Goal: Task Accomplishment & Management: Manage account settings

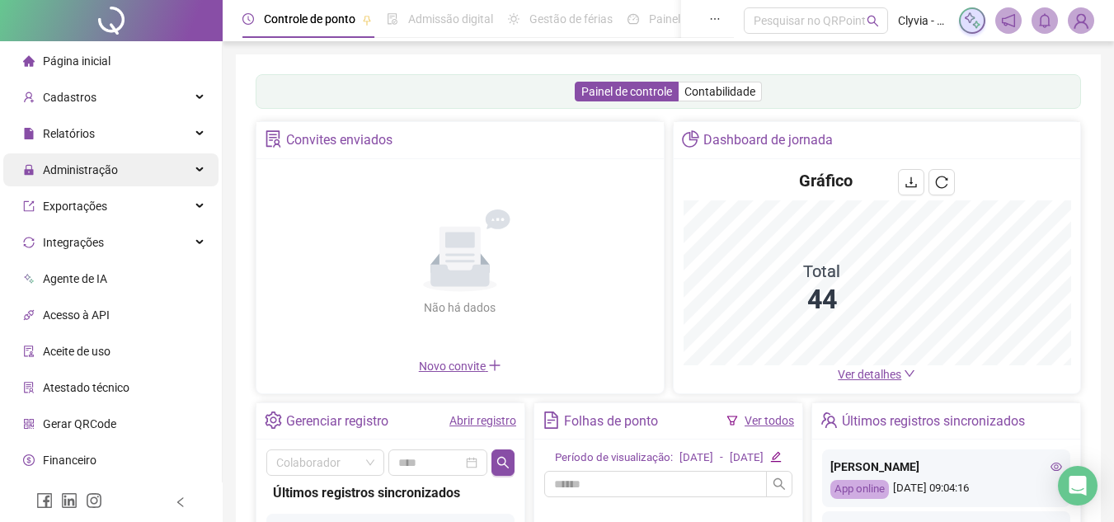
click at [101, 171] on span "Administração" at bounding box center [80, 169] width 75 height 13
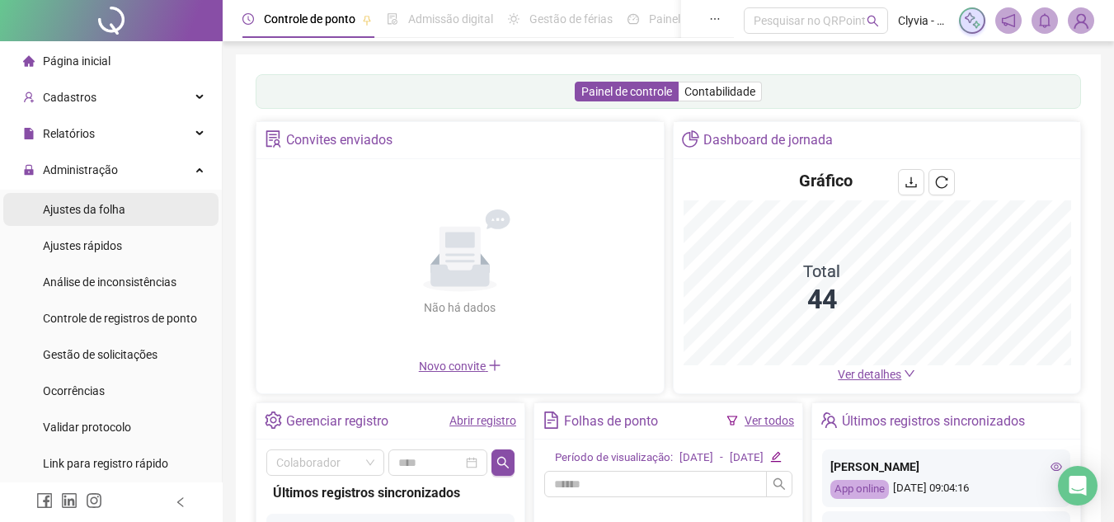
click at [115, 209] on span "Ajustes da folha" at bounding box center [84, 209] width 82 height 13
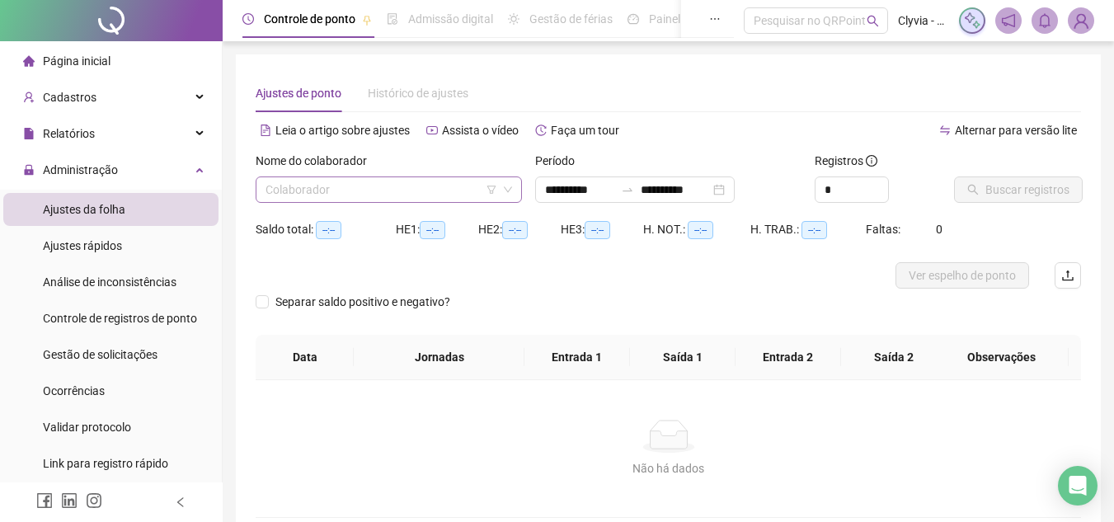
click at [490, 184] on input "search" at bounding box center [381, 189] width 232 height 25
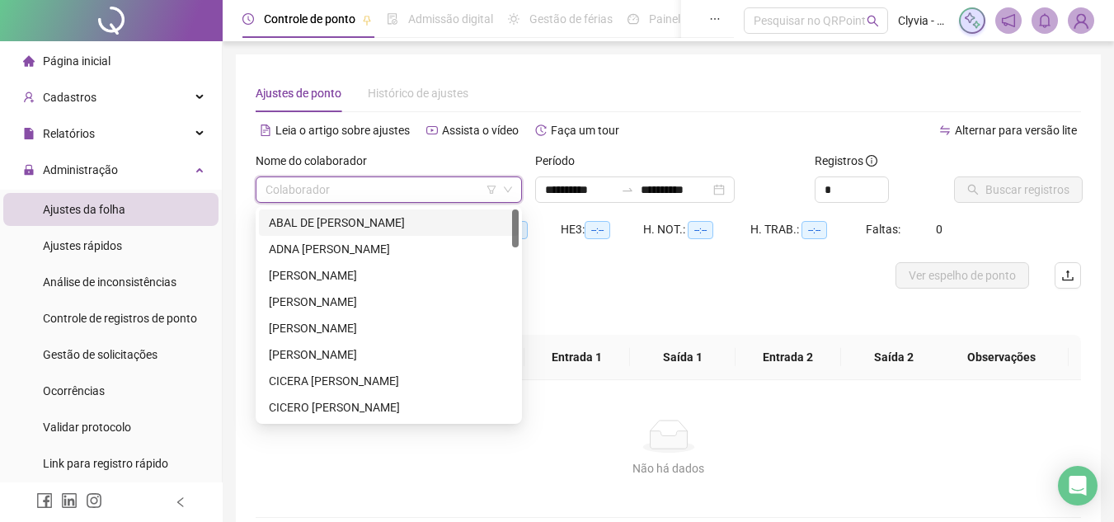
click at [490, 193] on icon "filter" at bounding box center [491, 189] width 9 height 8
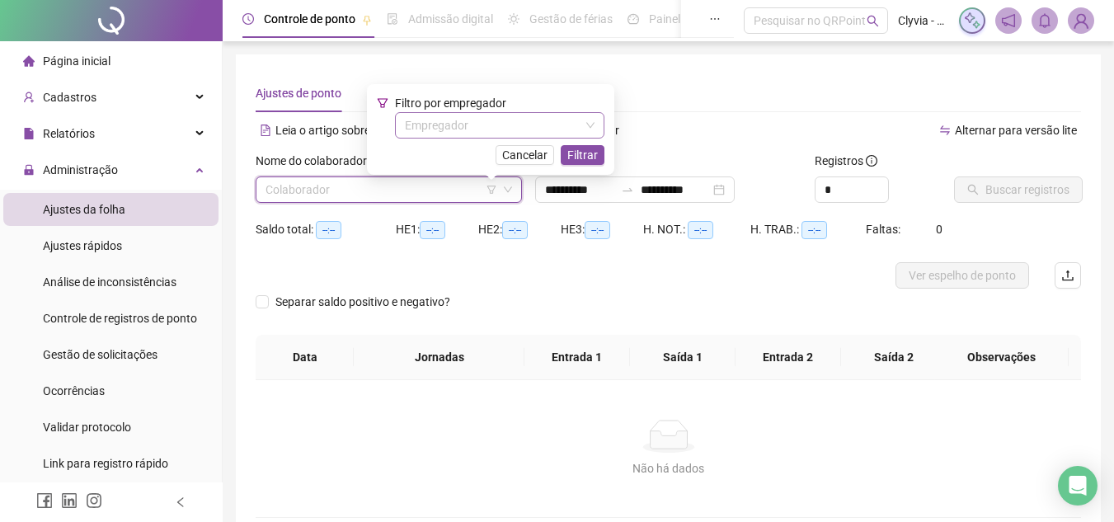
click at [486, 122] on input "search" at bounding box center [492, 125] width 175 height 25
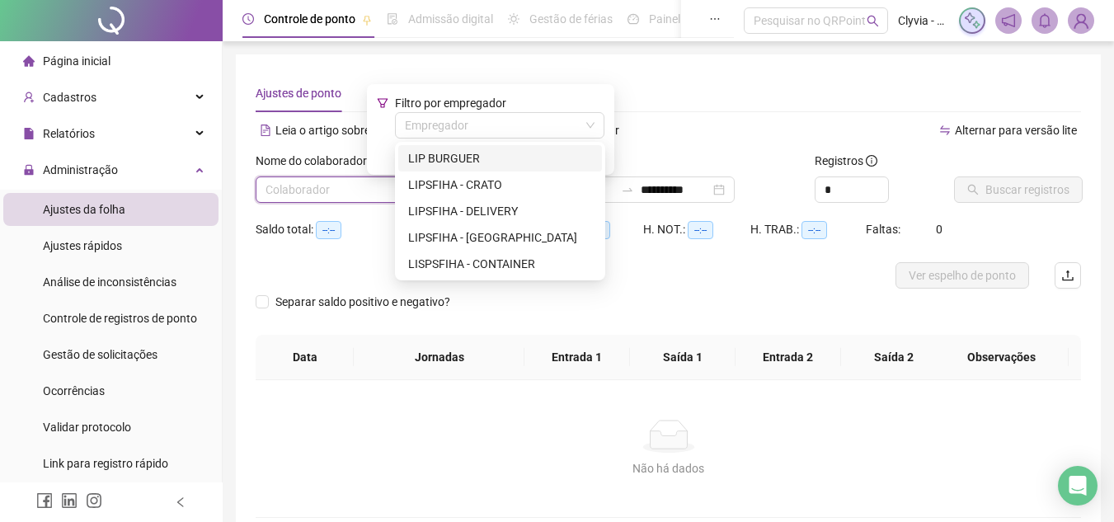
click at [481, 153] on div "LIP BURGUER" at bounding box center [500, 158] width 184 height 18
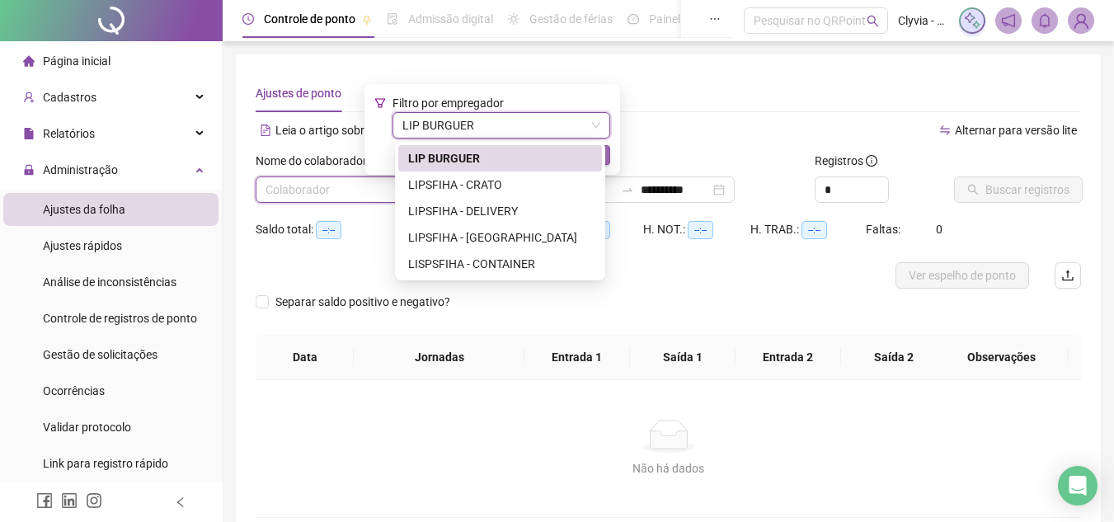
click at [594, 153] on span "Filtrar" at bounding box center [588, 155] width 31 height 18
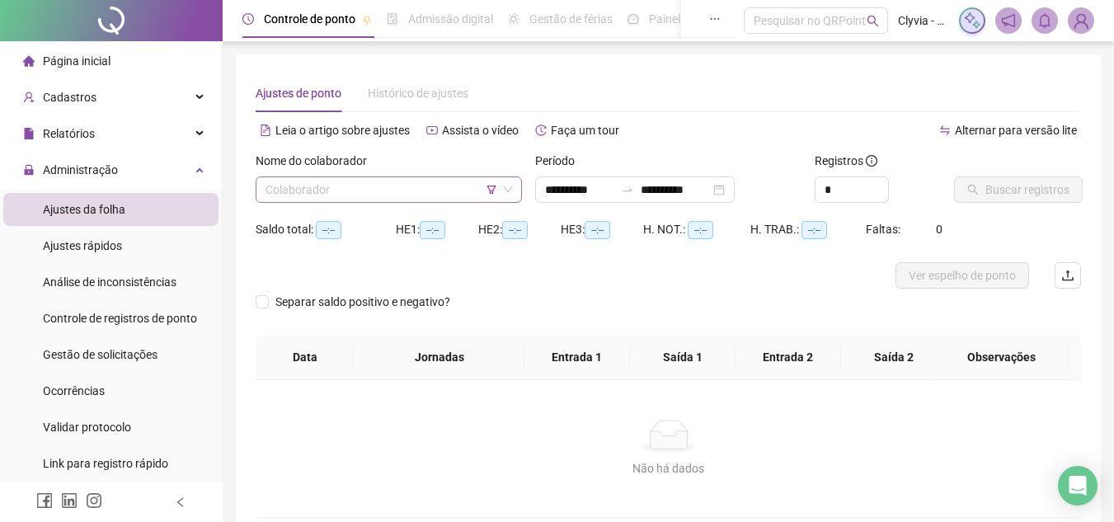
click at [443, 190] on input "search" at bounding box center [381, 189] width 232 height 25
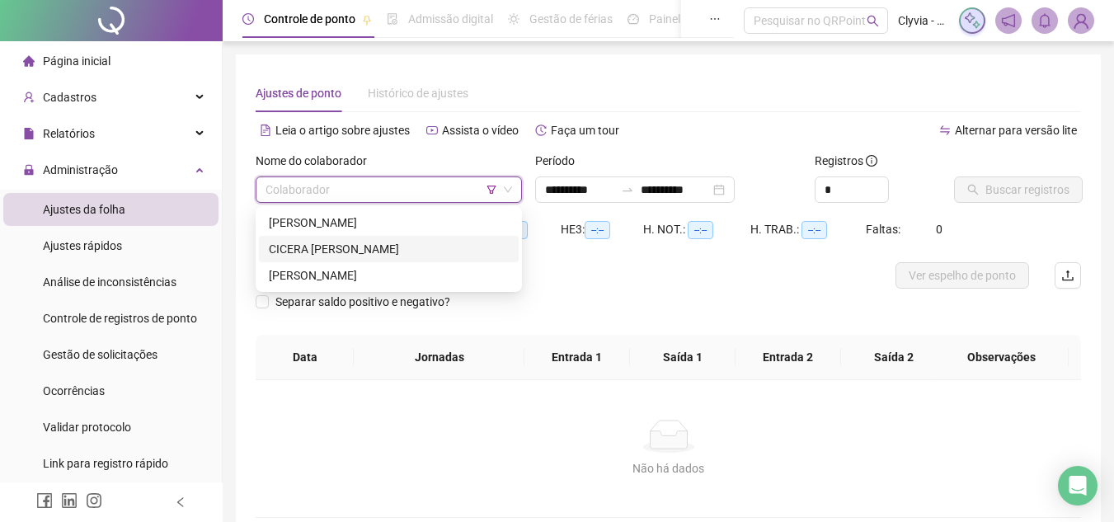
click at [411, 253] on div "CICERA [PERSON_NAME]" at bounding box center [389, 249] width 240 height 18
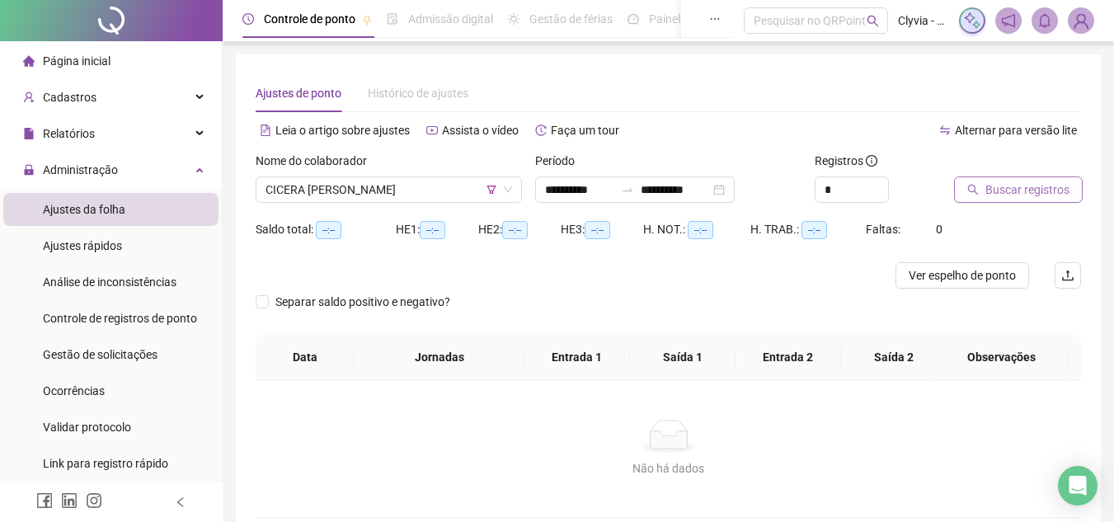
click at [974, 185] on icon "search" at bounding box center [973, 190] width 12 height 12
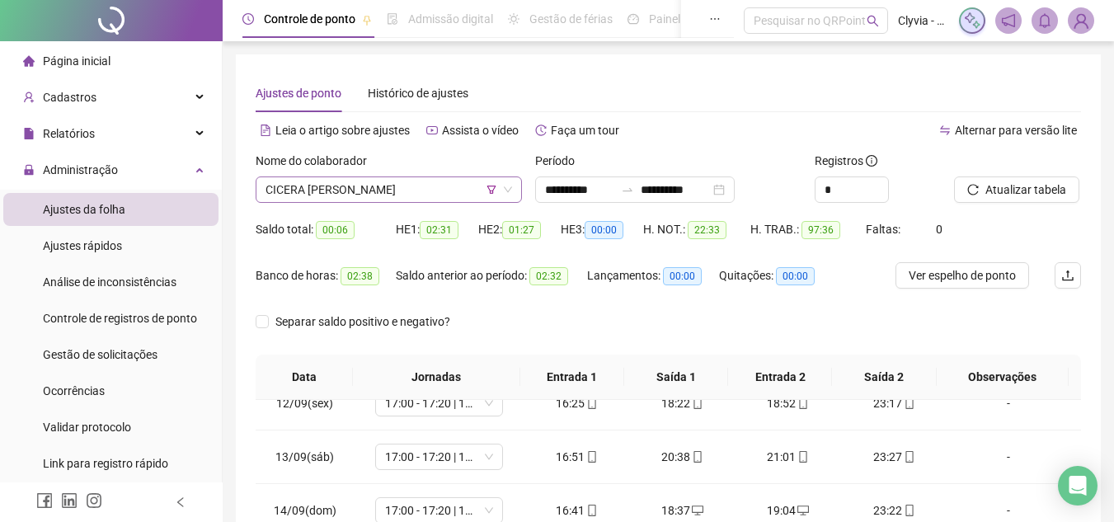
click at [429, 197] on span "CICERA [PERSON_NAME]" at bounding box center [388, 189] width 246 height 25
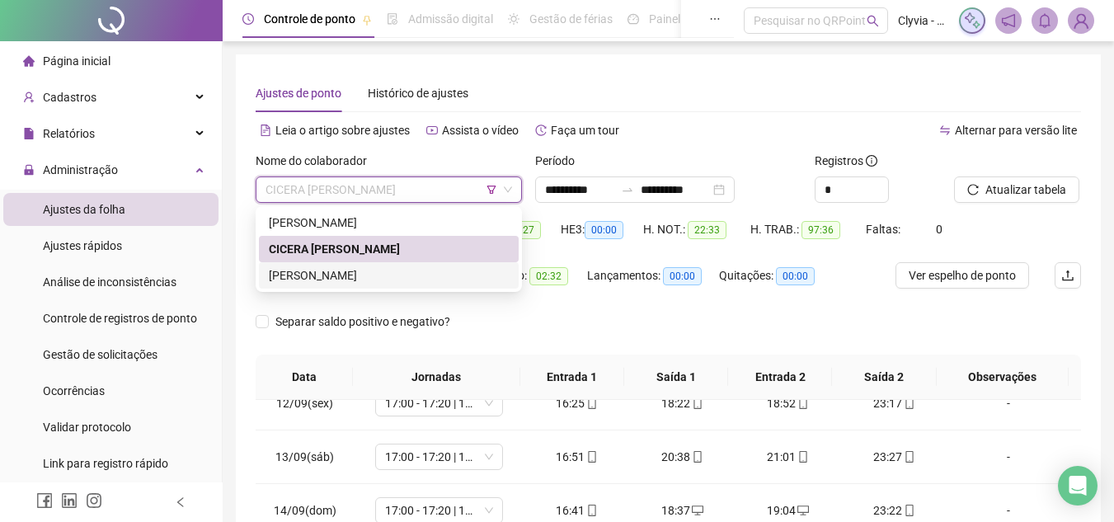
click at [414, 272] on div "[PERSON_NAME]" at bounding box center [389, 275] width 240 height 18
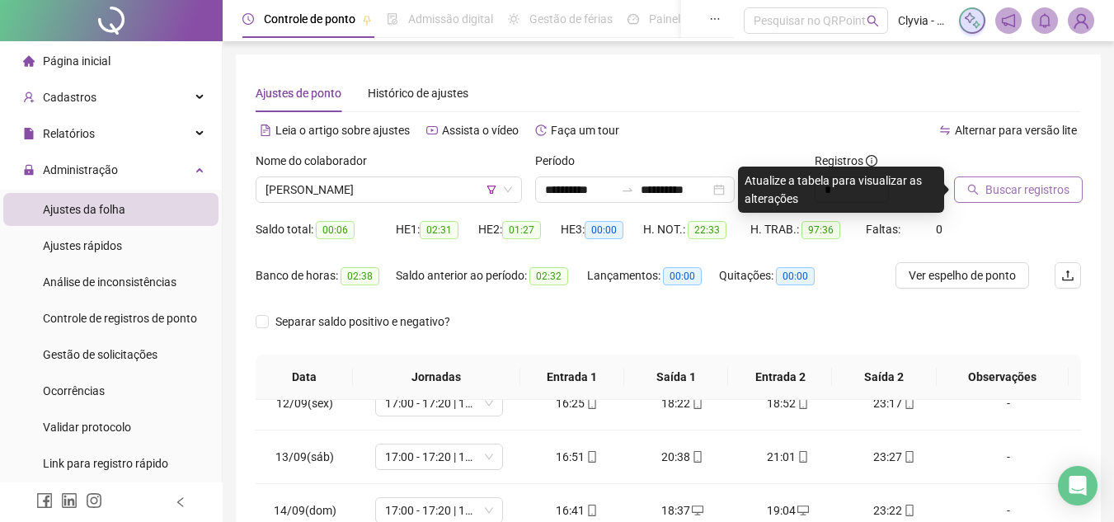
click at [1065, 185] on span "Buscar registros" at bounding box center [1027, 190] width 84 height 18
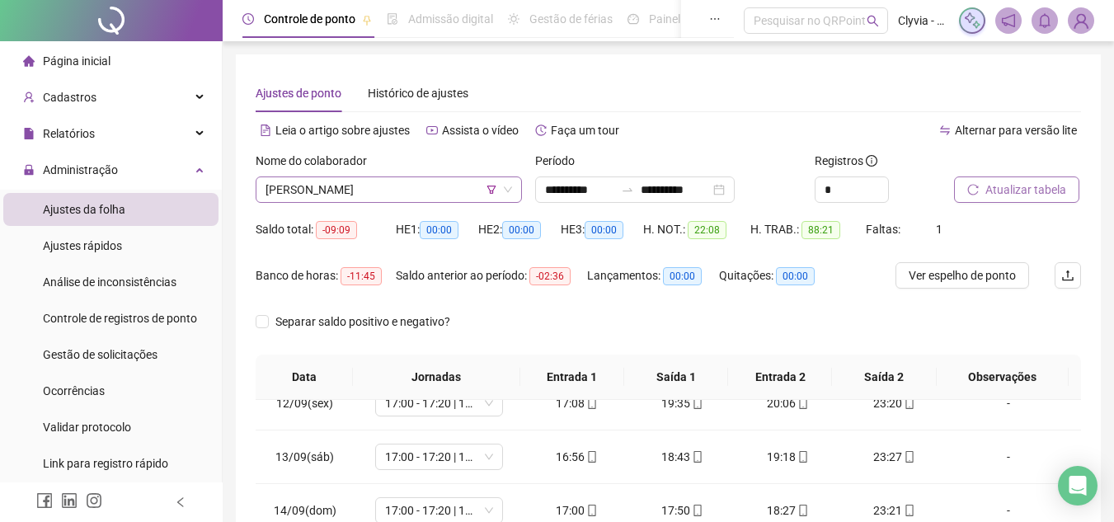
click at [408, 185] on span "[PERSON_NAME]" at bounding box center [388, 189] width 246 height 25
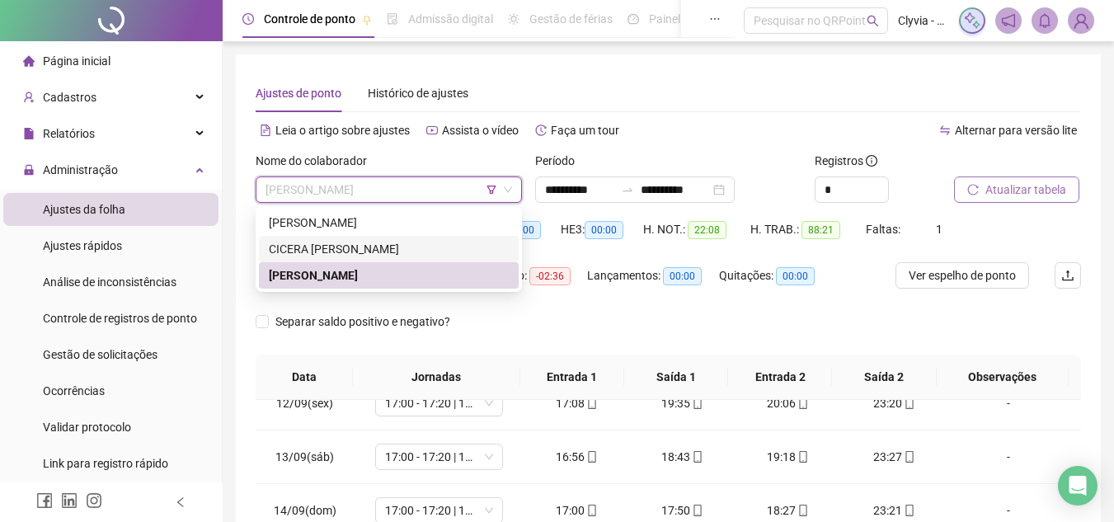
click at [347, 242] on div "CICERA [PERSON_NAME]" at bounding box center [389, 249] width 240 height 18
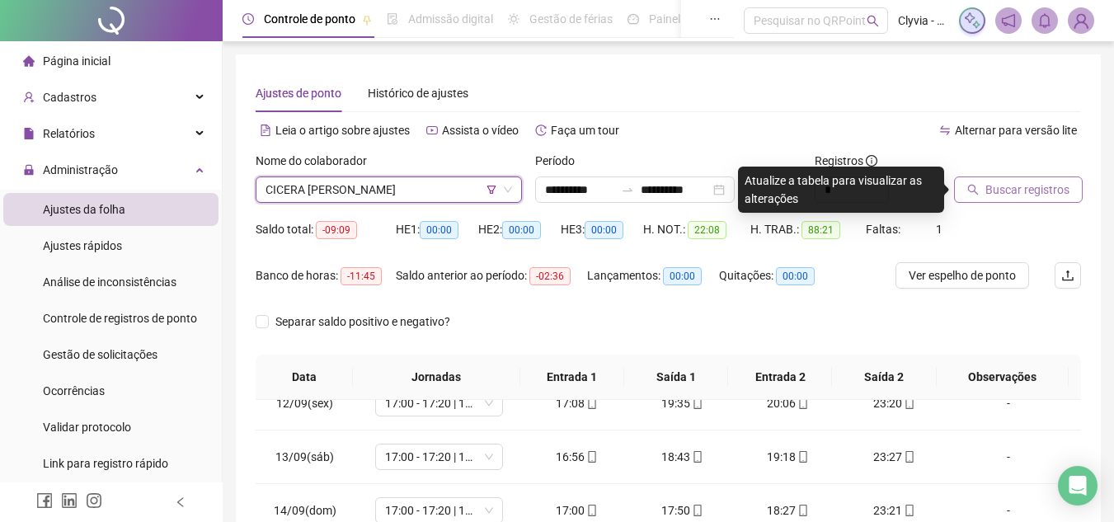
click at [1042, 195] on span "Buscar registros" at bounding box center [1027, 190] width 84 height 18
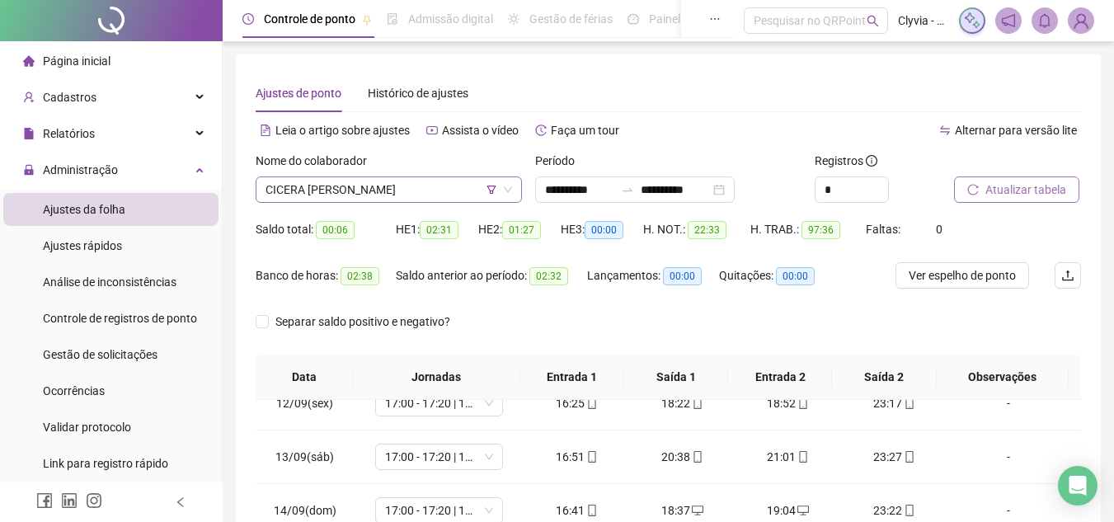
click at [491, 190] on icon "filter" at bounding box center [491, 189] width 9 height 8
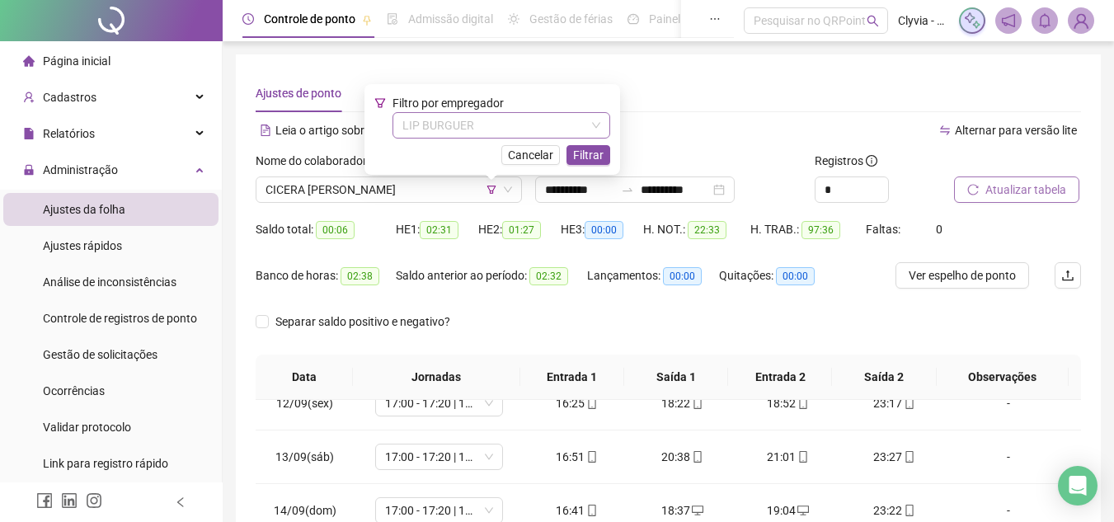
click at [466, 125] on span "LIP BURGUER" at bounding box center [501, 125] width 198 height 25
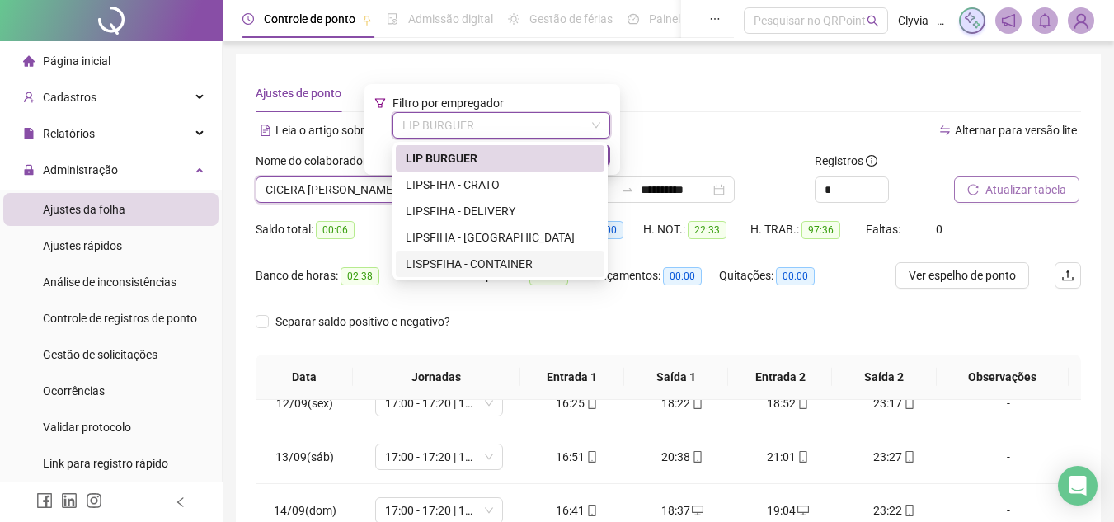
click at [481, 260] on div "LISPSFIHA - CONTAINER" at bounding box center [500, 264] width 189 height 18
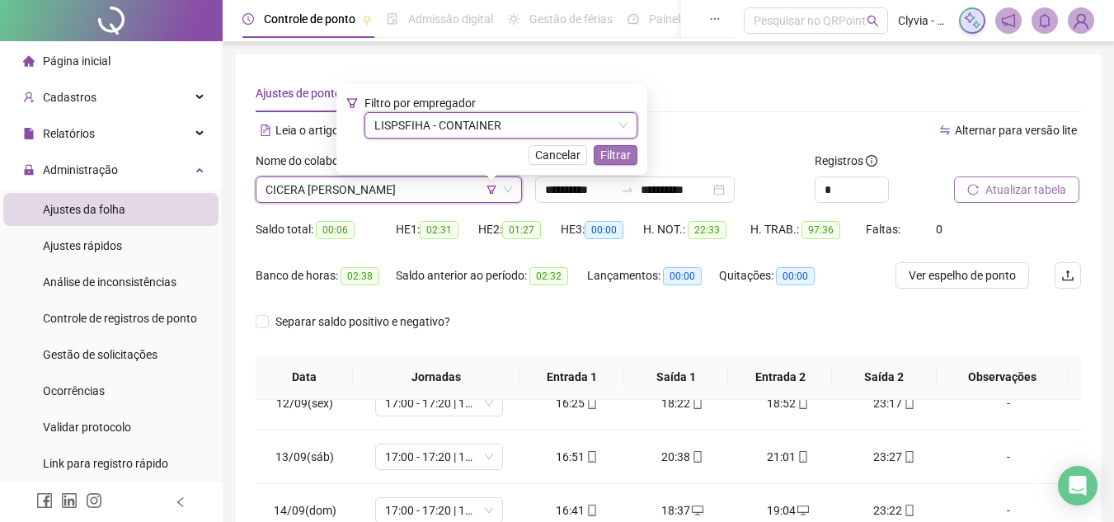
click at [622, 148] on span "Filtrar" at bounding box center [615, 155] width 31 height 18
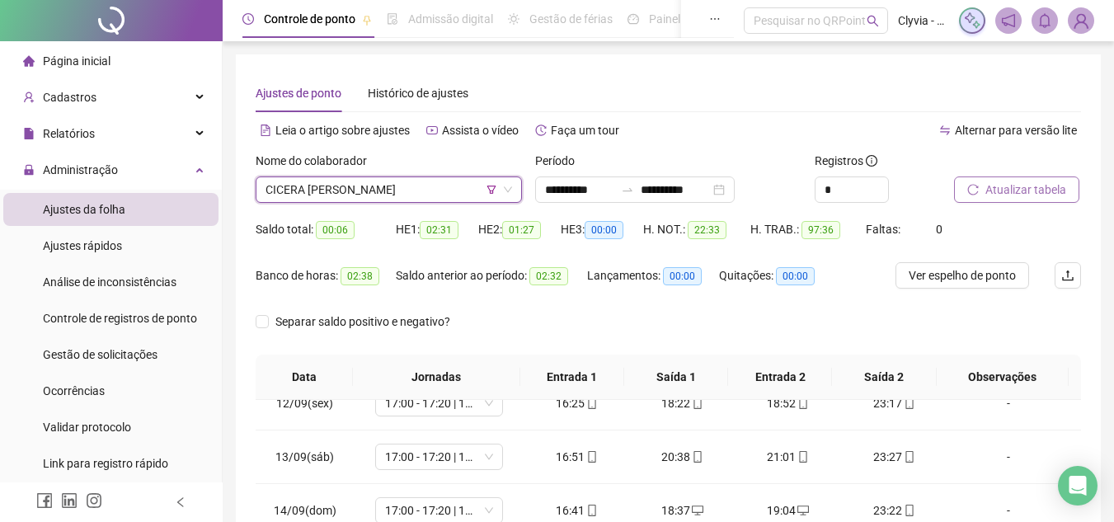
click at [421, 199] on span "CICERA [PERSON_NAME]" at bounding box center [388, 189] width 246 height 25
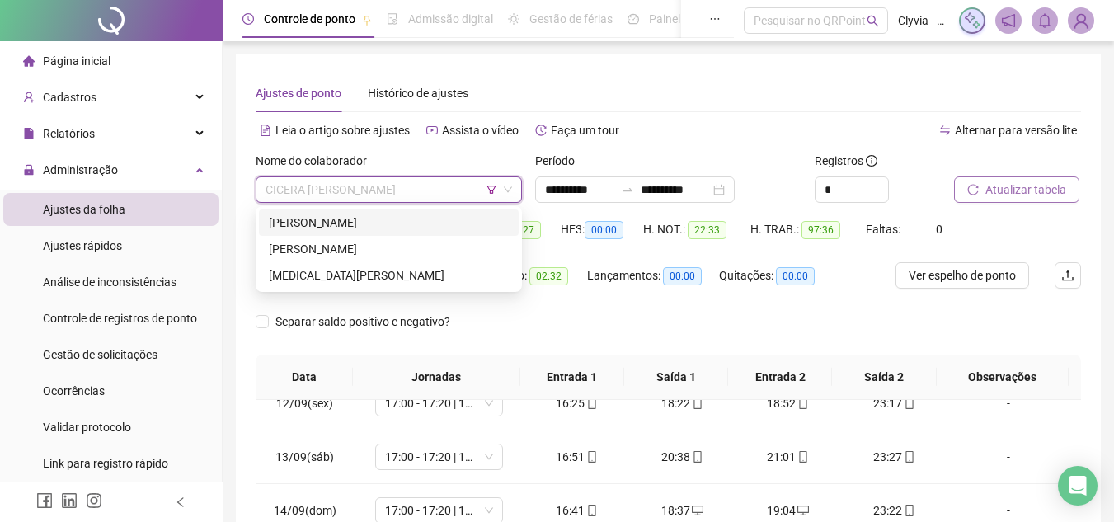
click at [379, 222] on div "[PERSON_NAME]" at bounding box center [389, 223] width 240 height 18
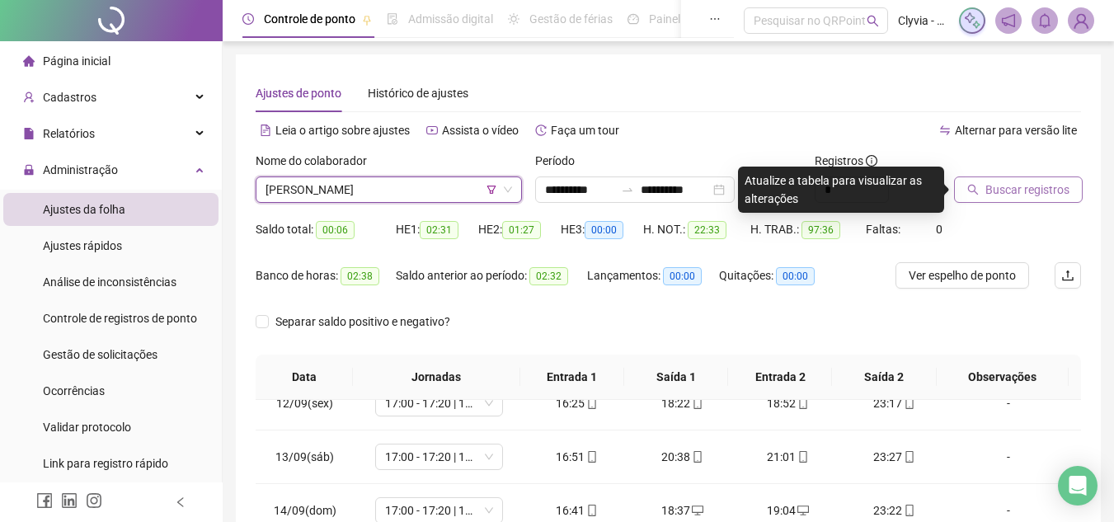
click at [1010, 185] on span "Buscar registros" at bounding box center [1027, 190] width 84 height 18
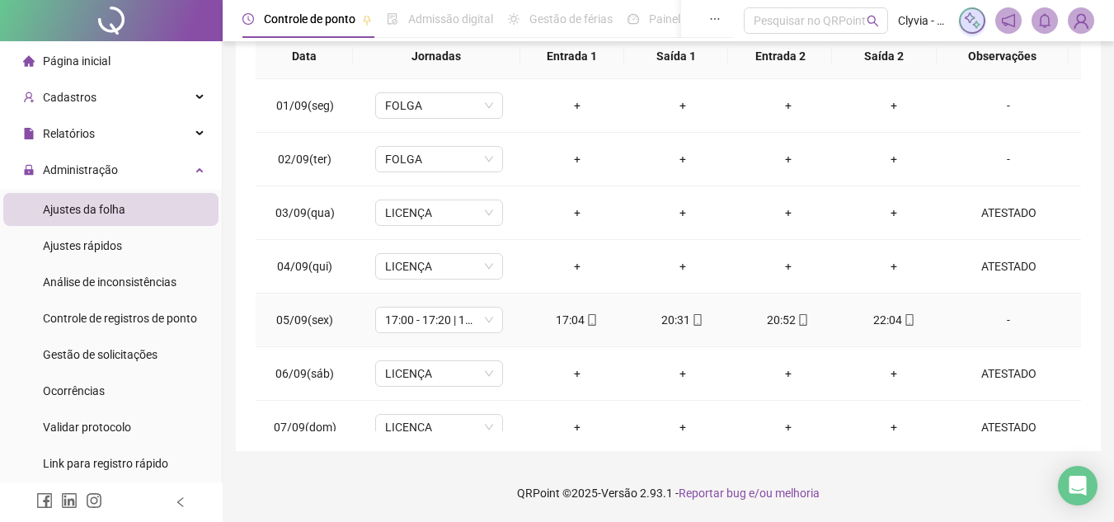
scroll to position [73, 0]
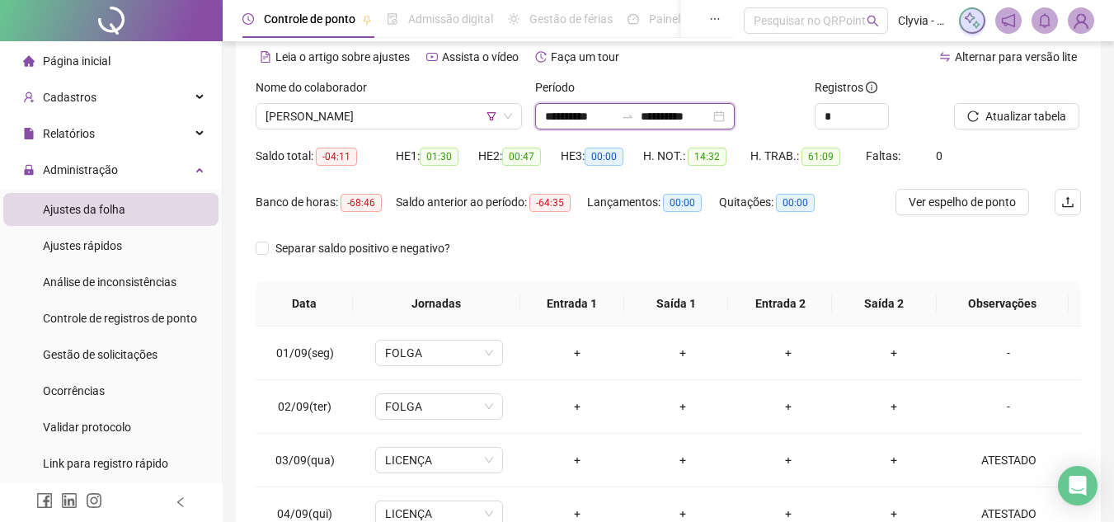
click at [707, 108] on input "**********" at bounding box center [675, 116] width 69 height 18
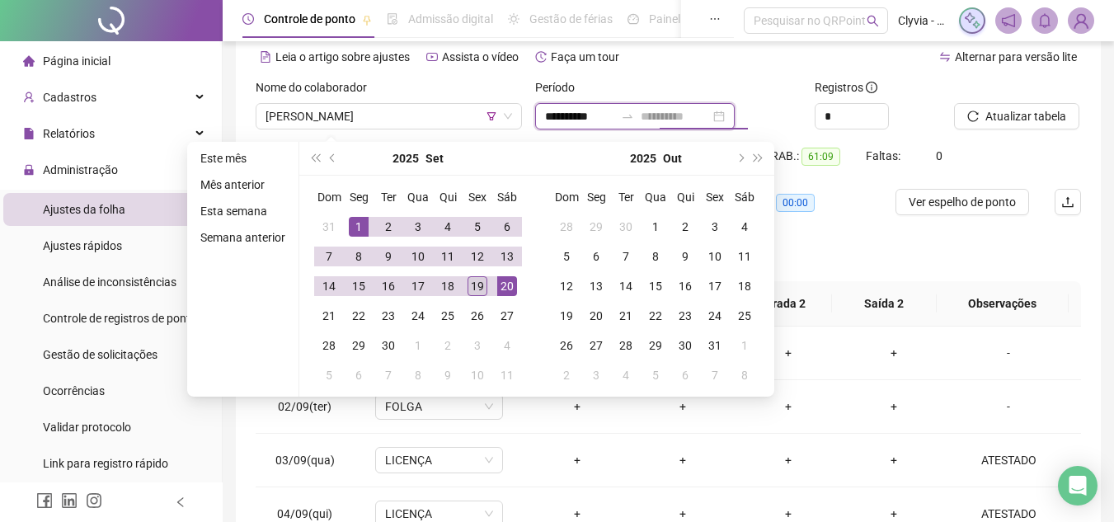
type input "**********"
click at [476, 282] on div "19" at bounding box center [477, 286] width 20 height 20
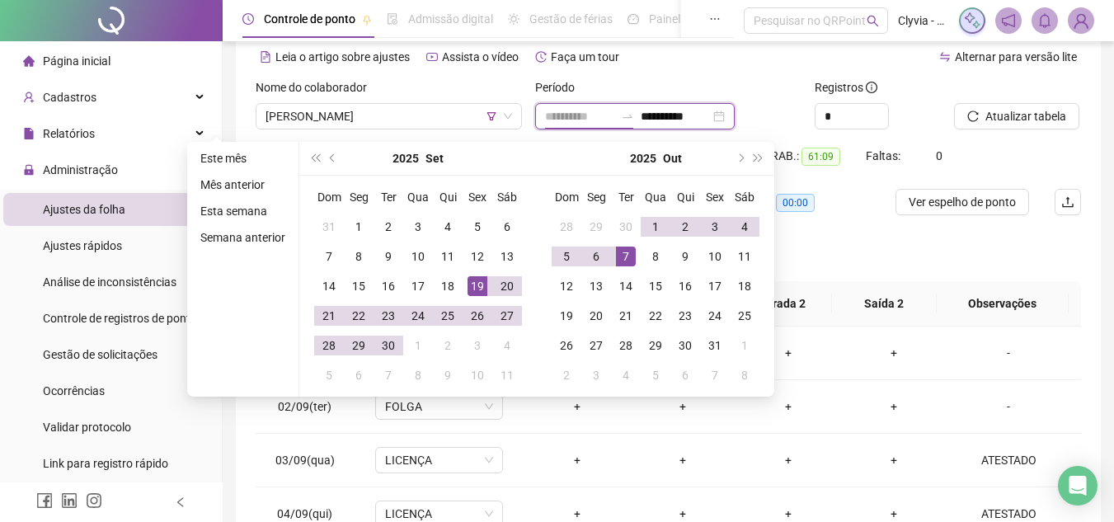
type input "**********"
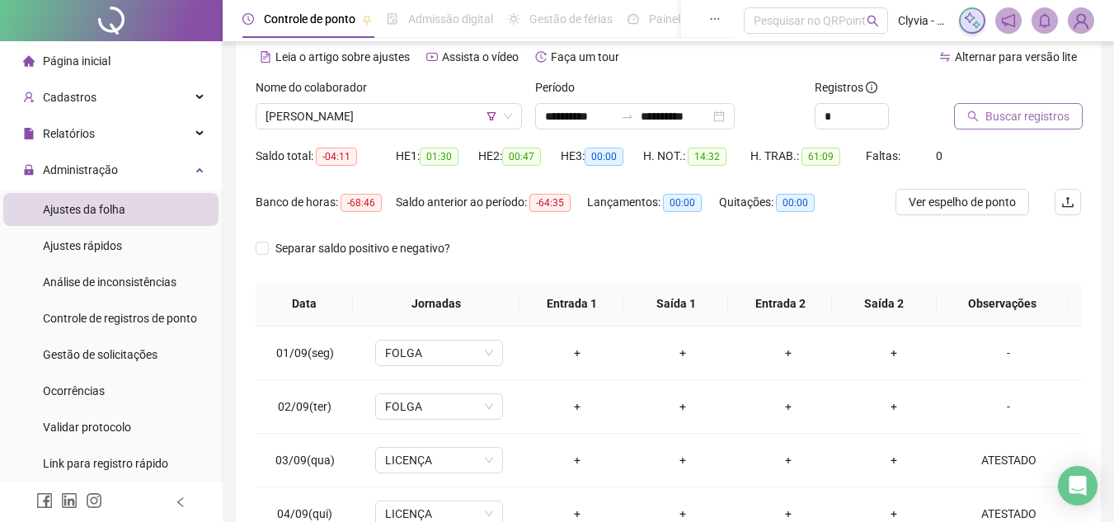
click at [985, 118] on span "Buscar registros" at bounding box center [1027, 116] width 84 height 18
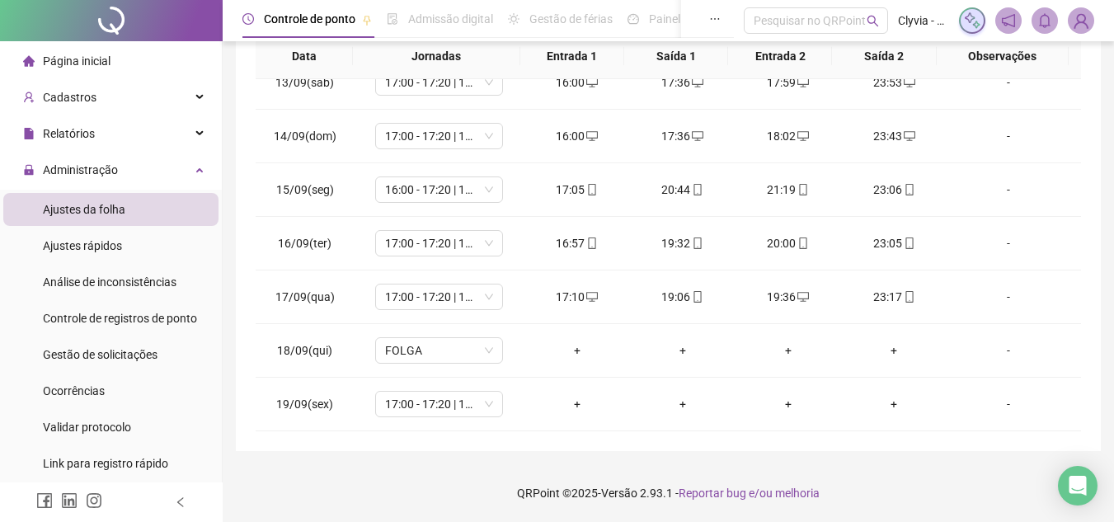
scroll to position [0, 0]
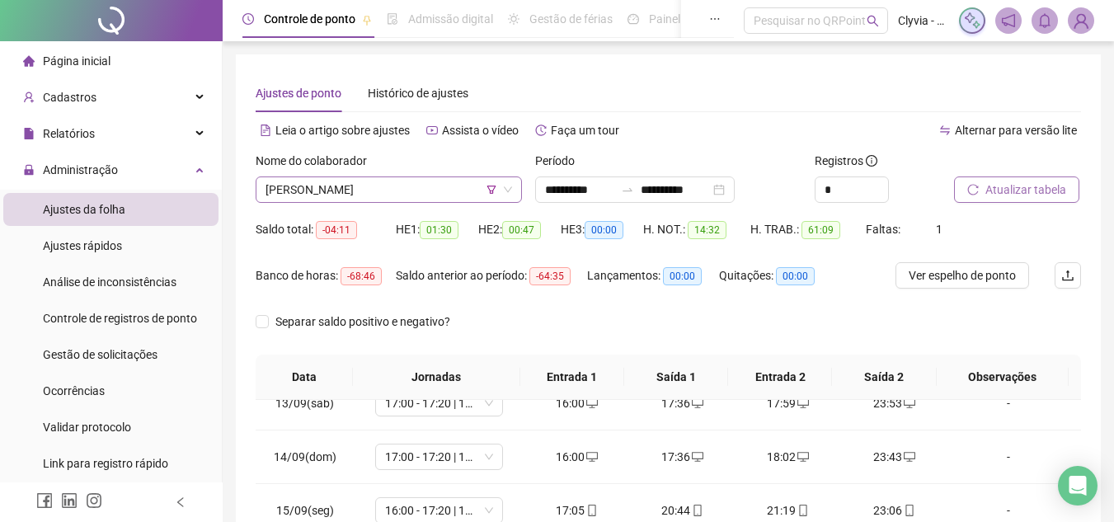
click at [441, 189] on span "[PERSON_NAME]" at bounding box center [388, 189] width 246 height 25
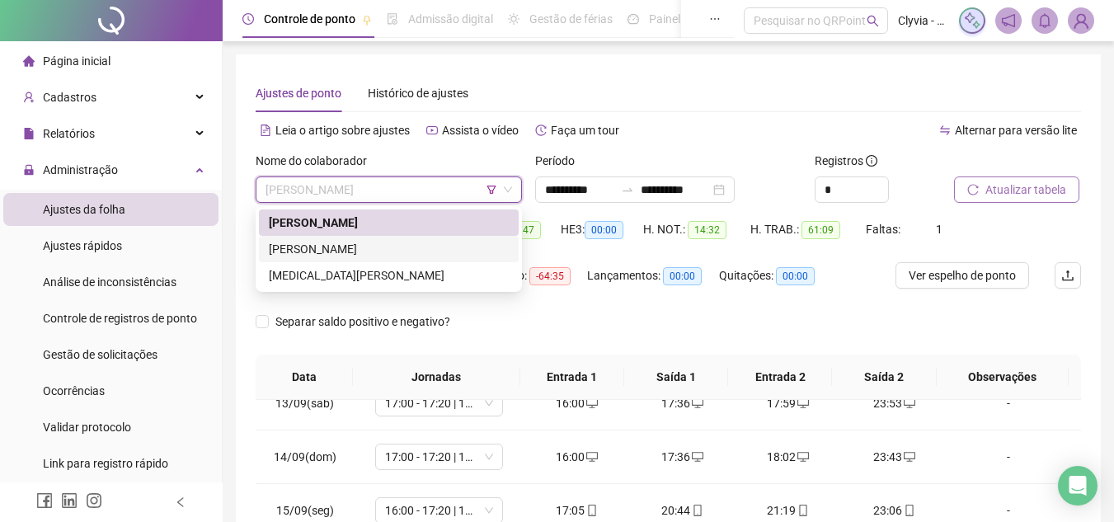
click at [408, 248] on div "[PERSON_NAME]" at bounding box center [389, 249] width 240 height 18
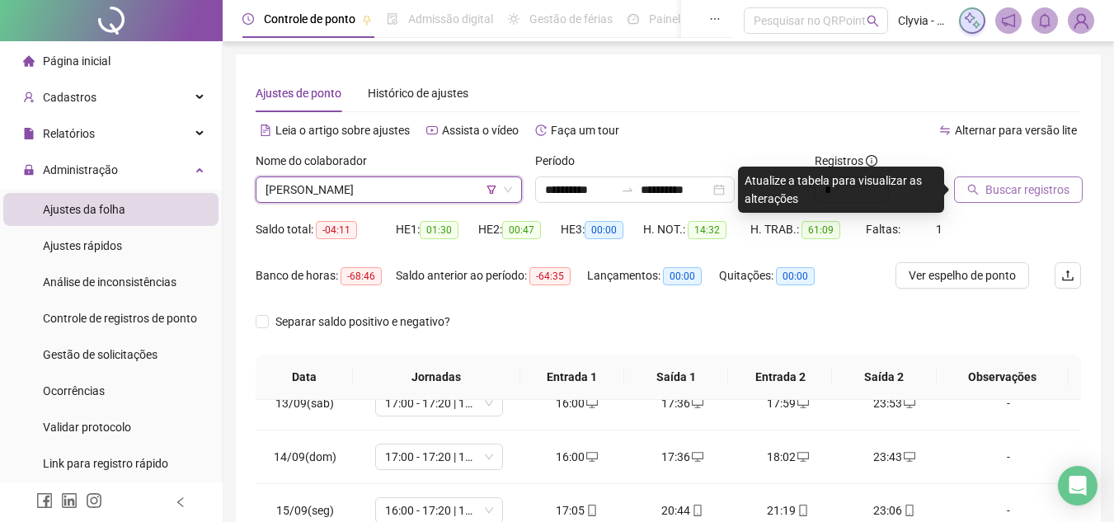
click at [988, 186] on span "Buscar registros" at bounding box center [1027, 190] width 84 height 18
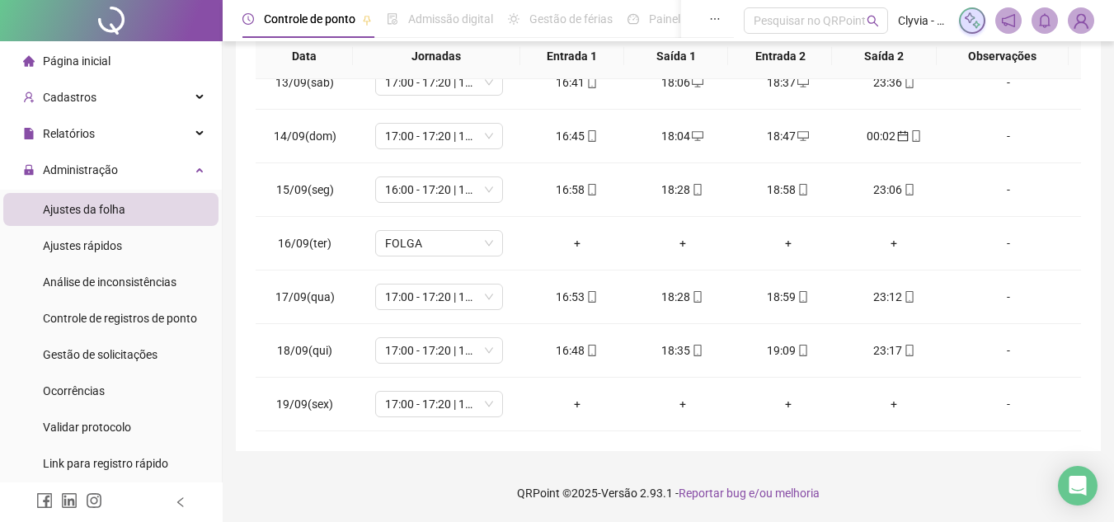
scroll to position [73, 0]
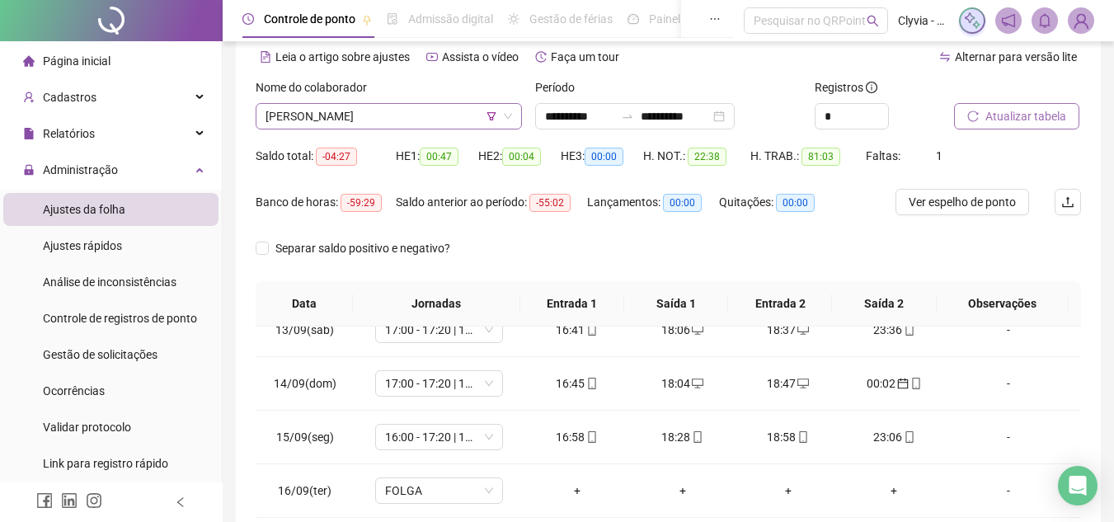
click at [395, 119] on span "[PERSON_NAME]" at bounding box center [388, 116] width 246 height 25
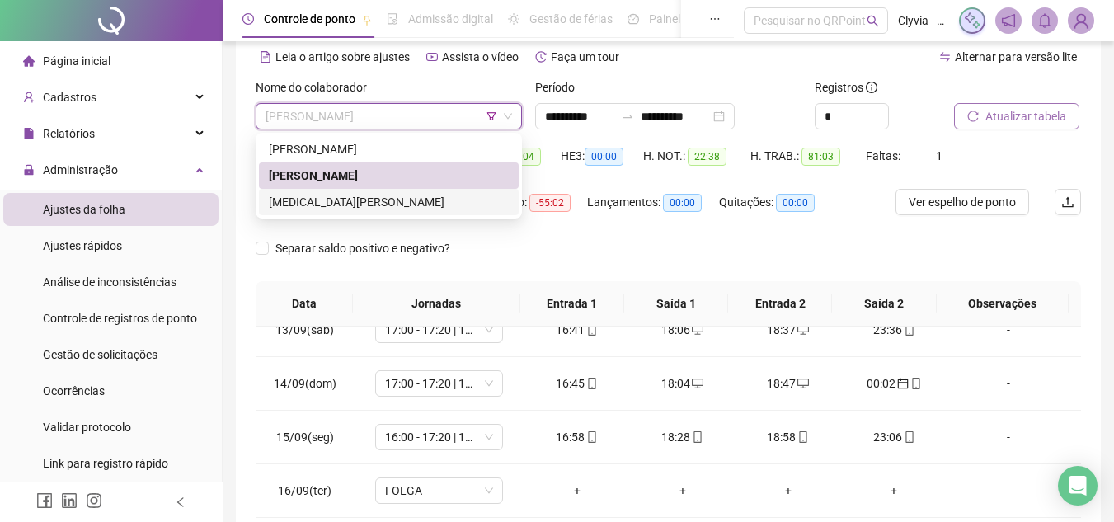
click at [379, 201] on div "[MEDICAL_DATA][PERSON_NAME]" at bounding box center [389, 202] width 240 height 18
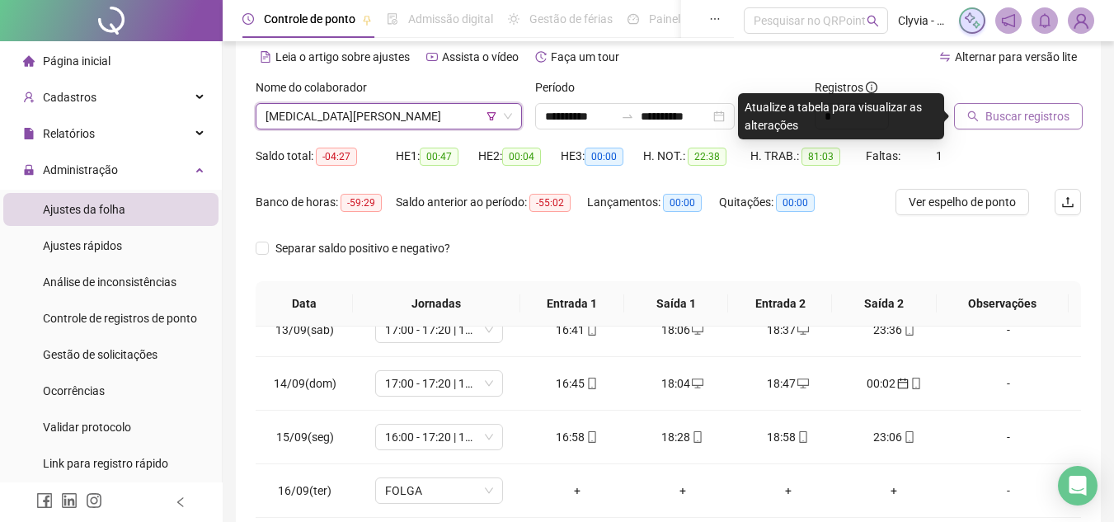
click at [978, 121] on icon "search" at bounding box center [973, 116] width 12 height 12
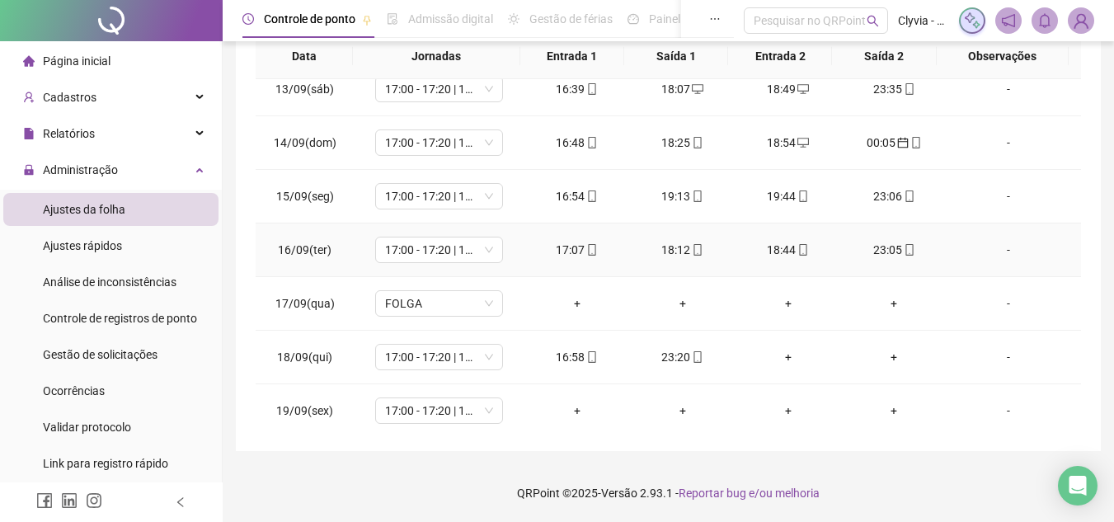
scroll to position [666, 0]
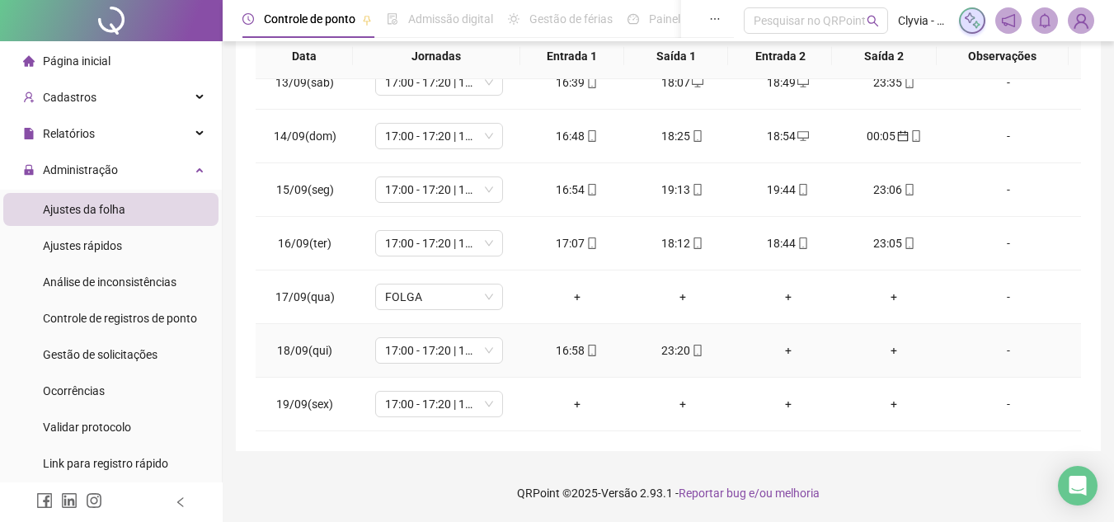
click at [777, 354] on div "+" at bounding box center [787, 350] width 79 height 18
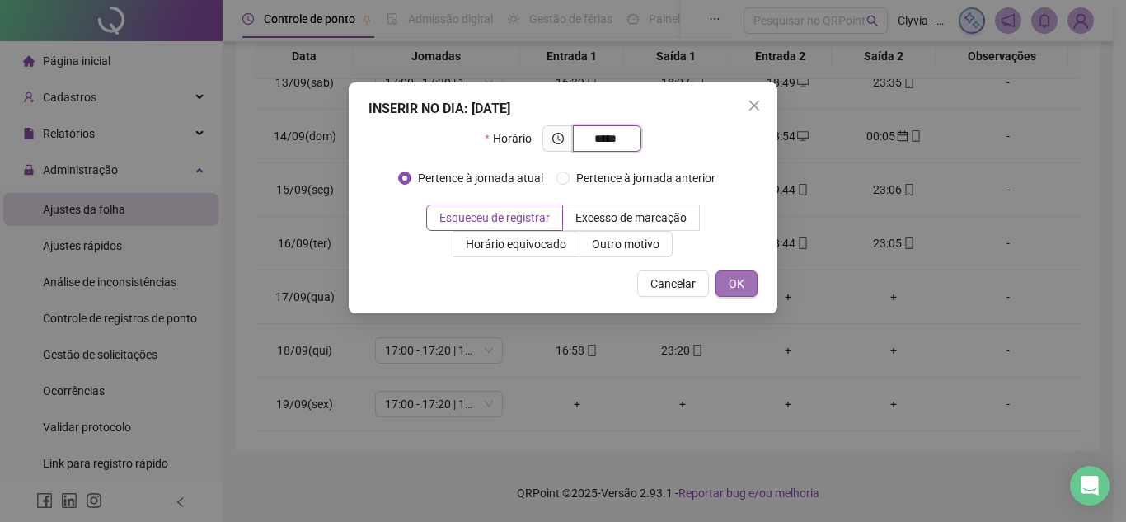
type input "*****"
click at [748, 286] on button "OK" at bounding box center [737, 283] width 42 height 26
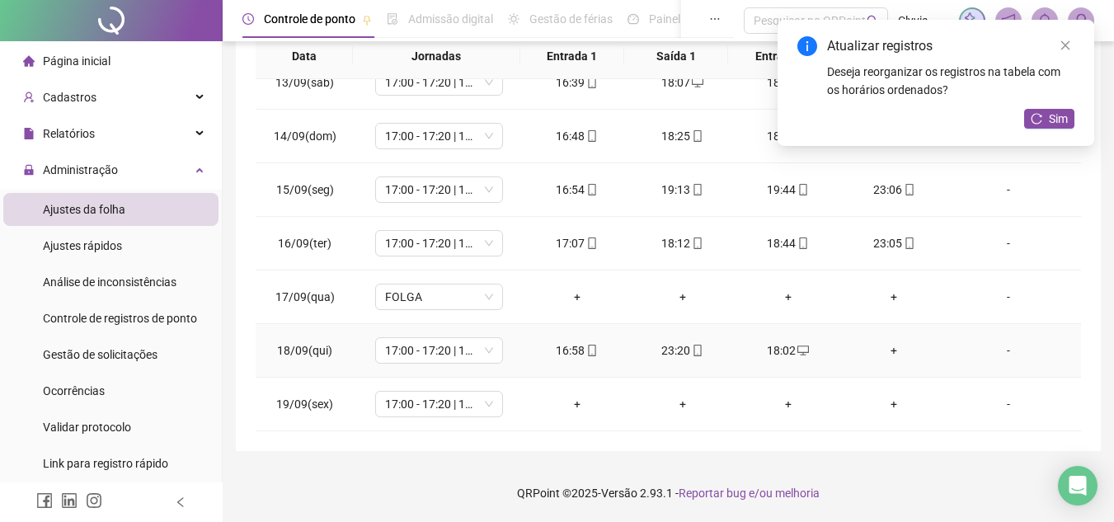
click at [886, 354] on div "+" at bounding box center [893, 350] width 79 height 18
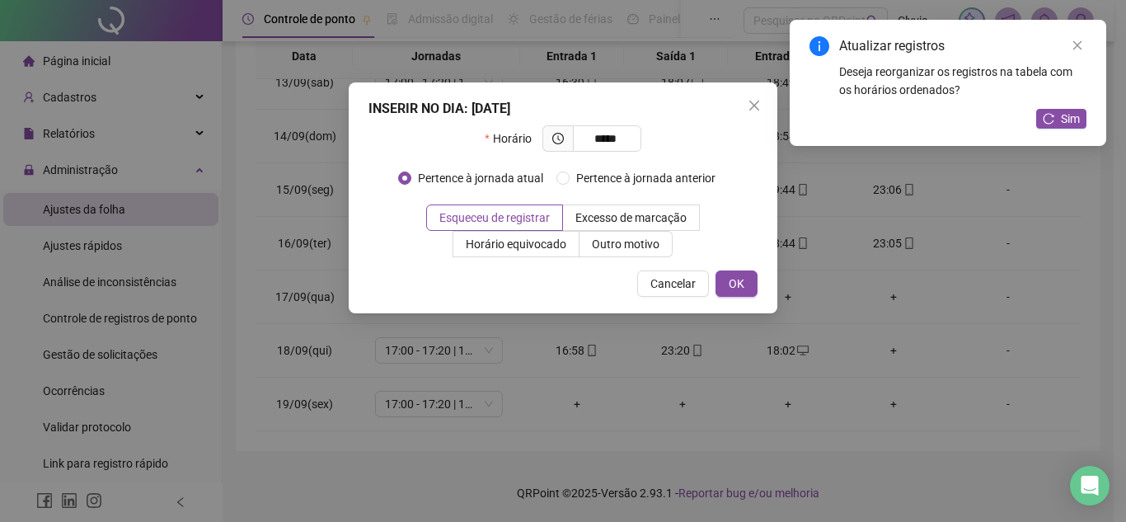
type input "*****"
click at [746, 272] on button "OK" at bounding box center [737, 283] width 42 height 26
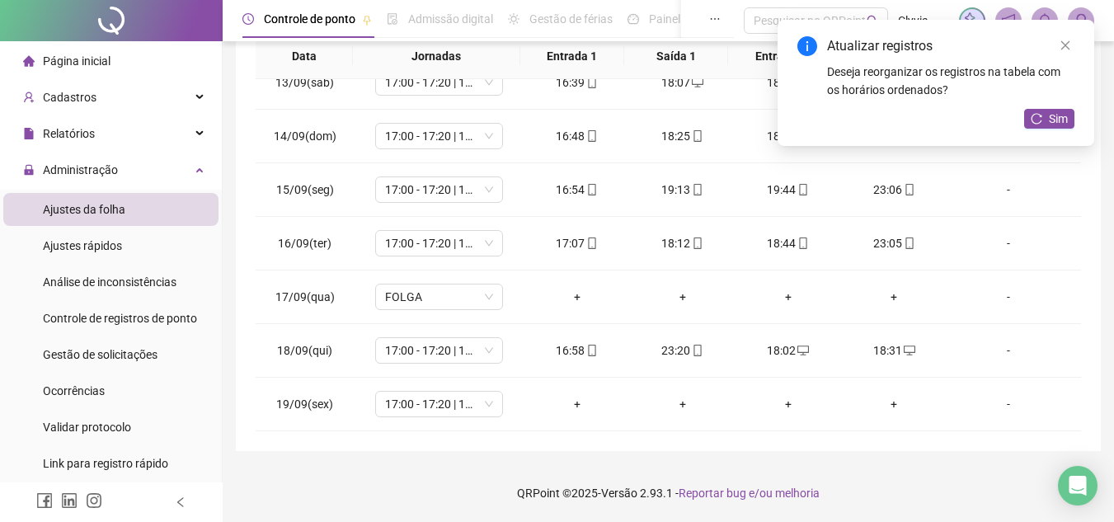
click at [1046, 130] on div "Atualizar registros Deseja reorganizar os registros na tabela com os horários o…" at bounding box center [935, 83] width 317 height 126
click at [1056, 114] on span "Sim" at bounding box center [1058, 119] width 19 height 18
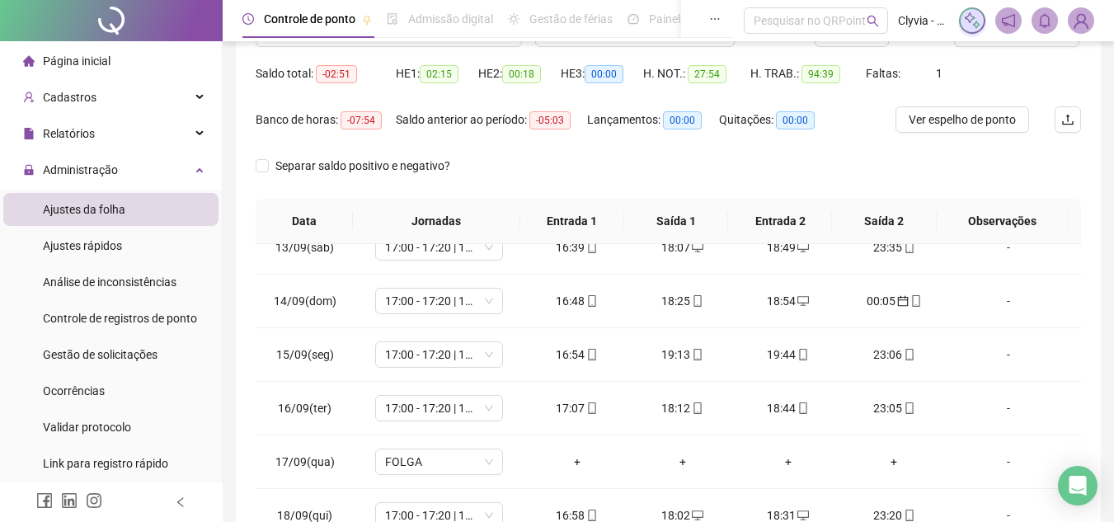
scroll to position [0, 0]
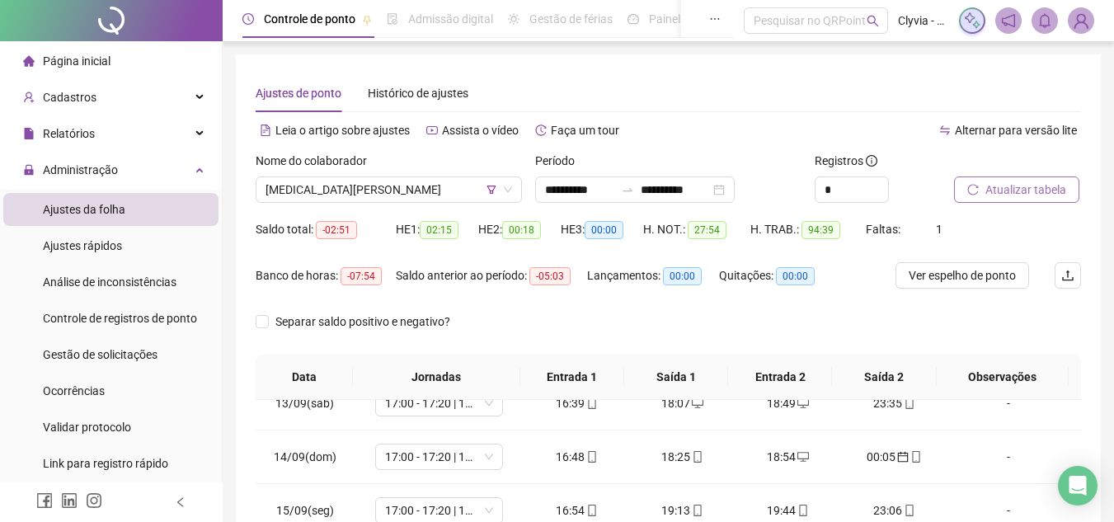
click at [1002, 188] on span "Atualizar tabela" at bounding box center [1025, 190] width 81 height 18
click at [443, 192] on span "[MEDICAL_DATA][PERSON_NAME]" at bounding box center [388, 189] width 246 height 25
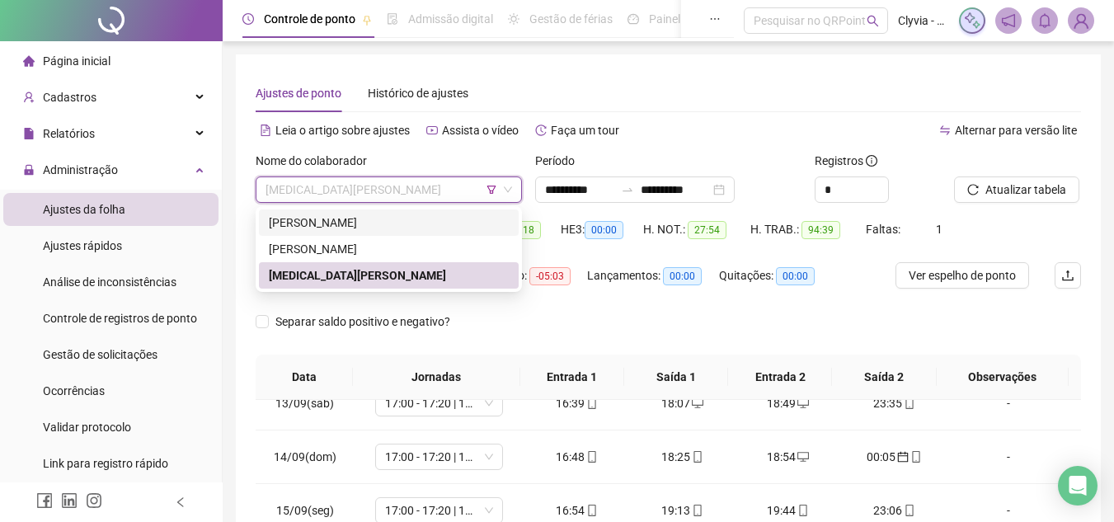
click at [489, 190] on icon "filter" at bounding box center [491, 190] width 10 height 10
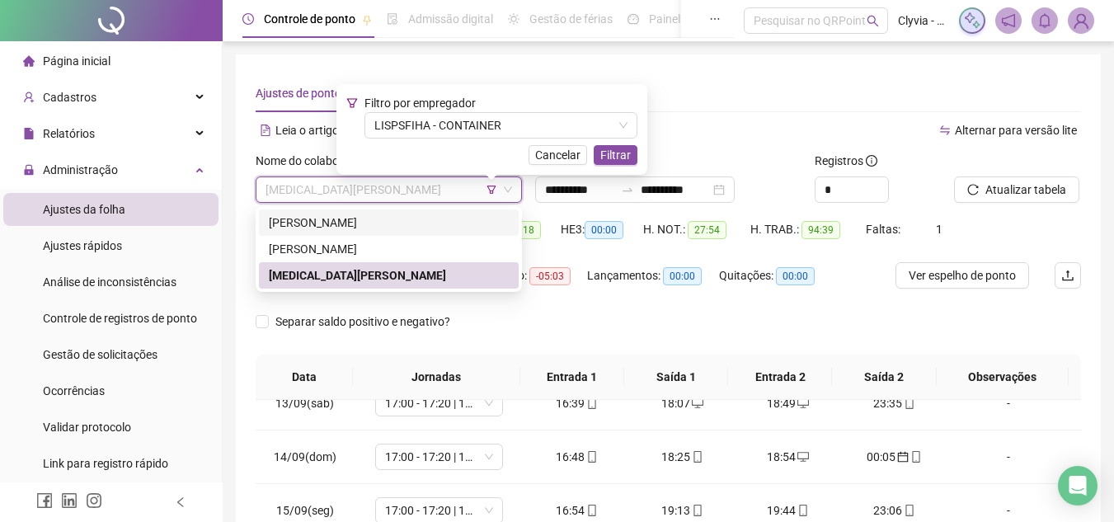
click at [425, 218] on div "[PERSON_NAME]" at bounding box center [389, 223] width 240 height 18
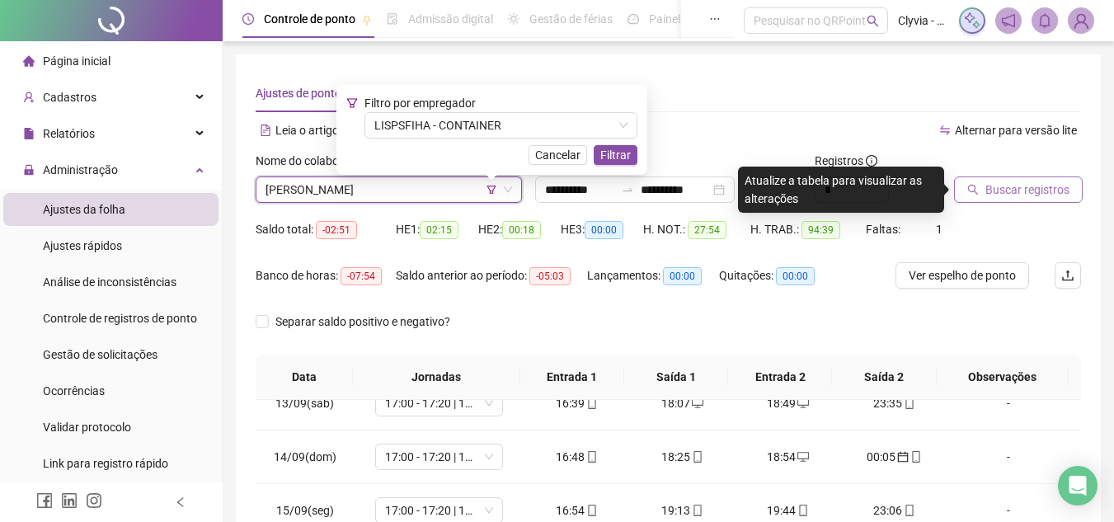
click at [1019, 199] on button "Buscar registros" at bounding box center [1018, 189] width 129 height 26
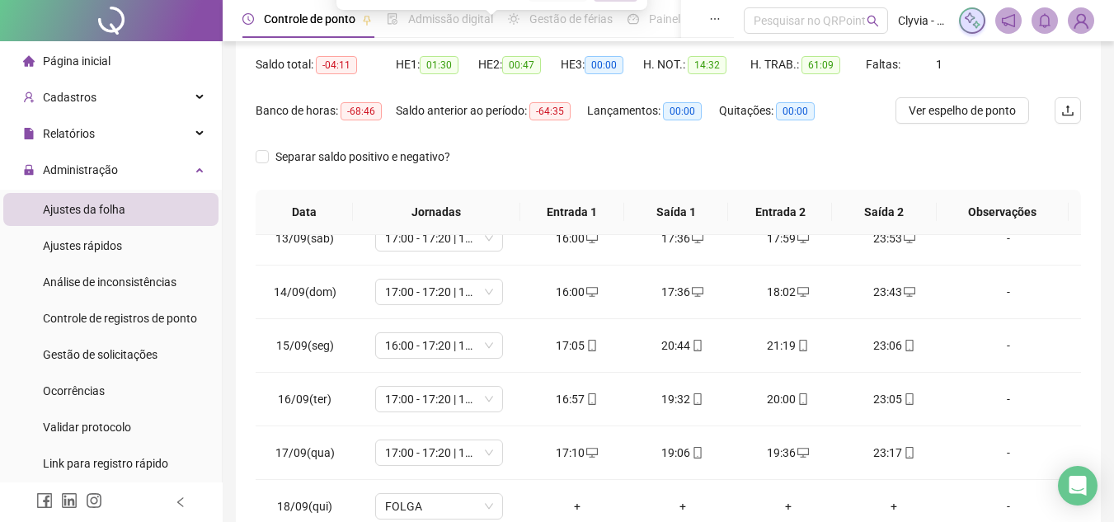
scroll to position [247, 0]
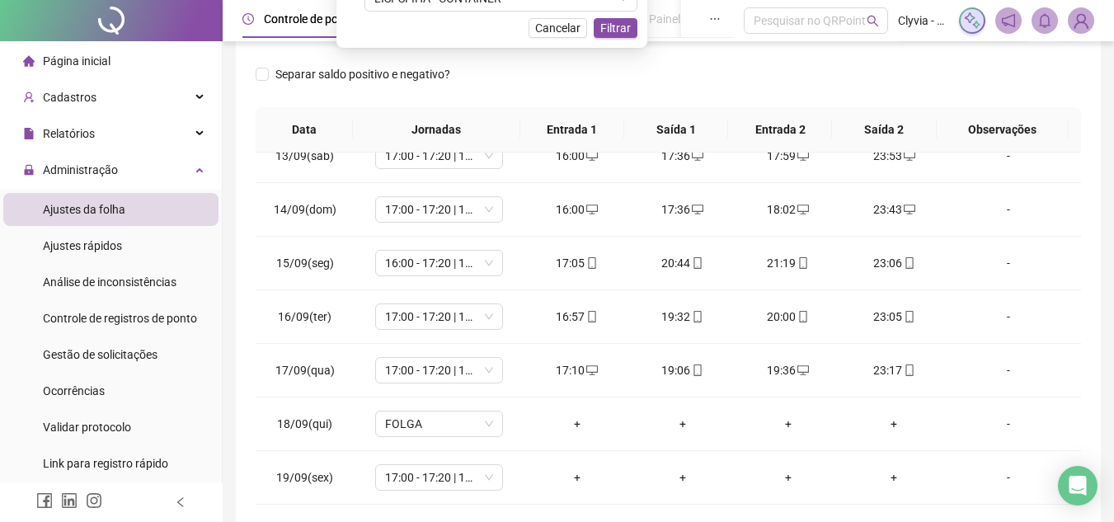
click at [738, 89] on div "Separar saldo positivo e negativo?" at bounding box center [668, 84] width 825 height 46
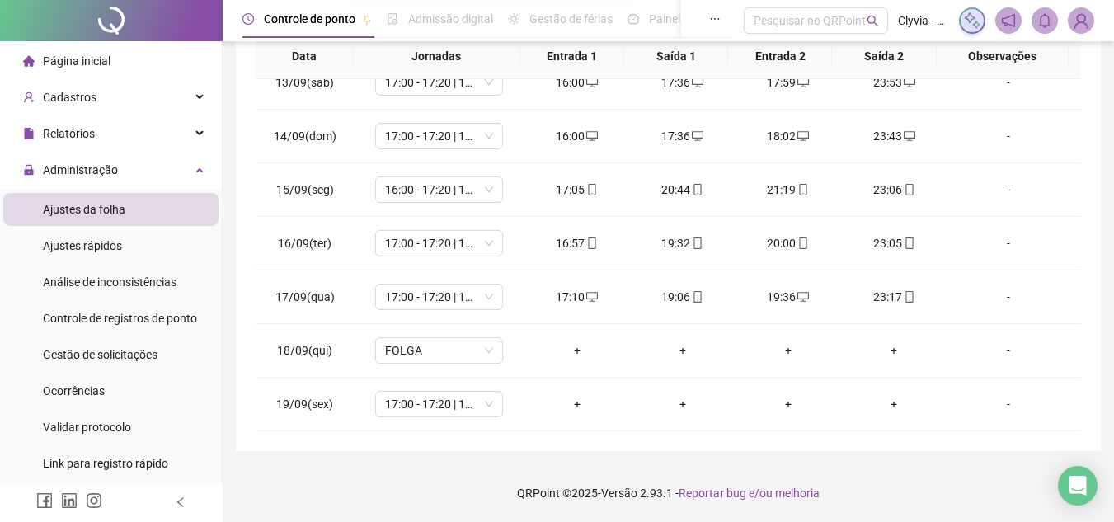
click at [768, 461] on div "**********" at bounding box center [668, 100] width 891 height 842
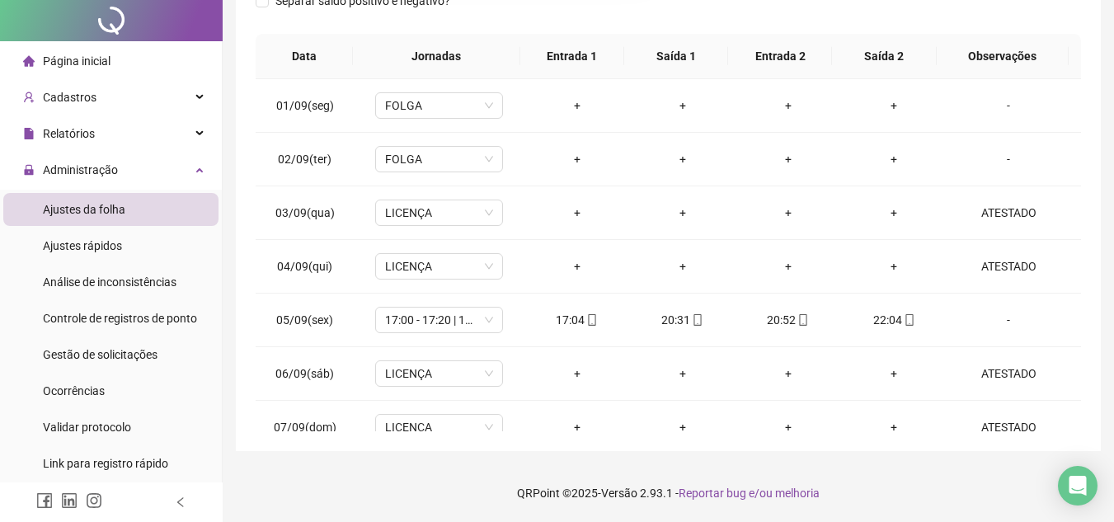
scroll to position [0, 0]
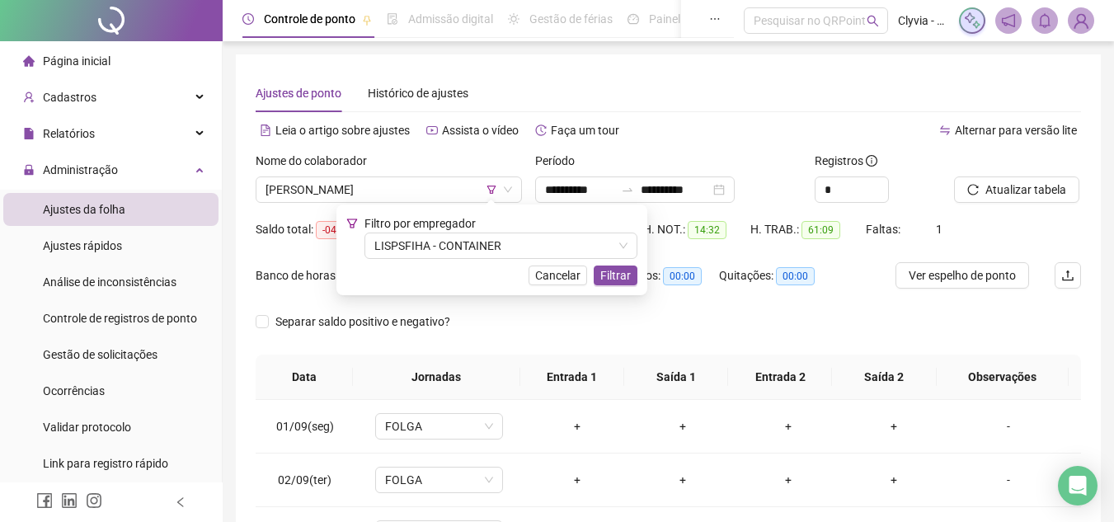
click at [980, 324] on div "Separar saldo positivo e negativo?" at bounding box center [668, 331] width 825 height 46
click at [599, 190] on input "**********" at bounding box center [579, 190] width 69 height 18
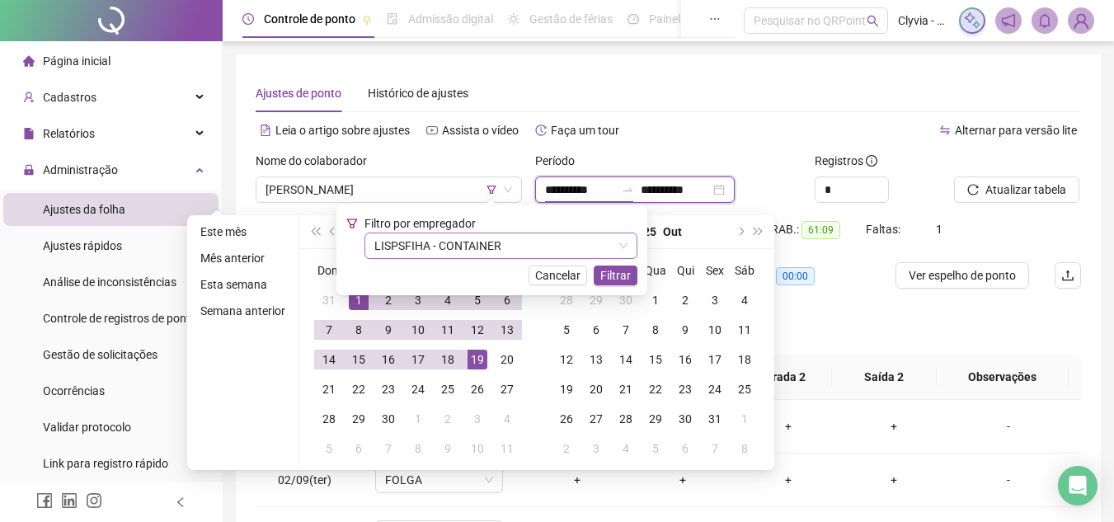
click at [612, 254] on span "LISPSFIHA - CONTAINER" at bounding box center [500, 245] width 253 height 25
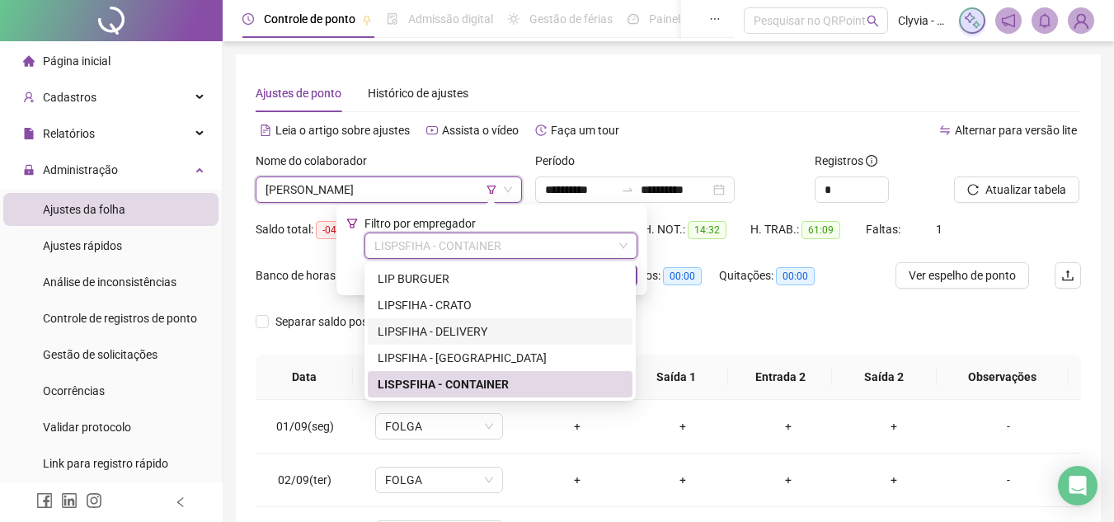
click at [463, 323] on div "LIPSFIHA - DELIVERY" at bounding box center [500, 331] width 245 height 18
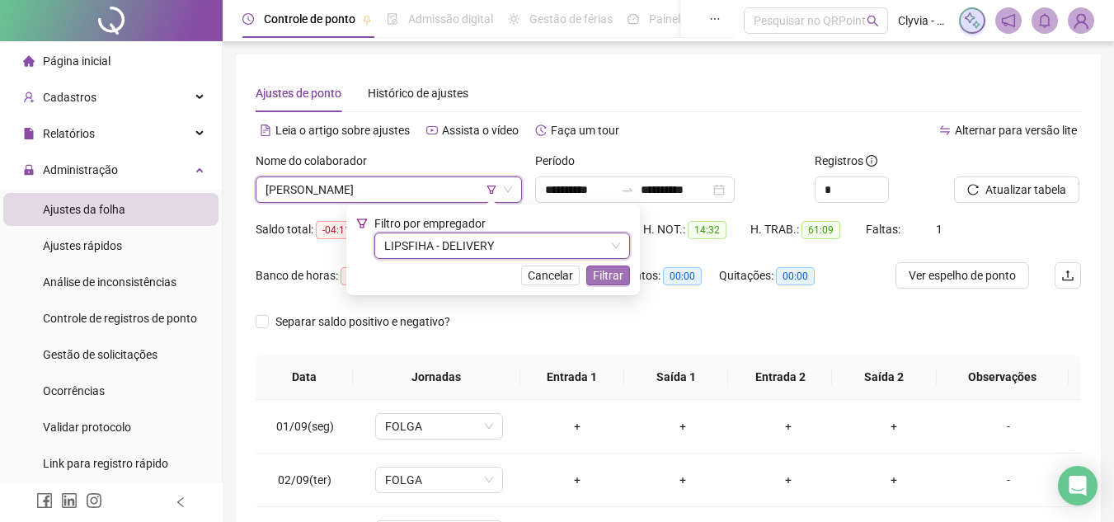
click at [606, 276] on span "Filtrar" at bounding box center [608, 275] width 31 height 18
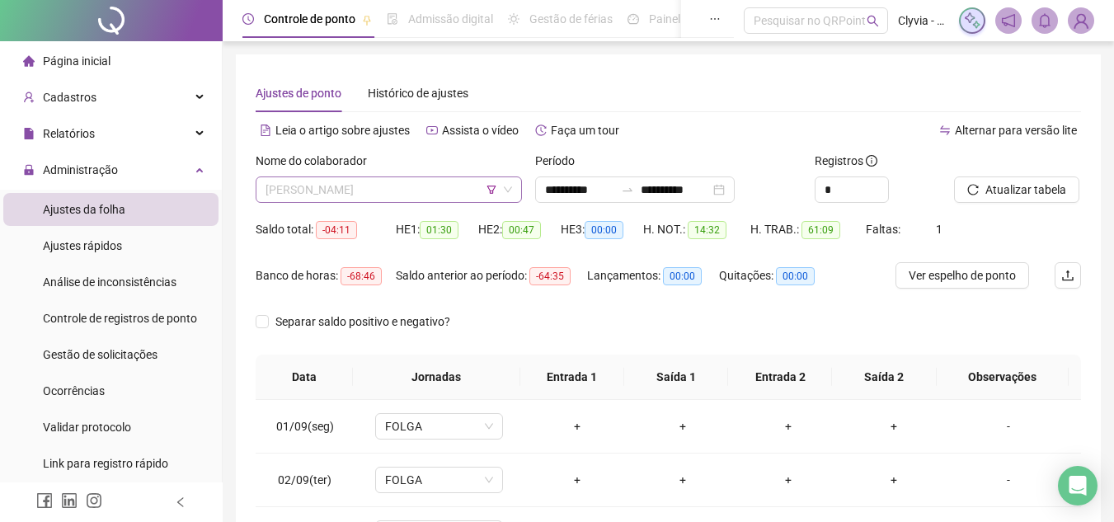
click at [431, 192] on span "[PERSON_NAME]" at bounding box center [388, 189] width 246 height 25
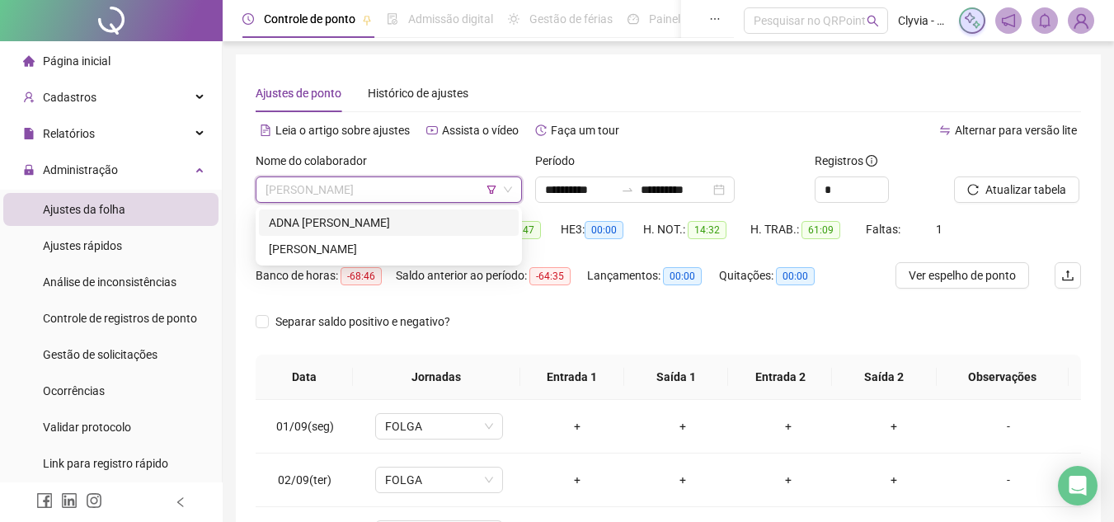
click at [409, 227] on div "ADNA [PERSON_NAME]" at bounding box center [389, 223] width 240 height 18
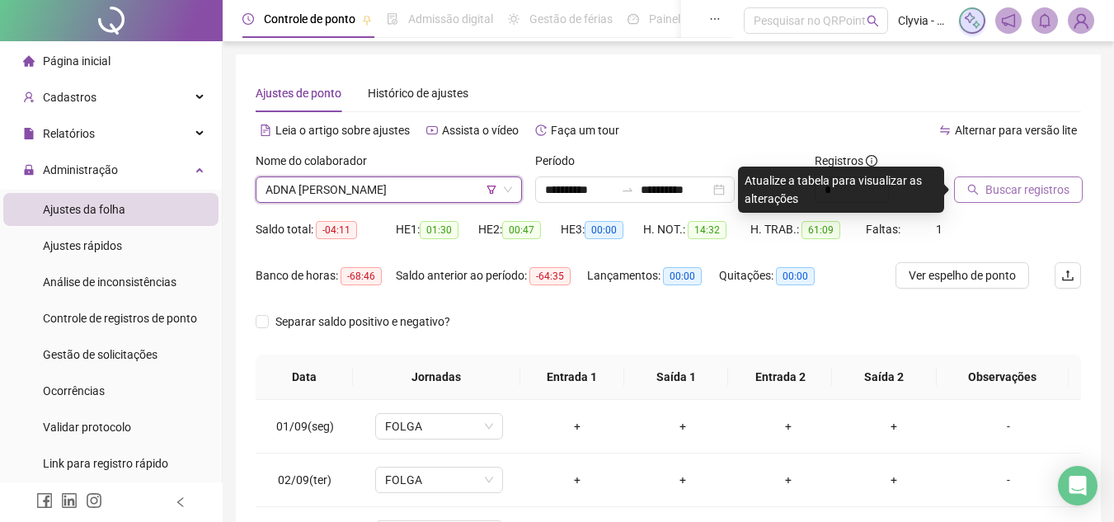
click at [1000, 186] on span "Buscar registros" at bounding box center [1027, 190] width 84 height 18
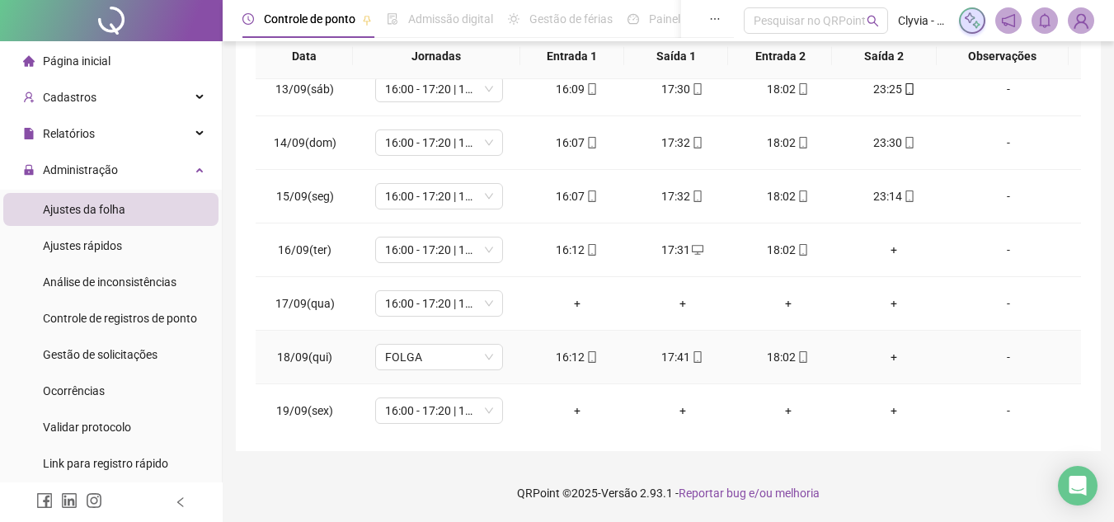
scroll to position [666, 0]
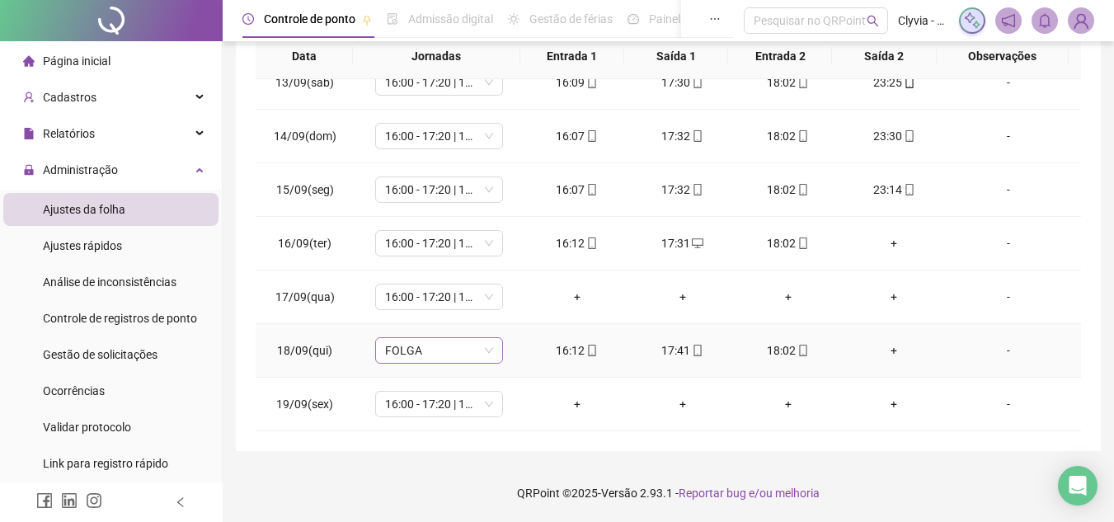
click at [464, 350] on span "FOLGA" at bounding box center [439, 350] width 108 height 25
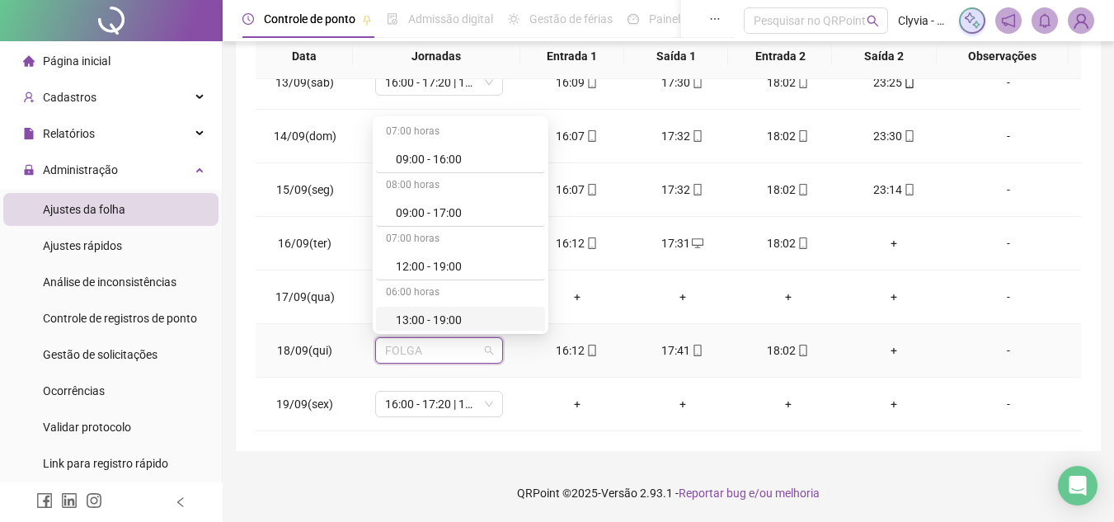
scroll to position [330, 0]
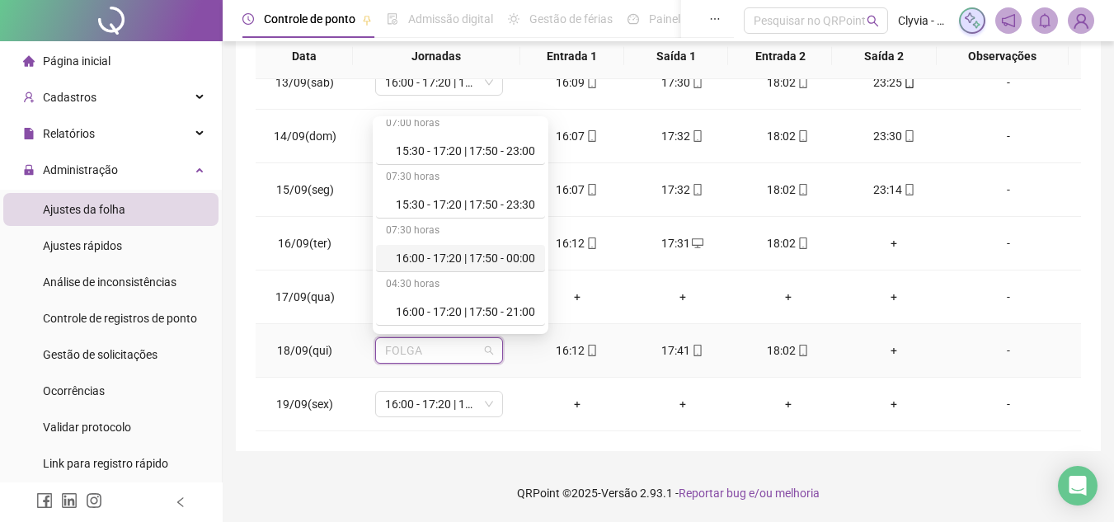
click at [476, 257] on div "16:00 - 17:20 | 17:50 - 00:00" at bounding box center [465, 258] width 139 height 18
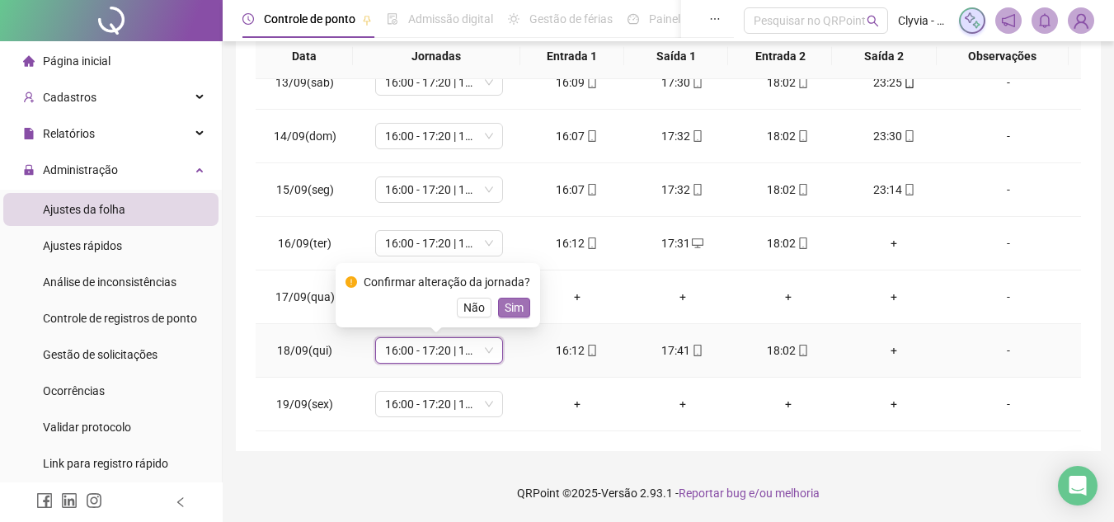
click at [504, 314] on span "Sim" at bounding box center [513, 307] width 19 height 18
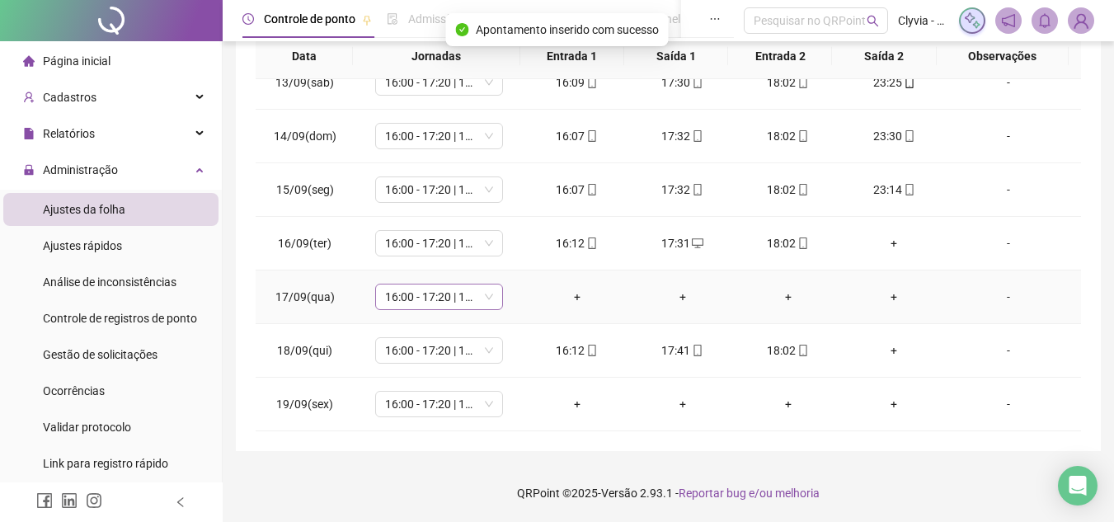
click at [437, 299] on span "16:00 - 17:20 | 17:50 - 00:00" at bounding box center [439, 296] width 108 height 25
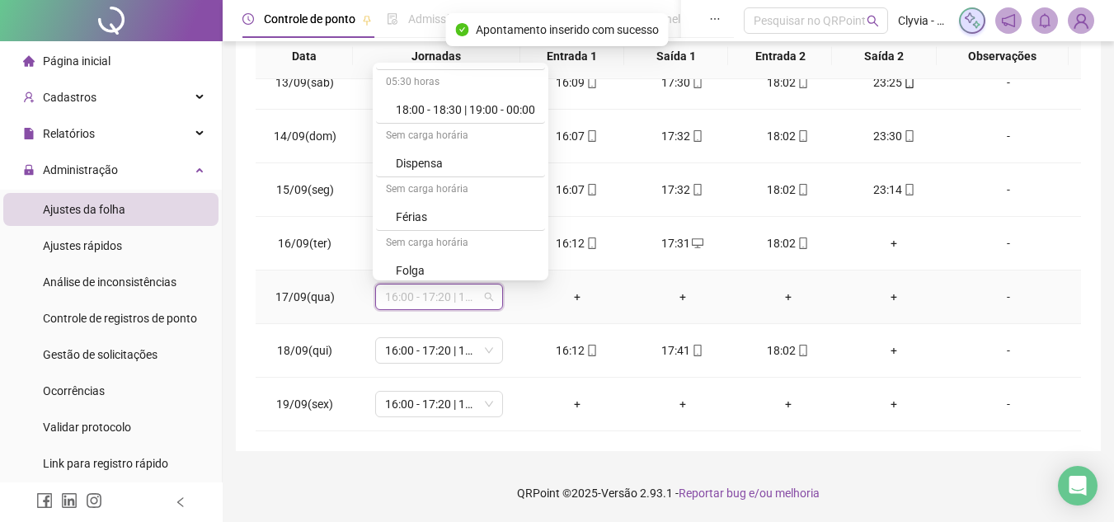
scroll to position [1021, 0]
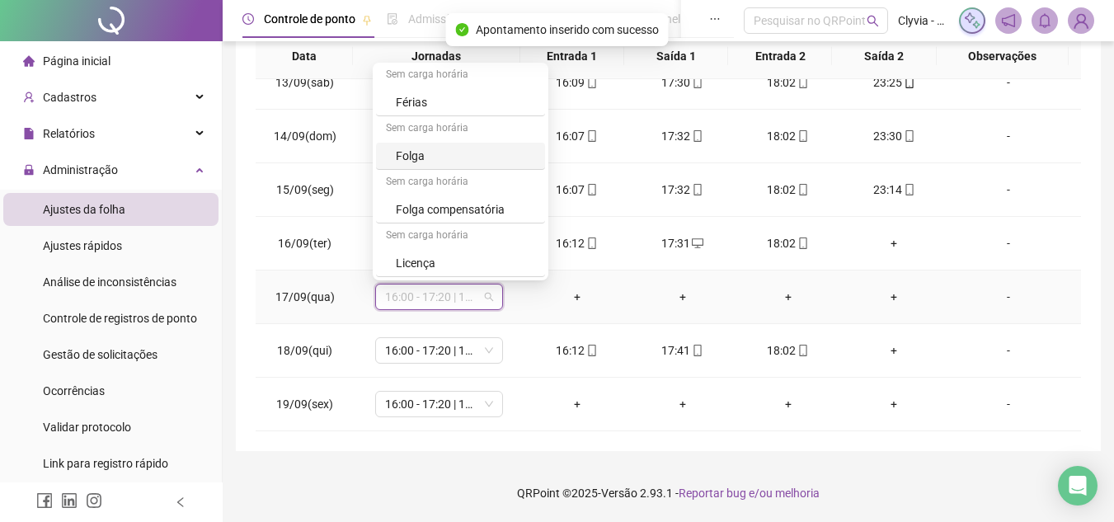
click at [442, 151] on div "Folga" at bounding box center [465, 156] width 139 height 18
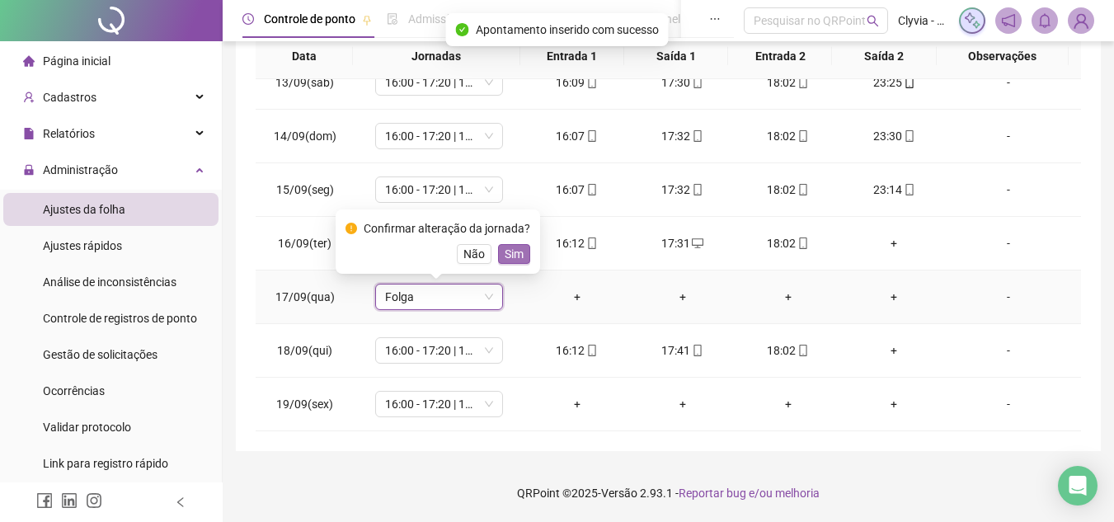
click at [512, 252] on span "Sim" at bounding box center [513, 254] width 19 height 18
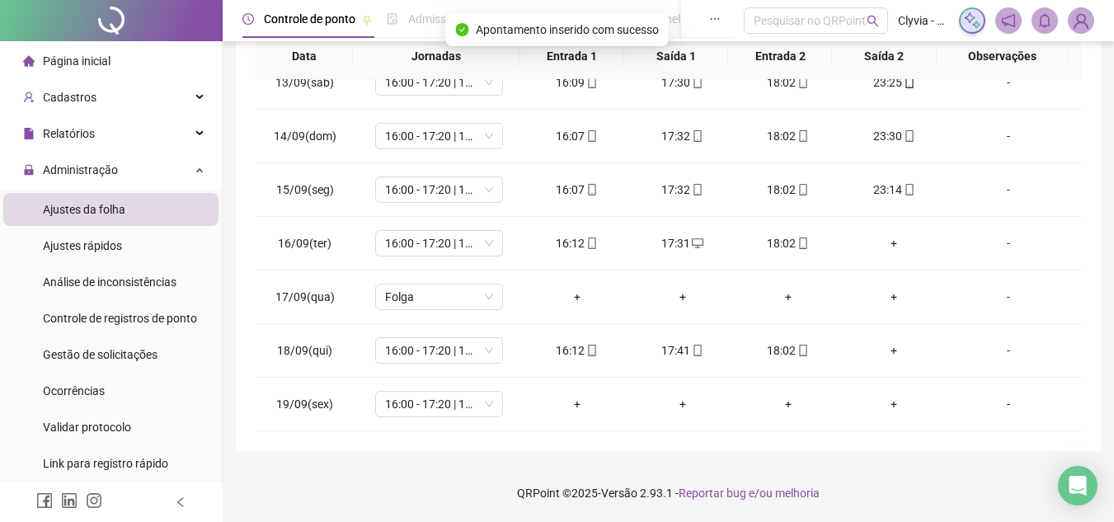
scroll to position [73, 0]
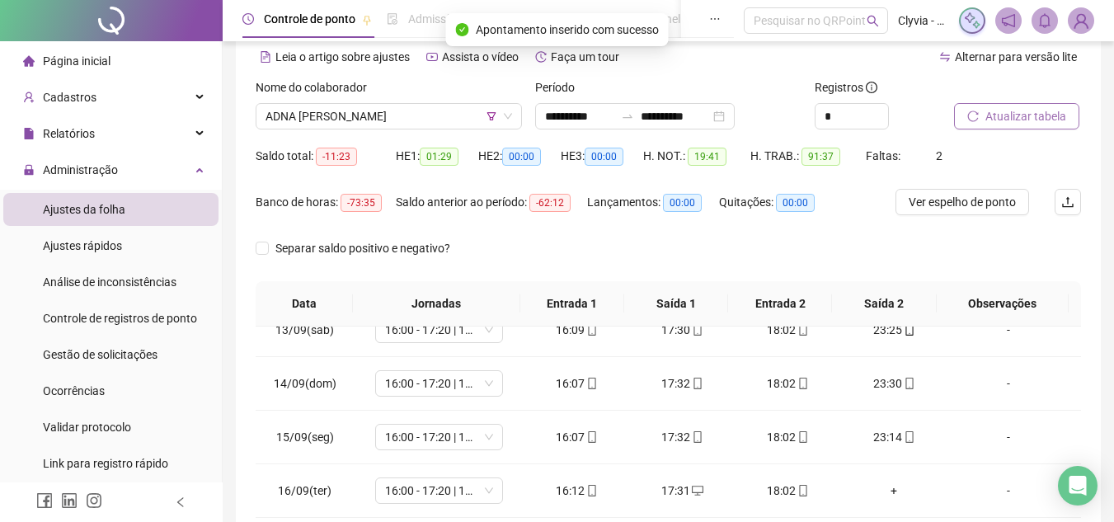
click at [1028, 122] on span "Atualizar tabela" at bounding box center [1025, 116] width 81 height 18
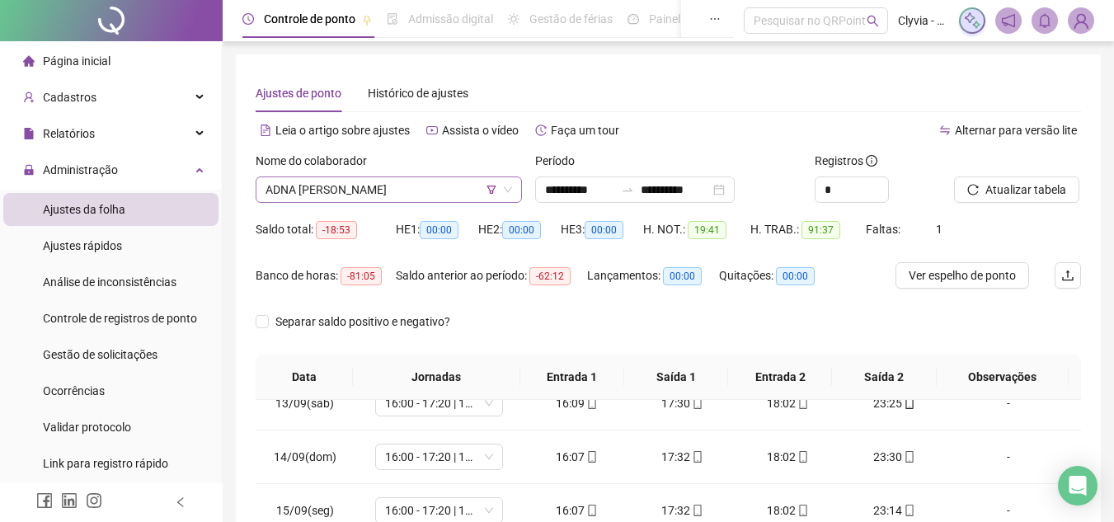
click at [411, 187] on span "ADNA [PERSON_NAME]" at bounding box center [388, 189] width 246 height 25
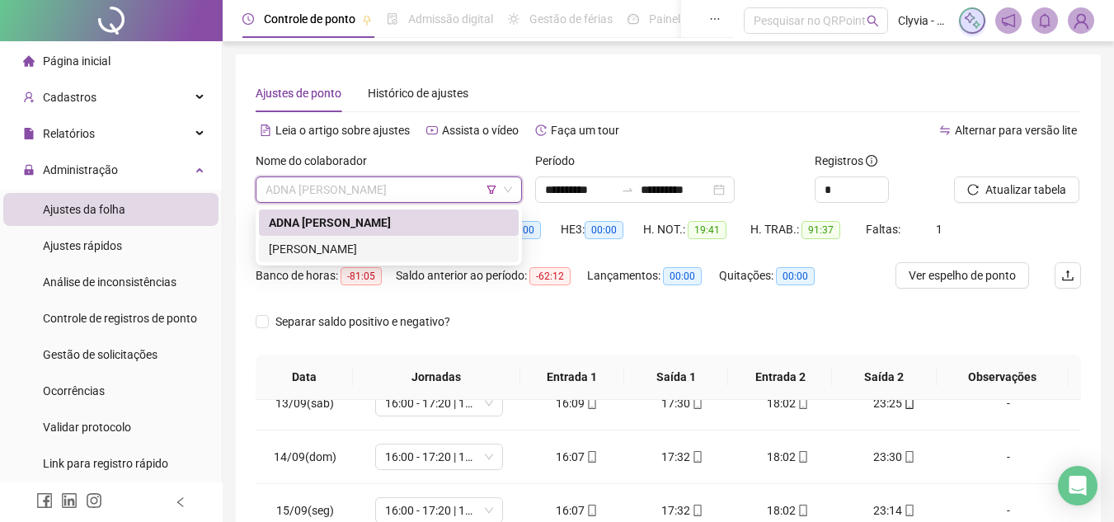
click at [396, 254] on div "[PERSON_NAME]" at bounding box center [389, 249] width 240 height 18
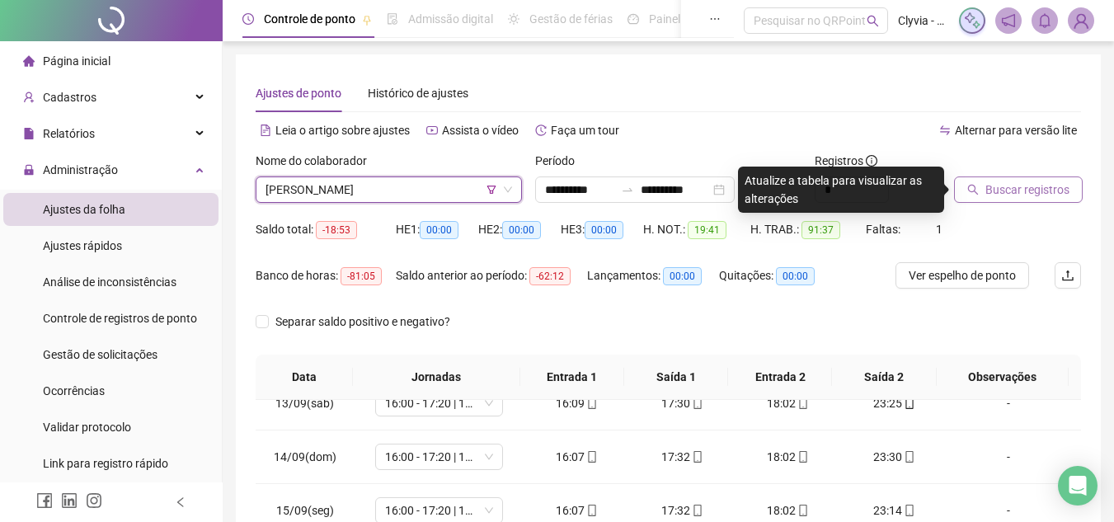
click at [1058, 181] on span "Buscar registros" at bounding box center [1027, 190] width 84 height 18
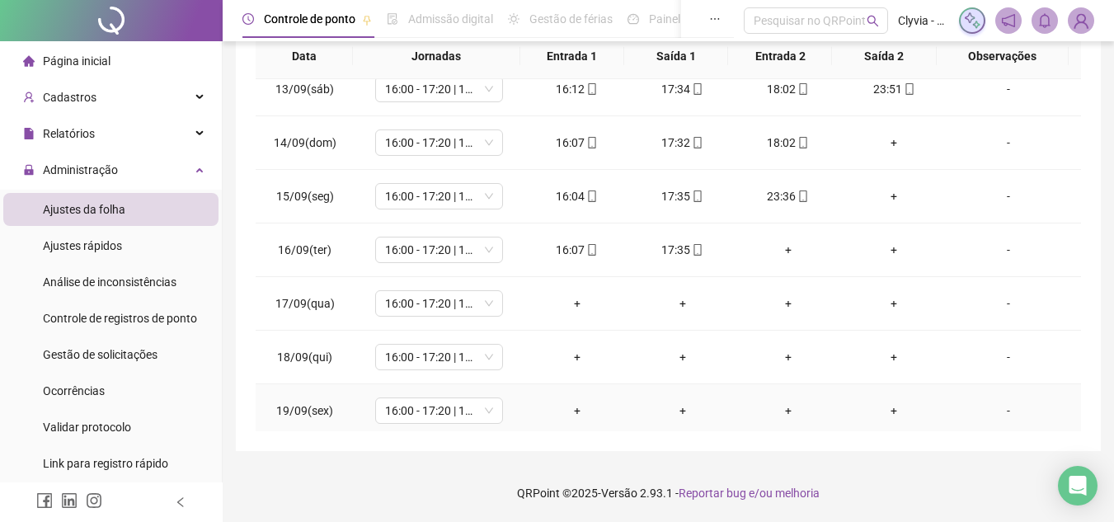
scroll to position [666, 0]
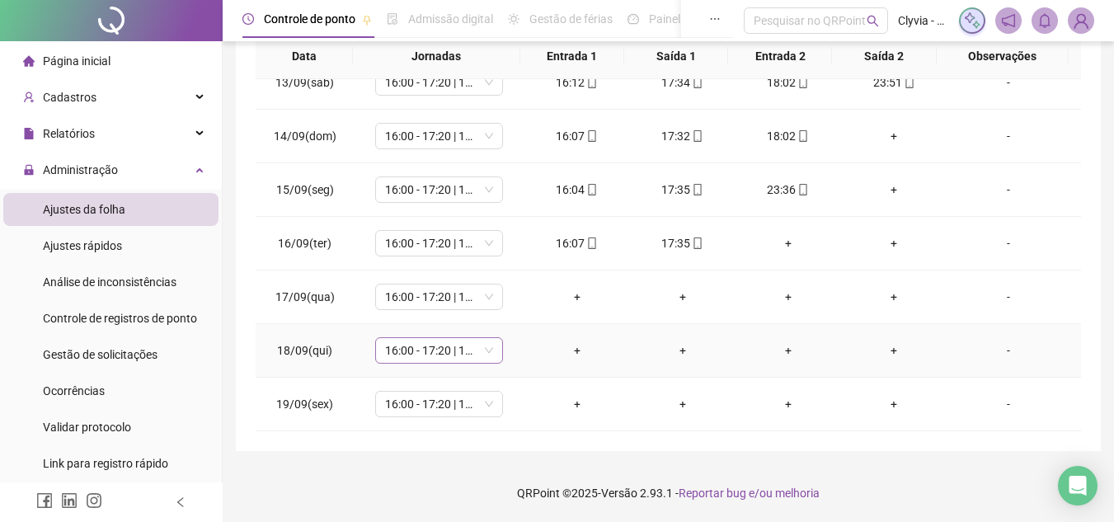
click at [439, 345] on span "16:00 - 17:20 | 17:50 - 00:00" at bounding box center [439, 350] width 108 height 25
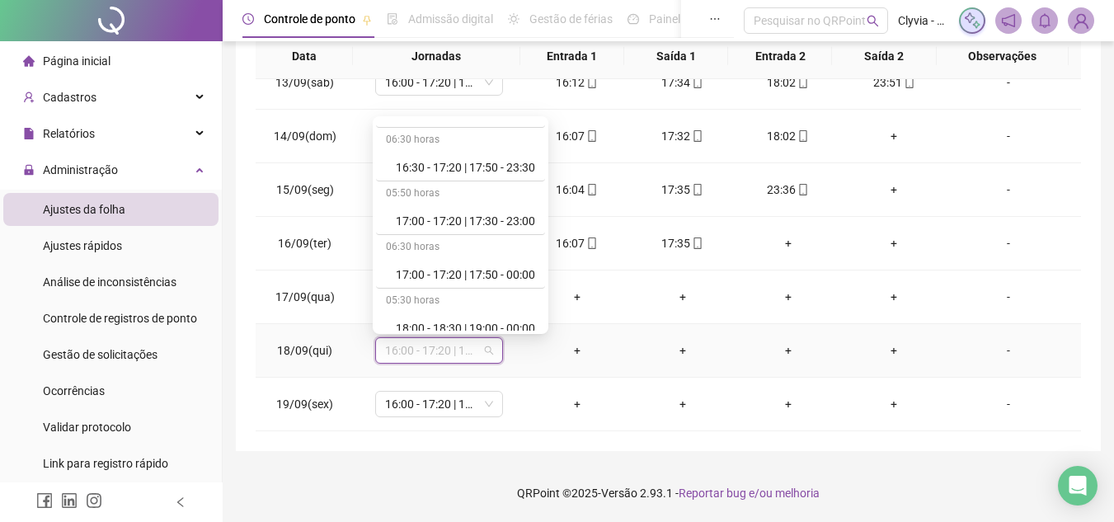
scroll to position [989, 0]
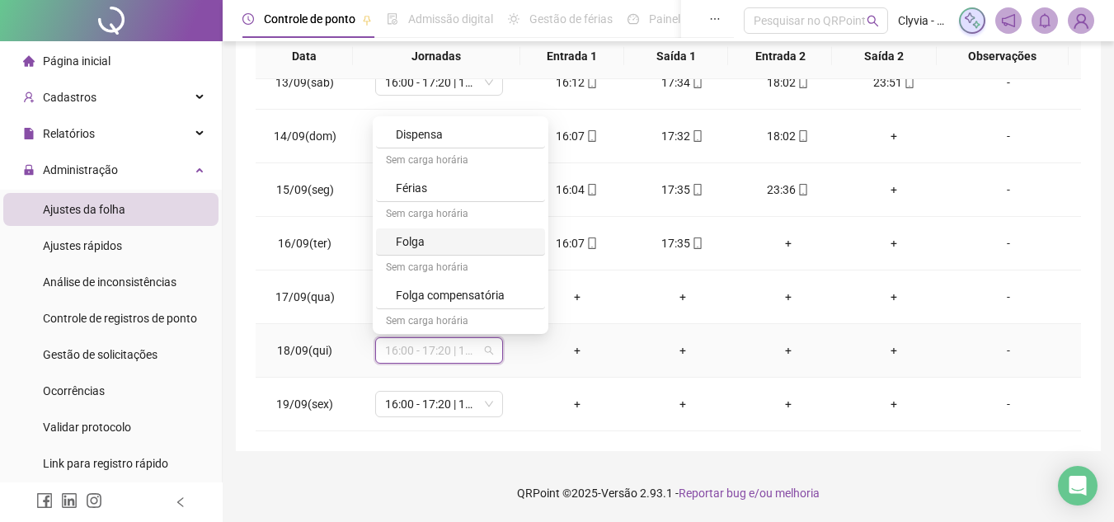
click at [448, 252] on div "Folga" at bounding box center [460, 241] width 169 height 27
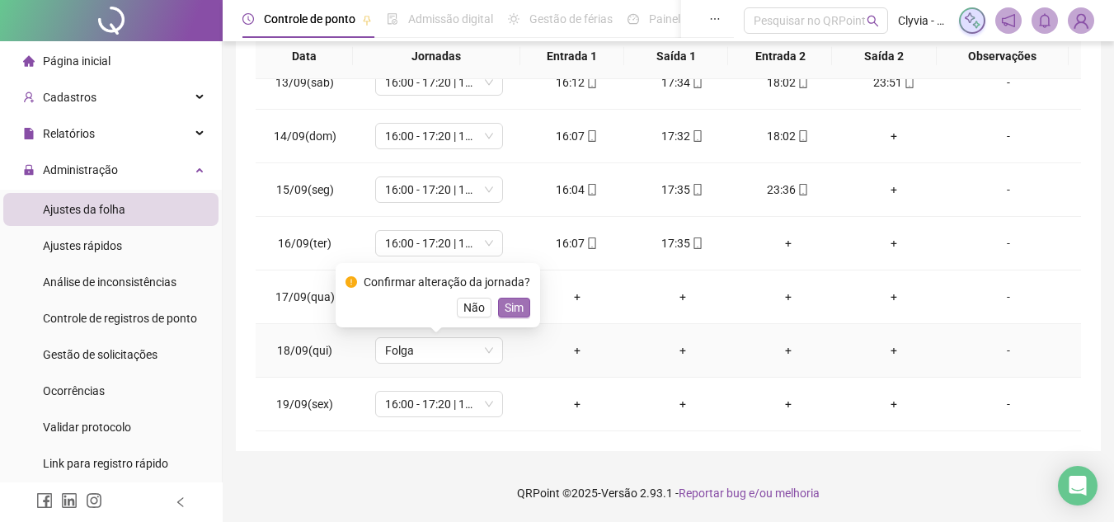
click at [509, 308] on span "Sim" at bounding box center [513, 307] width 19 height 18
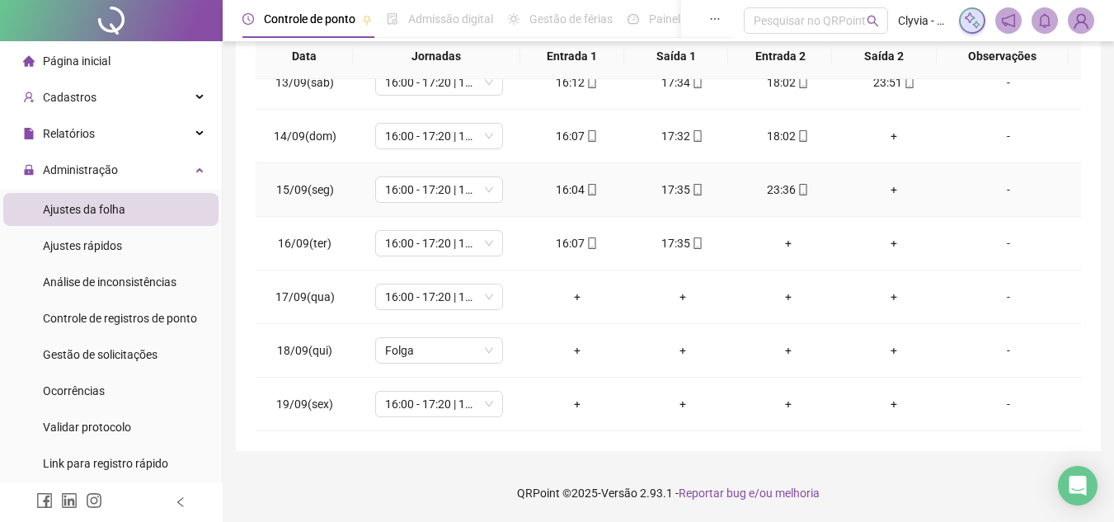
click at [885, 194] on div "+" at bounding box center [893, 190] width 79 height 18
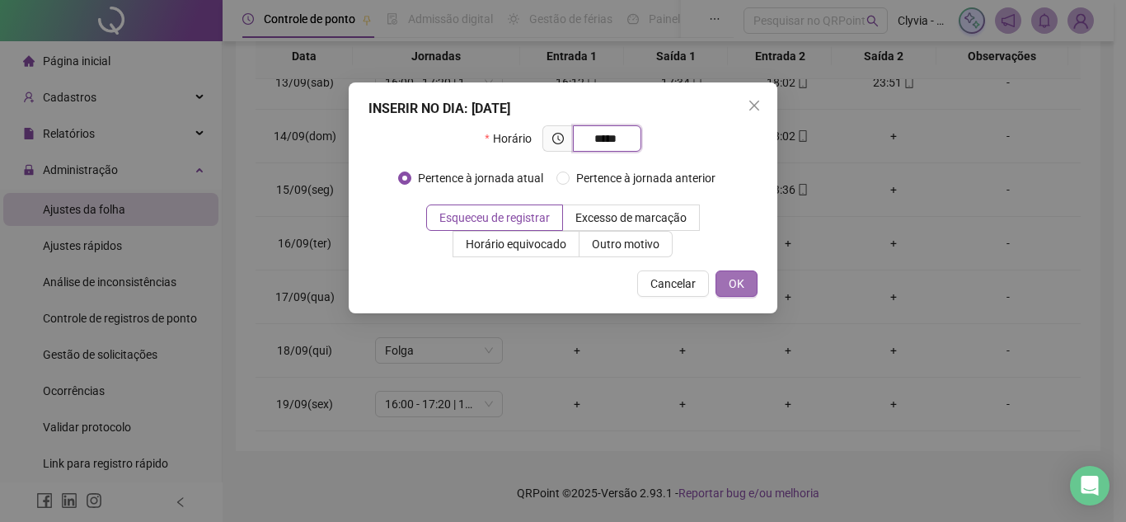
type input "*****"
click at [744, 283] on button "OK" at bounding box center [737, 283] width 42 height 26
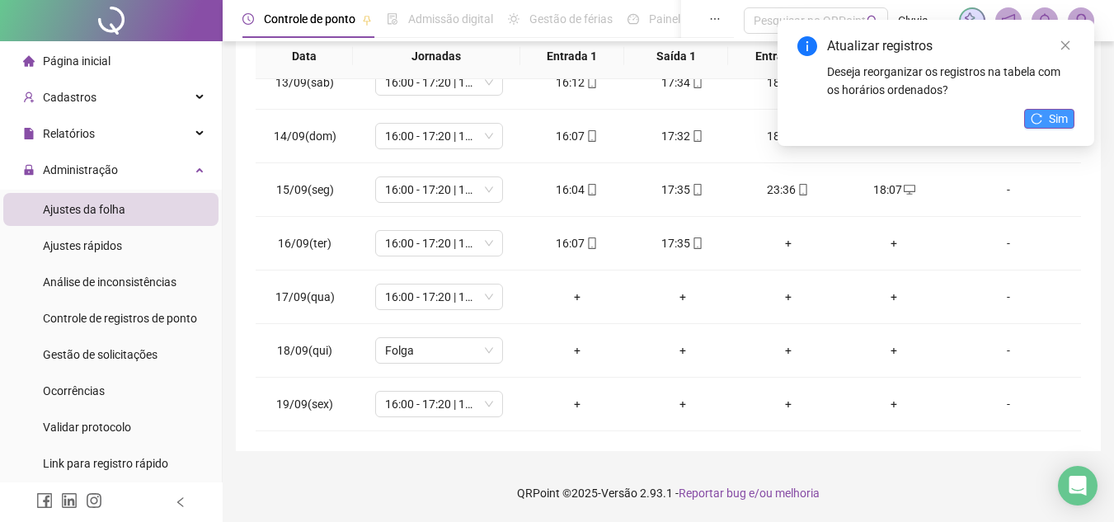
click at [1044, 113] on button "Sim" at bounding box center [1049, 119] width 50 height 20
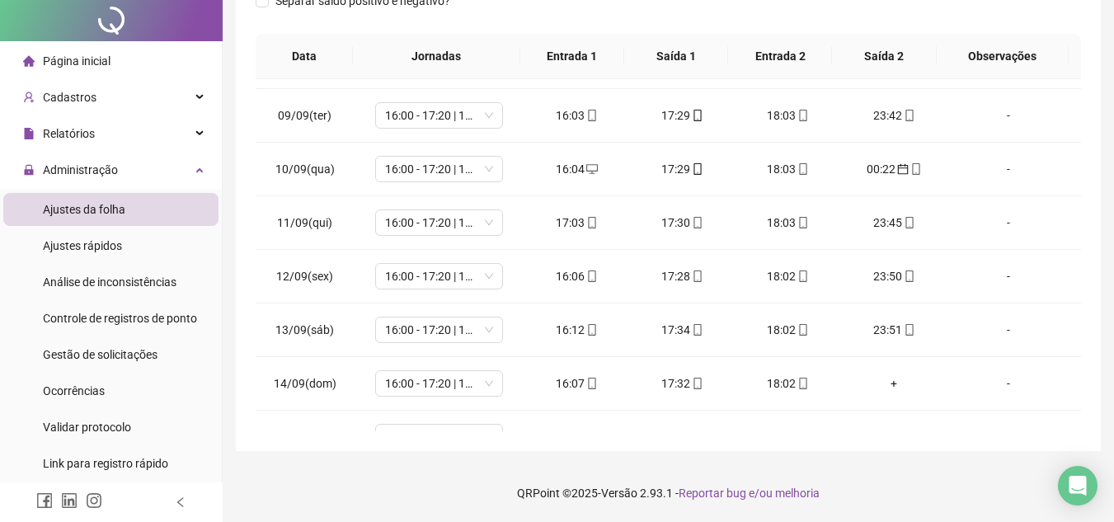
scroll to position [0, 0]
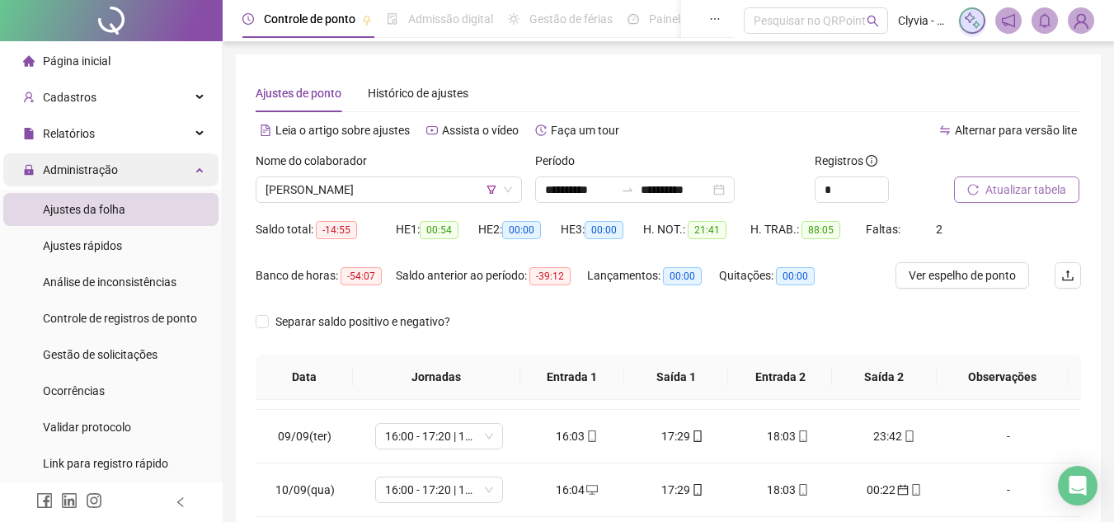
click at [124, 161] on div "Administração" at bounding box center [110, 169] width 215 height 33
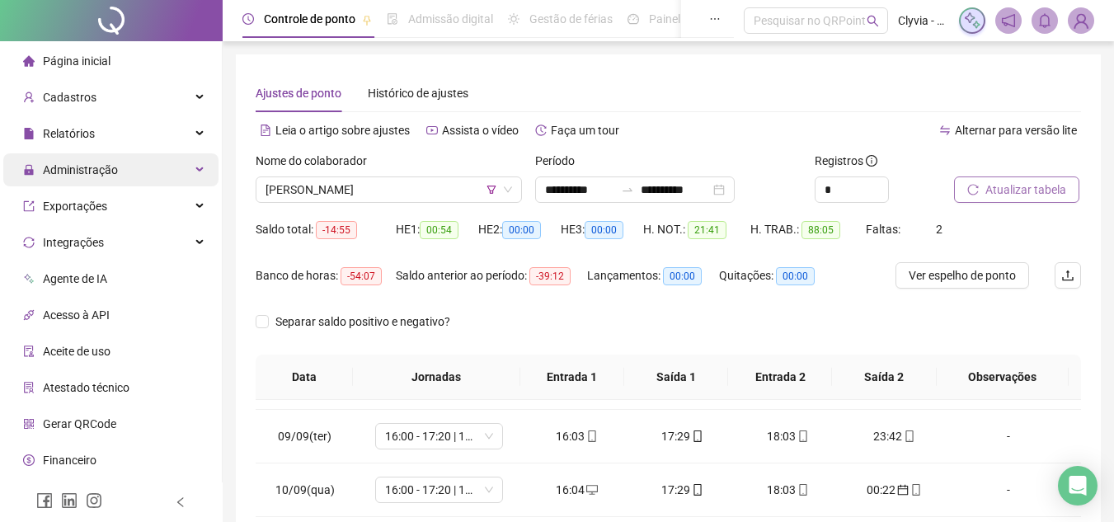
click at [124, 161] on div "Administração" at bounding box center [110, 169] width 215 height 33
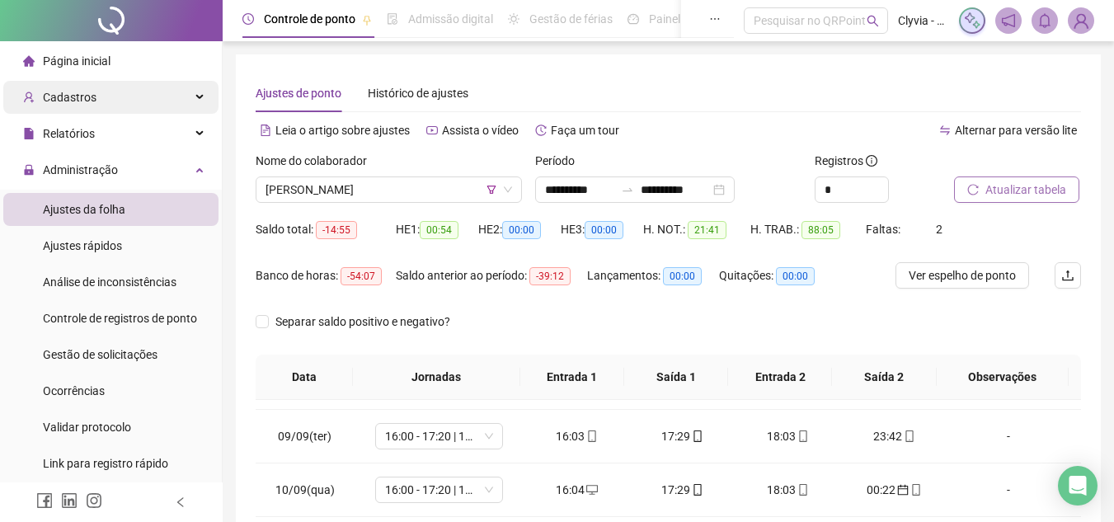
click at [149, 99] on div "Cadastros" at bounding box center [110, 97] width 215 height 33
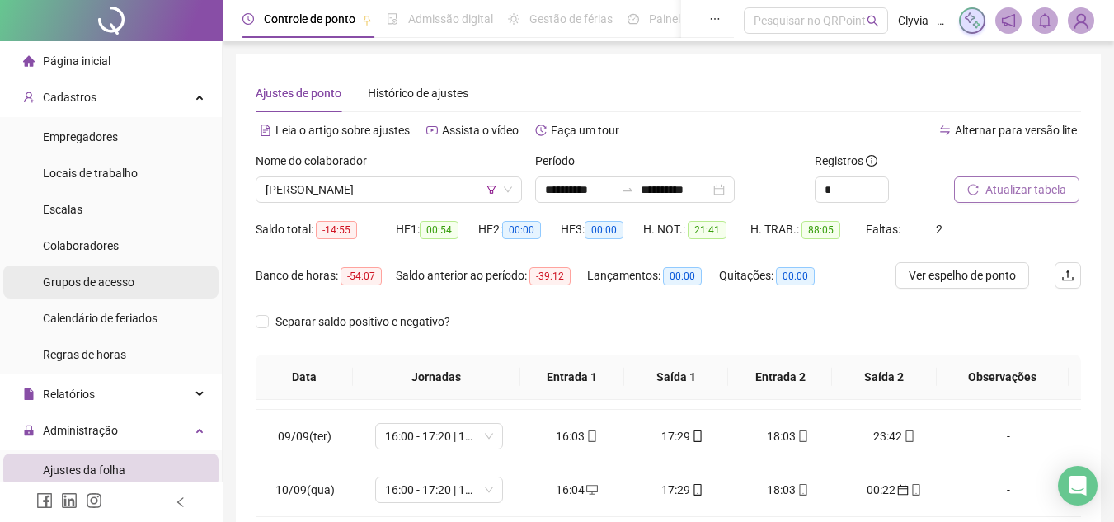
click at [124, 275] on span "Grupos de acesso" at bounding box center [89, 281] width 92 height 13
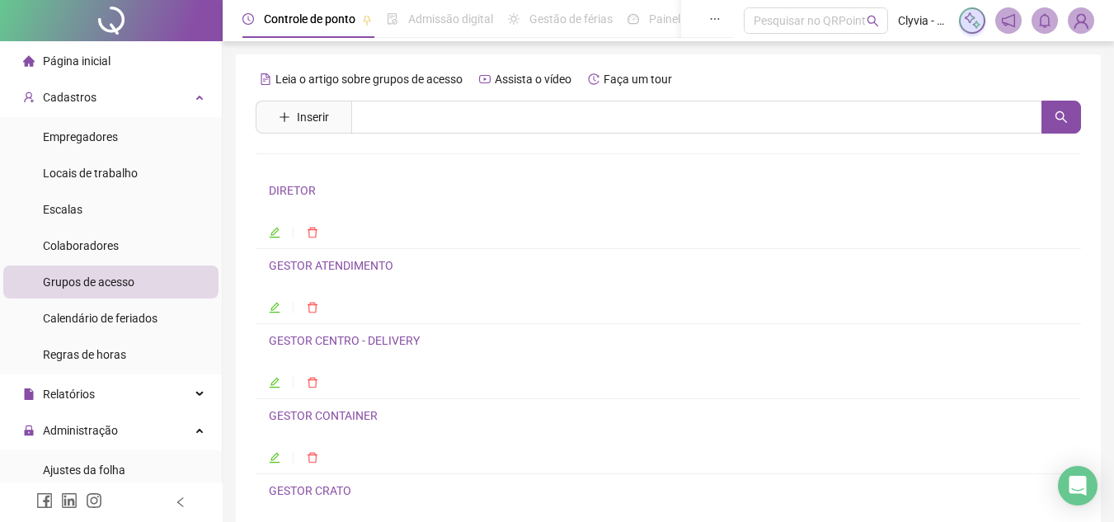
scroll to position [143, 0]
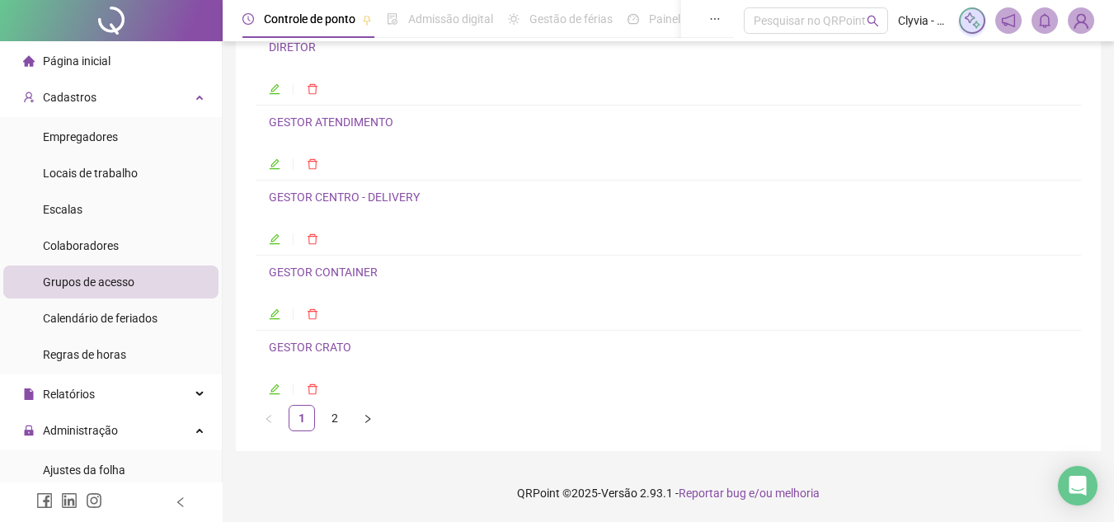
click at [399, 193] on link "GESTOR CENTRO - DELIVERY" at bounding box center [344, 196] width 151 height 13
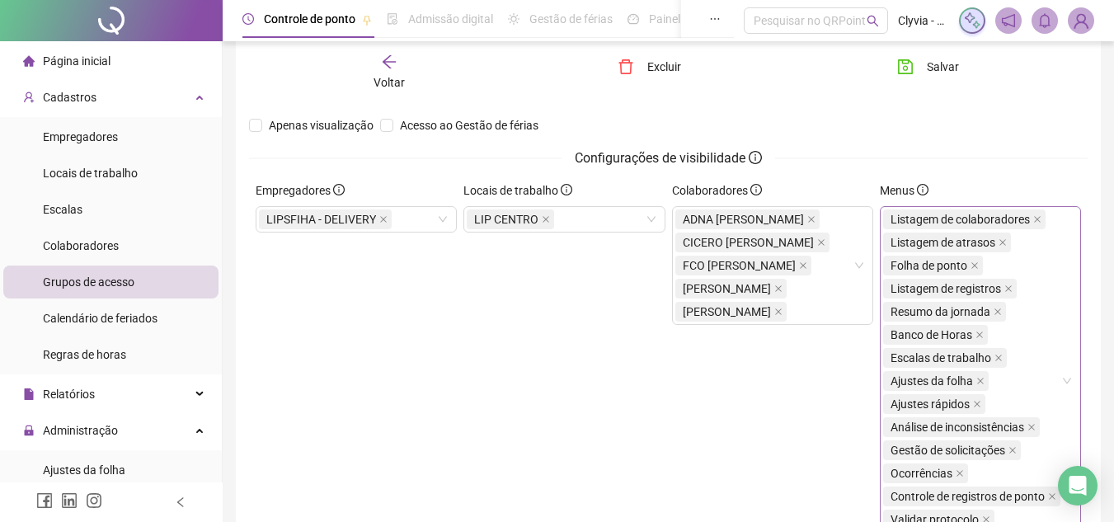
scroll to position [234, 0]
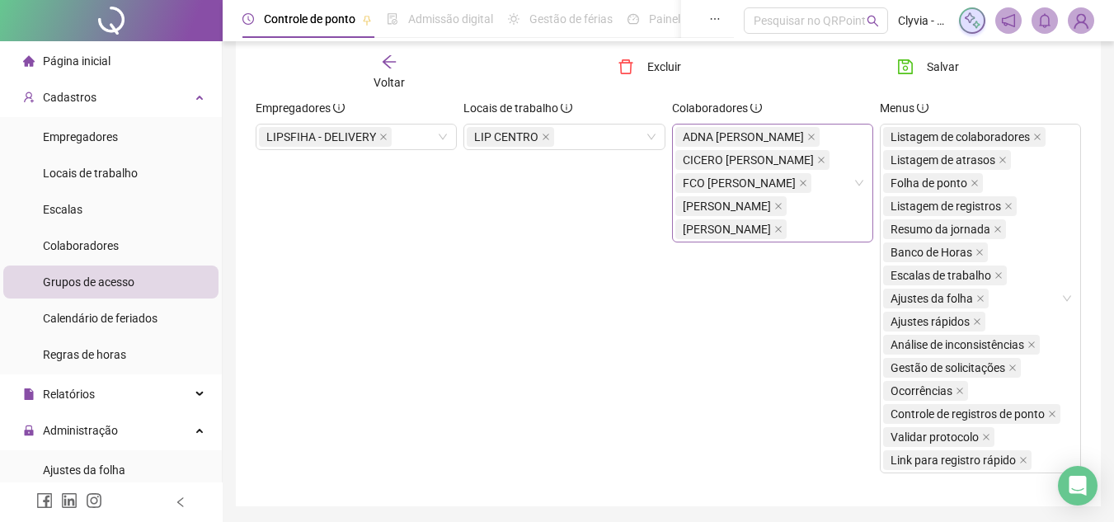
click at [800, 241] on div "[PERSON_NAME] JUNIO DA SILVA FCO [PERSON_NAME]" at bounding box center [763, 182] width 177 height 115
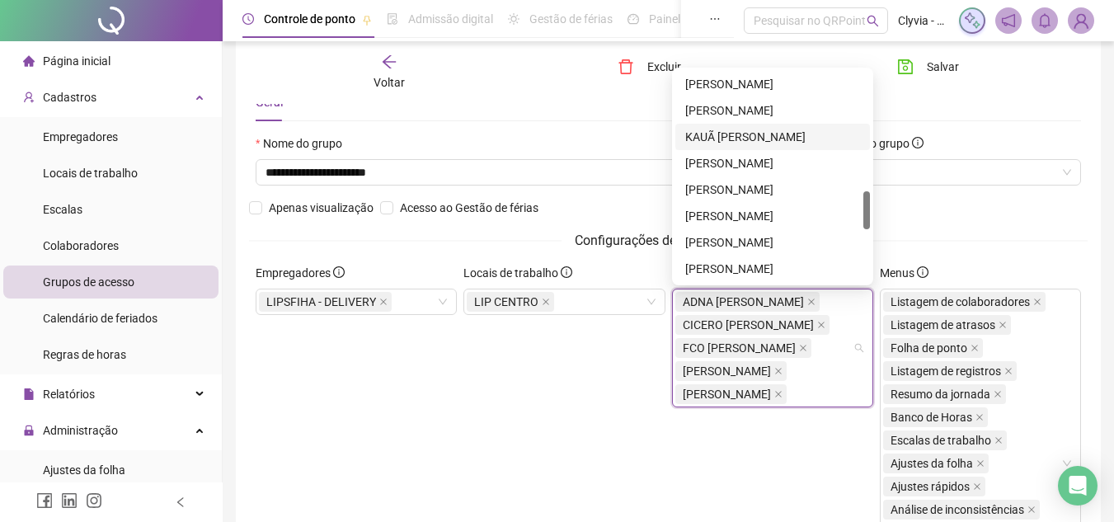
scroll to position [0, 0]
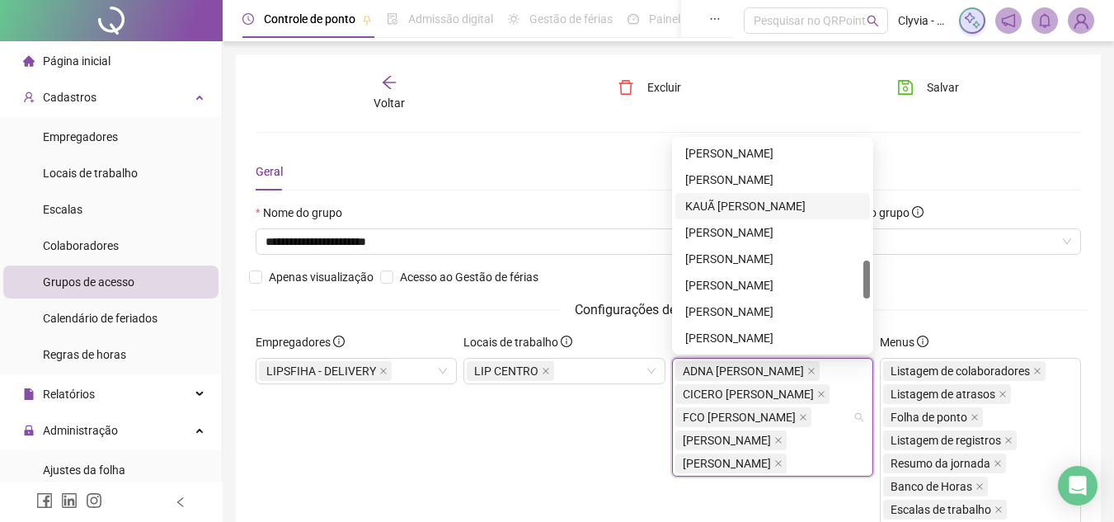
click at [604, 270] on div "**********" at bounding box center [668, 268] width 838 height 129
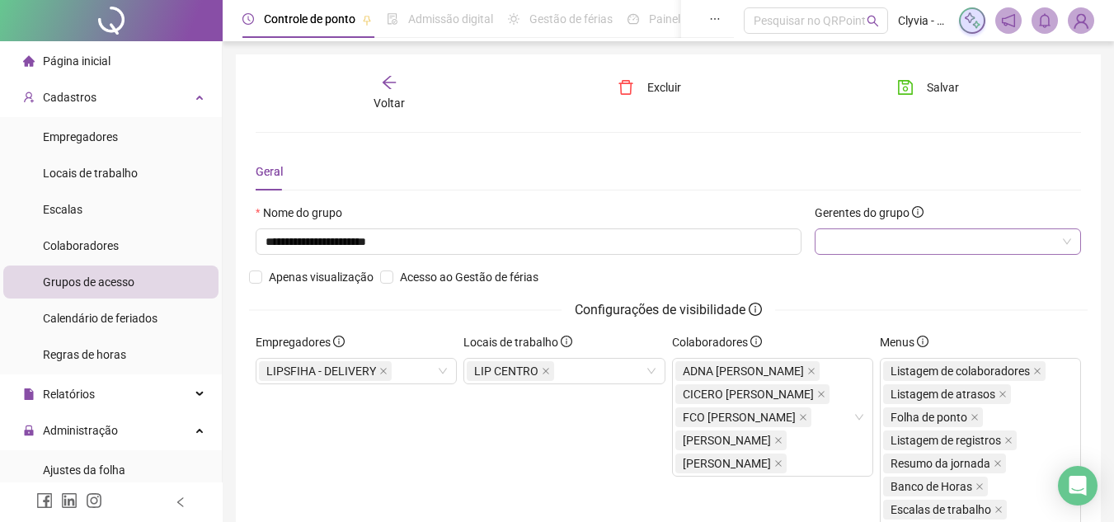
click at [945, 235] on div at bounding box center [947, 241] width 266 height 26
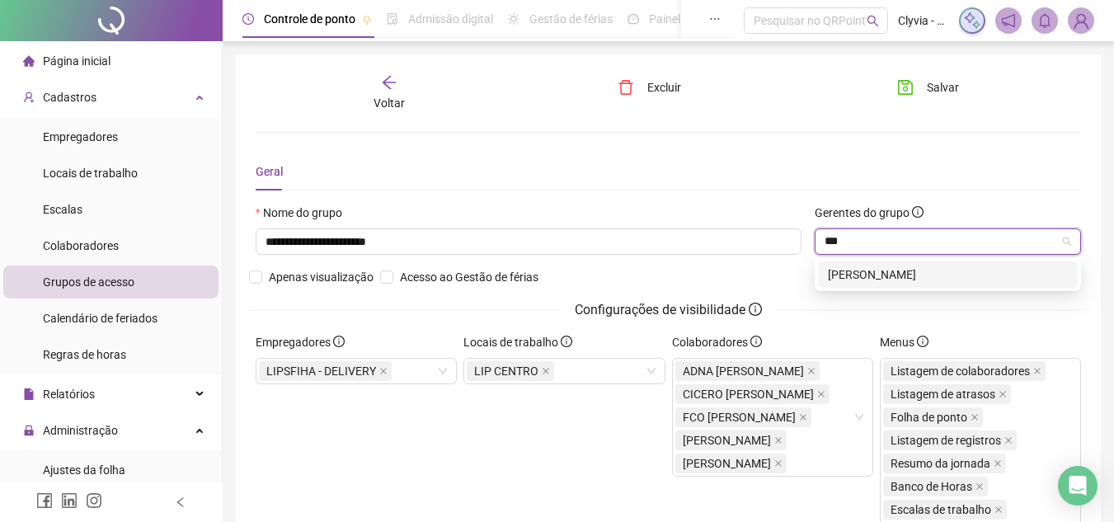
type input "****"
click at [918, 279] on div "[PERSON_NAME]" at bounding box center [948, 274] width 240 height 18
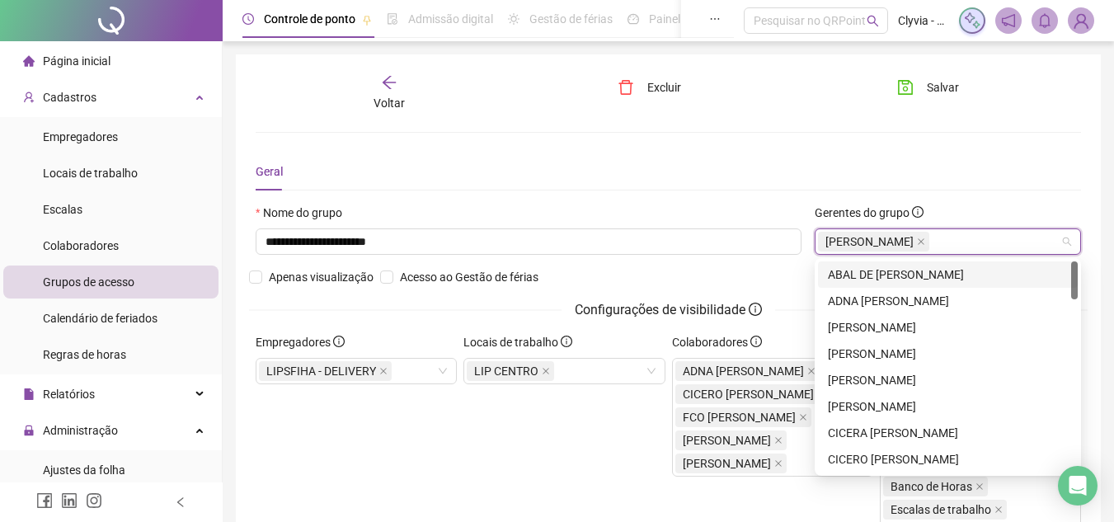
click at [991, 181] on div "Geral" at bounding box center [668, 172] width 825 height 38
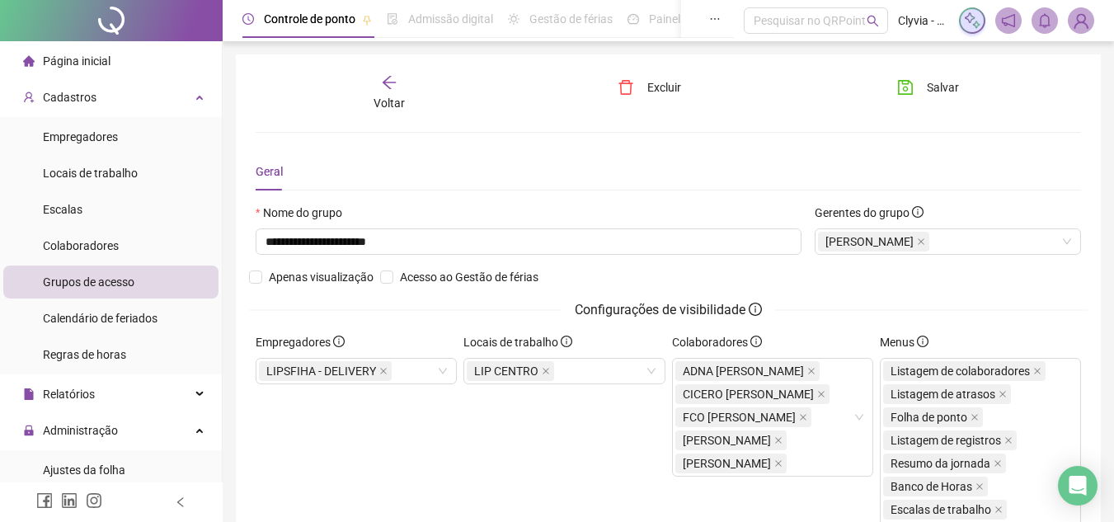
click at [946, 73] on div "**********" at bounding box center [668, 397] width 865 height 686
click at [945, 84] on span "Salvar" at bounding box center [943, 87] width 32 height 18
click at [407, 82] on div "Voltar" at bounding box center [389, 93] width 127 height 38
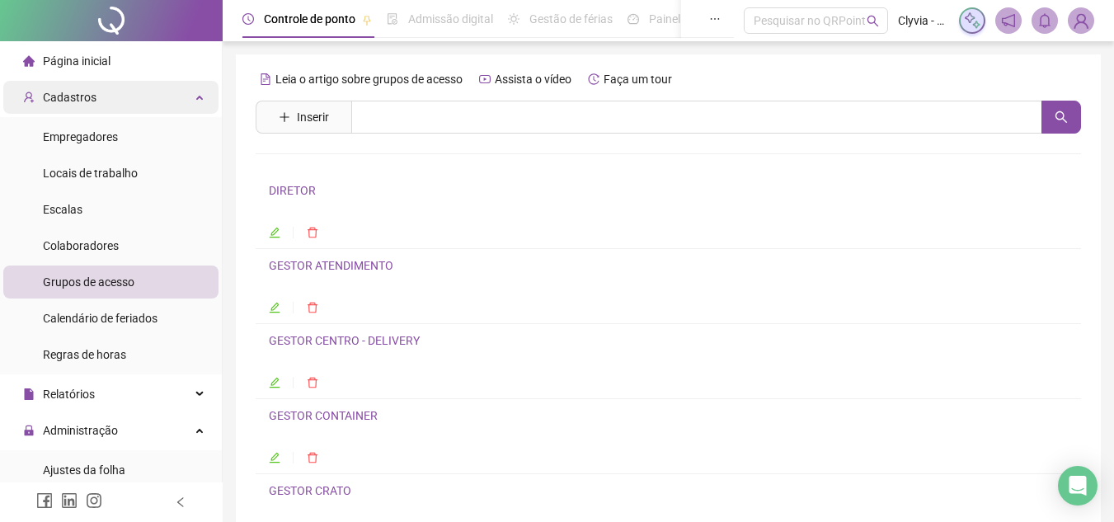
click at [105, 104] on div "Cadastros" at bounding box center [110, 97] width 215 height 33
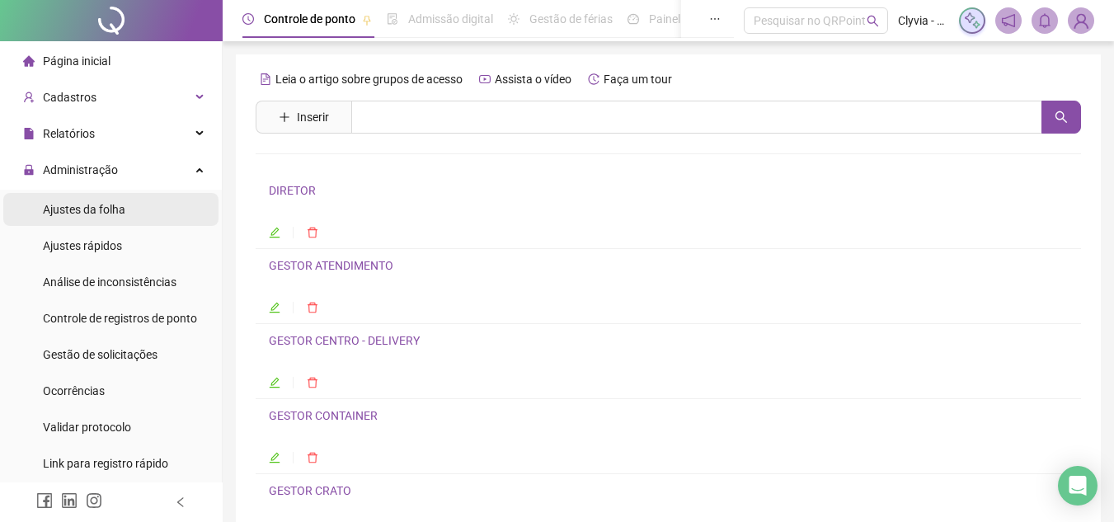
click at [114, 203] on span "Ajustes da folha" at bounding box center [84, 209] width 82 height 13
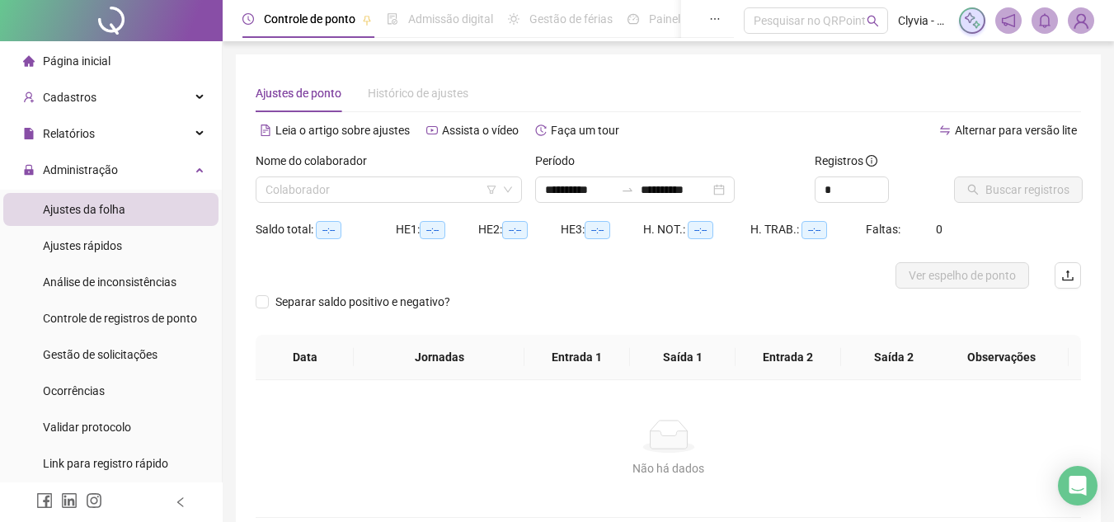
type input "**********"
click at [368, 193] on input "search" at bounding box center [381, 189] width 232 height 25
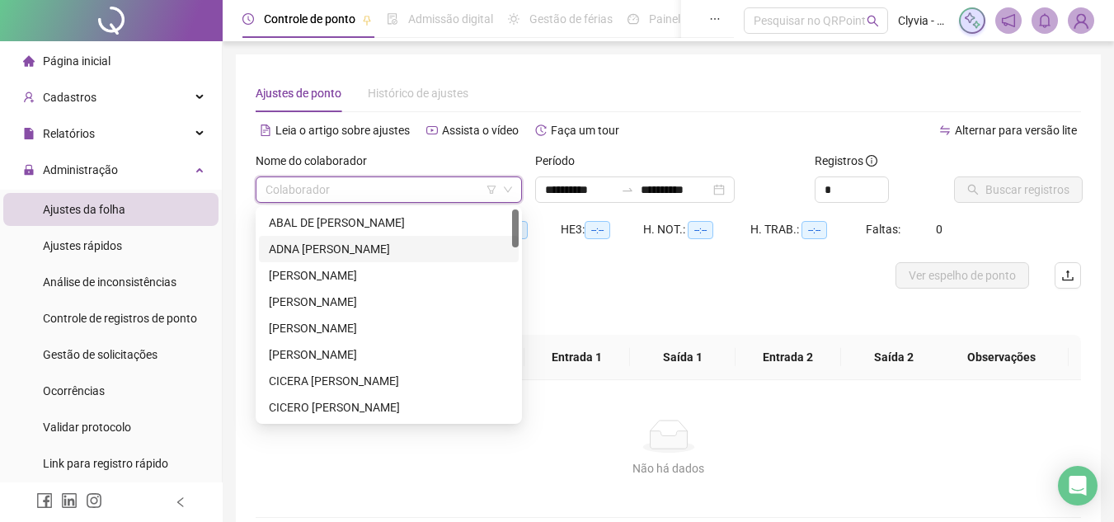
click at [378, 245] on div "ADNA [PERSON_NAME]" at bounding box center [389, 249] width 240 height 18
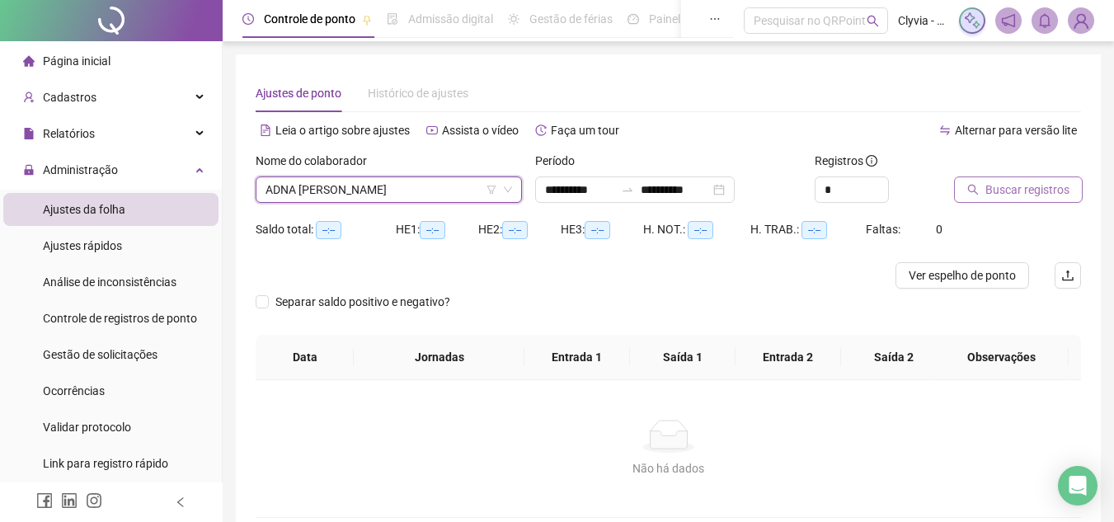
click at [981, 190] on button "Buscar registros" at bounding box center [1018, 189] width 129 height 26
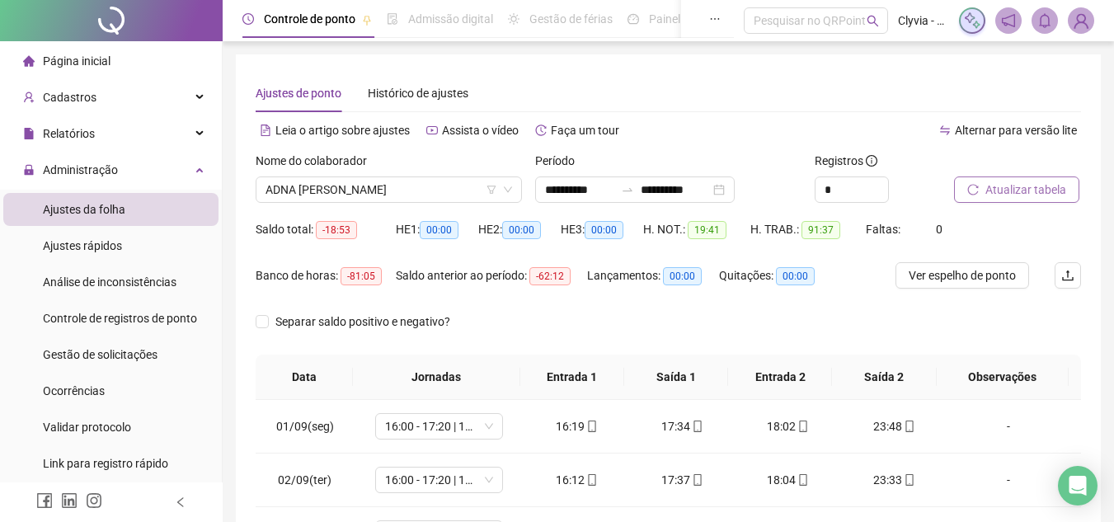
click at [1016, 191] on span "Atualizar tabela" at bounding box center [1025, 190] width 81 height 18
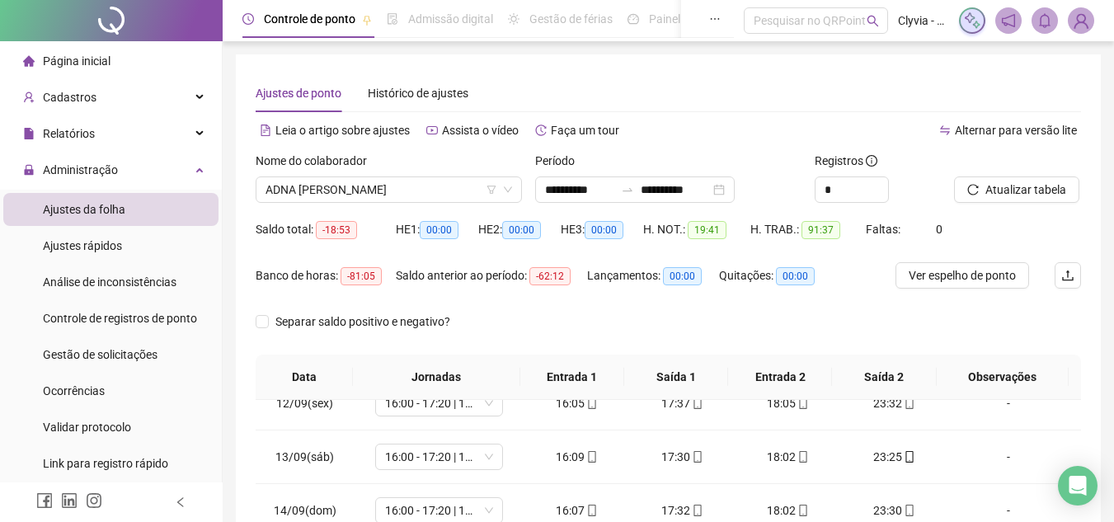
click at [361, 175] on div "Nome do colaborador" at bounding box center [389, 164] width 266 height 25
click at [366, 195] on span "ADNA [PERSON_NAME]" at bounding box center [388, 189] width 246 height 25
click at [491, 195] on span "ADNA [PERSON_NAME]" at bounding box center [388, 189] width 246 height 25
click at [493, 187] on icon "filter" at bounding box center [491, 190] width 10 height 10
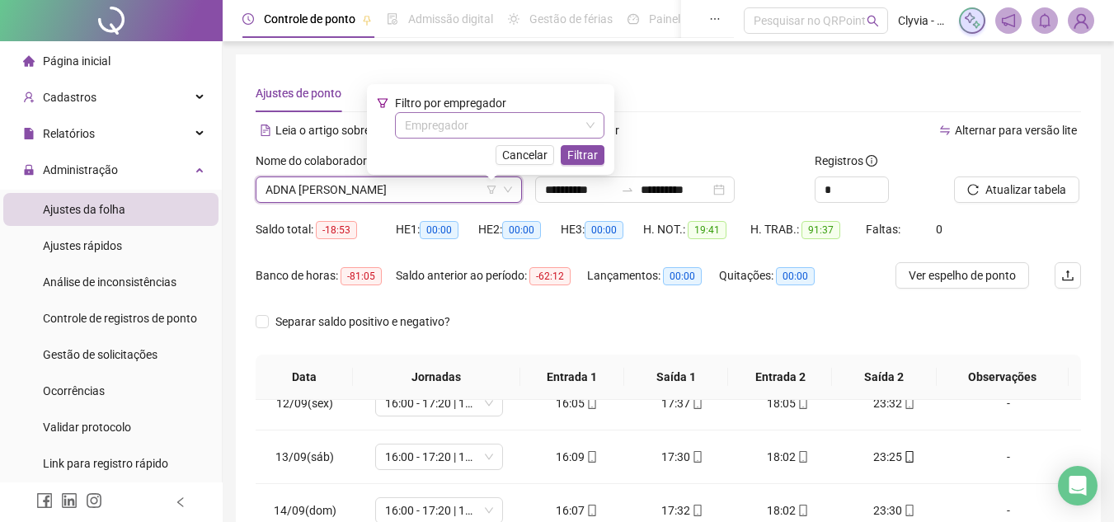
click at [498, 131] on input "search" at bounding box center [492, 125] width 175 height 25
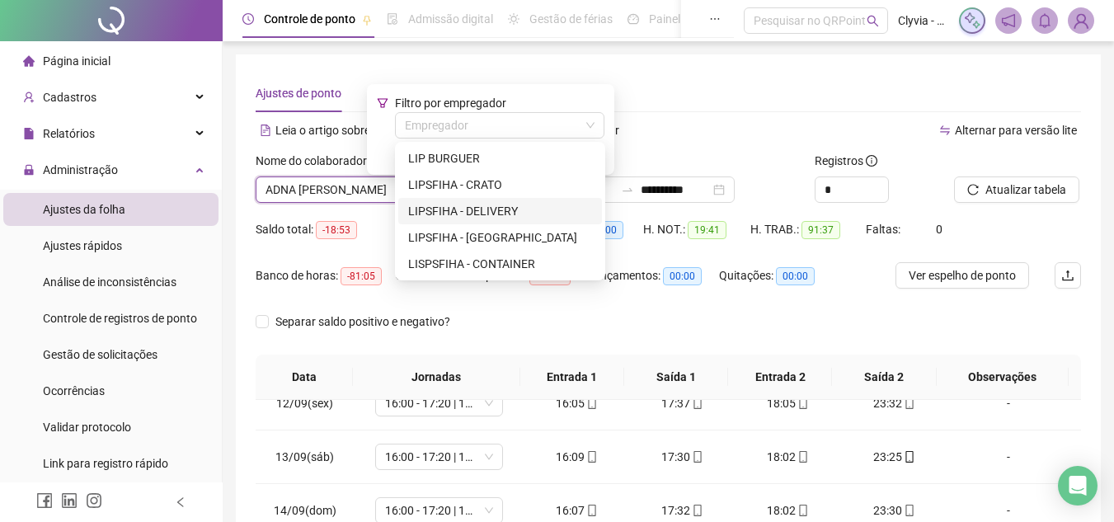
click at [509, 211] on div "LIPSFIHA - DELIVERY" at bounding box center [500, 211] width 184 height 18
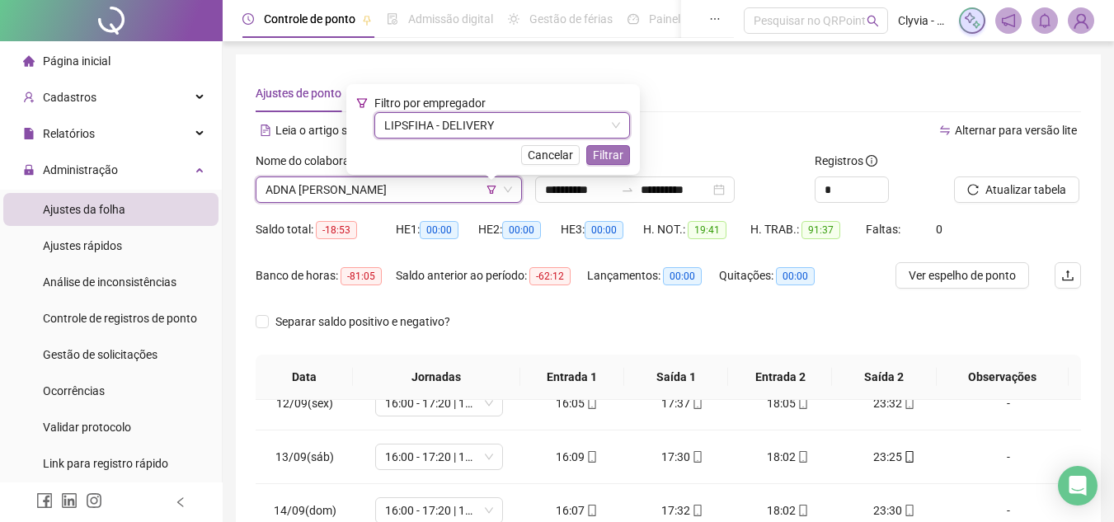
click at [603, 161] on span "Filtrar" at bounding box center [608, 155] width 31 height 18
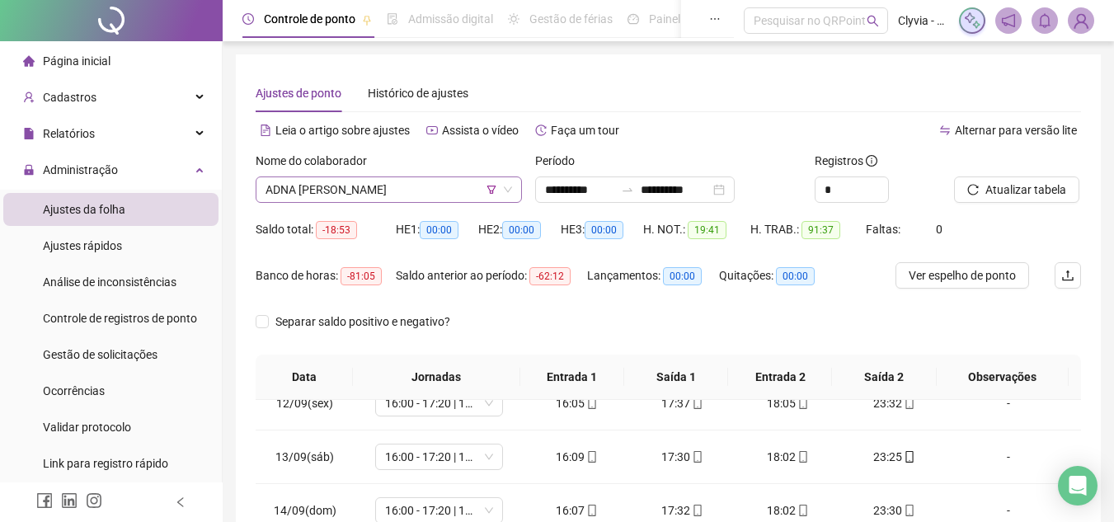
click at [362, 191] on span "ADNA [PERSON_NAME]" at bounding box center [388, 189] width 246 height 25
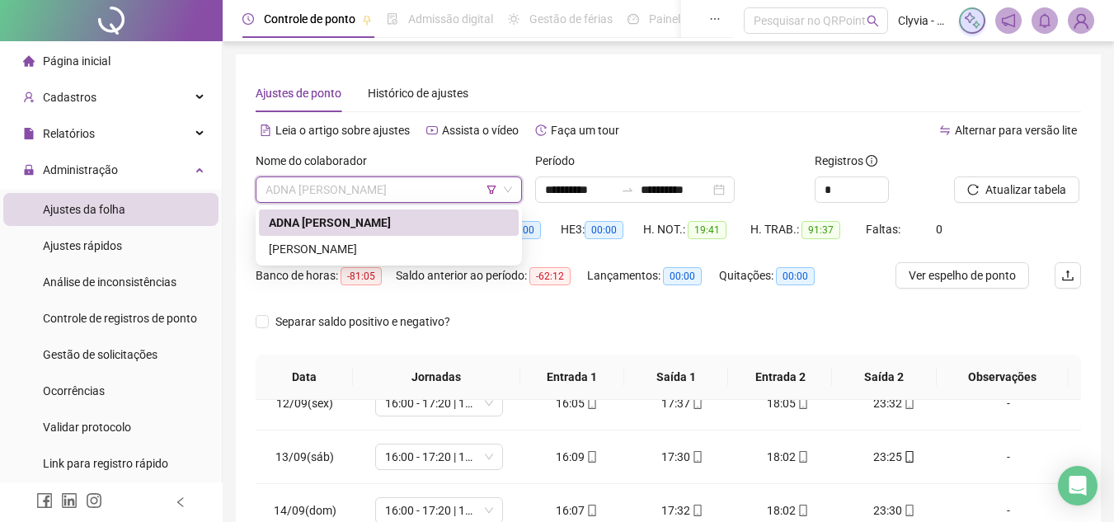
click at [494, 189] on icon "filter" at bounding box center [491, 189] width 9 height 8
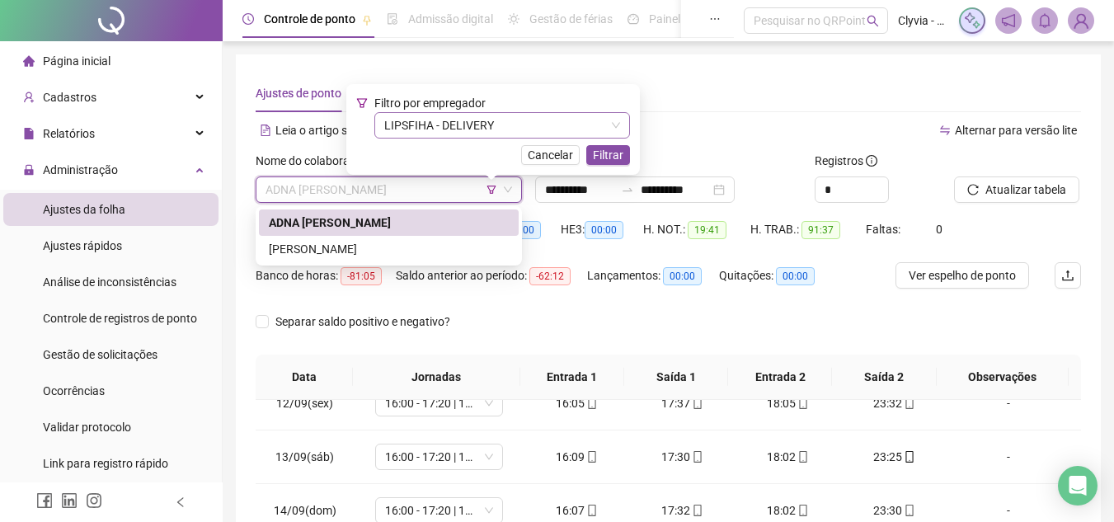
click at [511, 131] on span "LIPSFIHA - DELIVERY" at bounding box center [502, 125] width 236 height 25
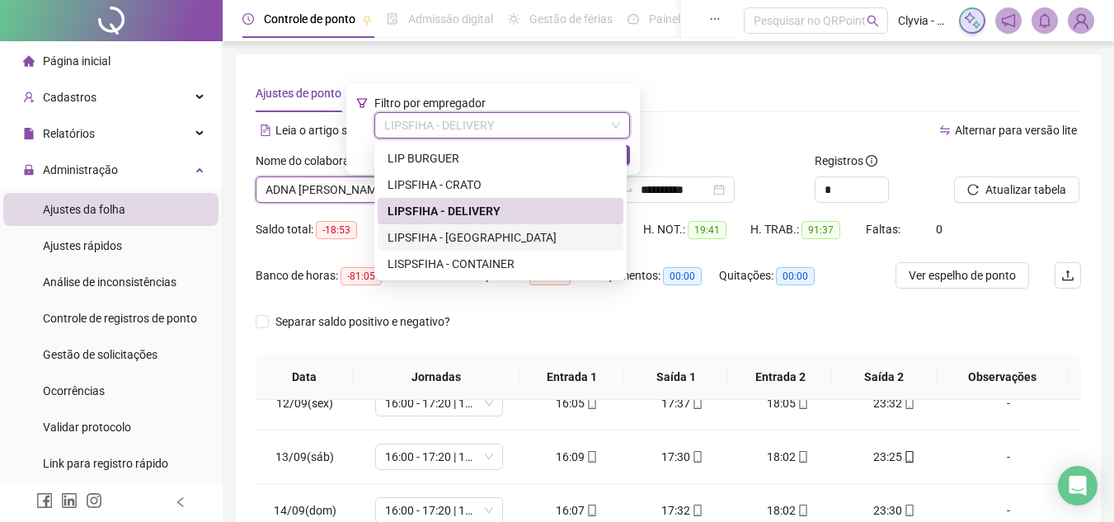
click at [501, 232] on div "LIPSFIHA - [GEOGRAPHIC_DATA]" at bounding box center [500, 237] width 226 height 18
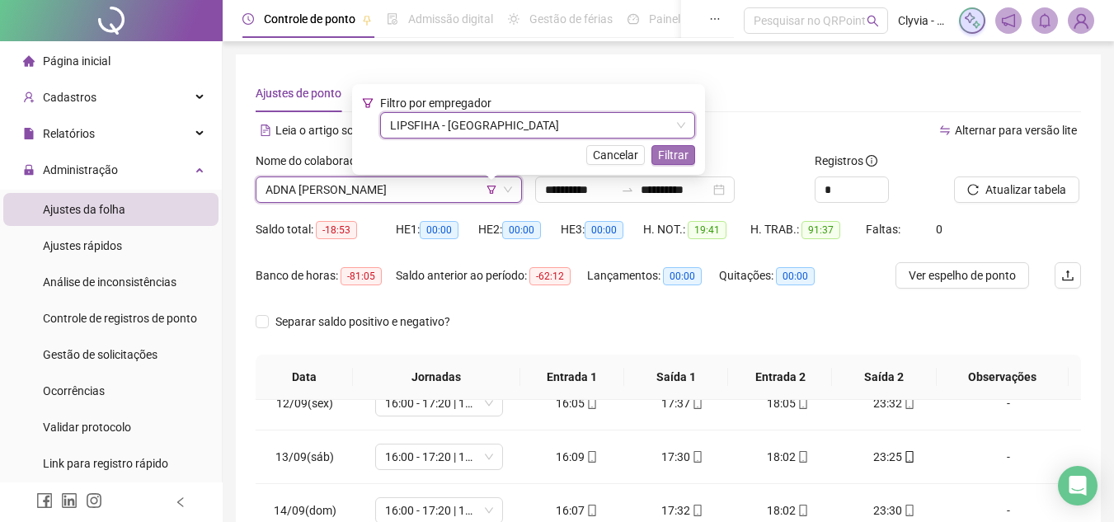
click at [658, 148] on span "Filtrar" at bounding box center [673, 155] width 31 height 18
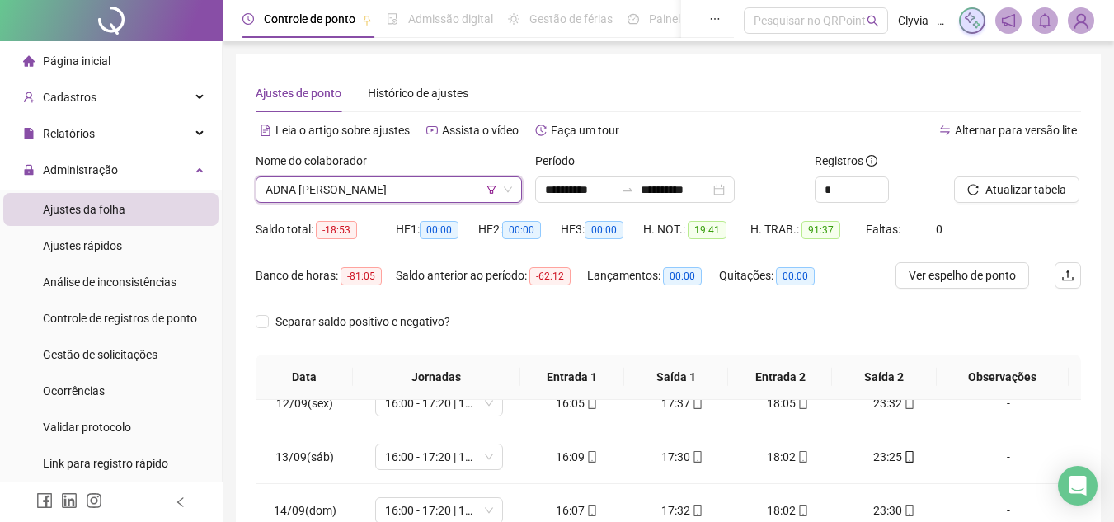
click at [420, 181] on span "ADNA [PERSON_NAME]" at bounding box center [388, 189] width 246 height 25
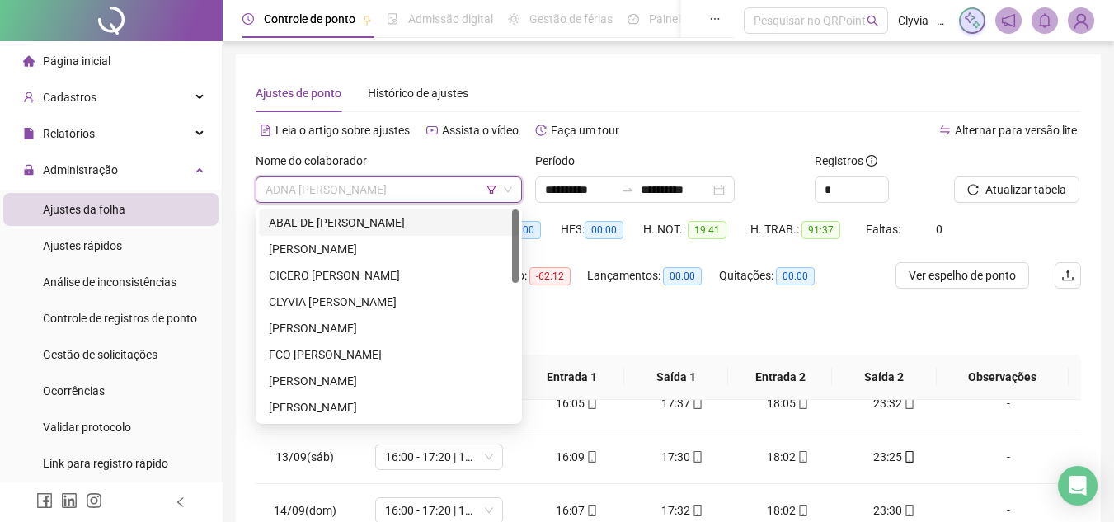
click at [354, 223] on div "ABAL DE [PERSON_NAME]" at bounding box center [389, 223] width 240 height 18
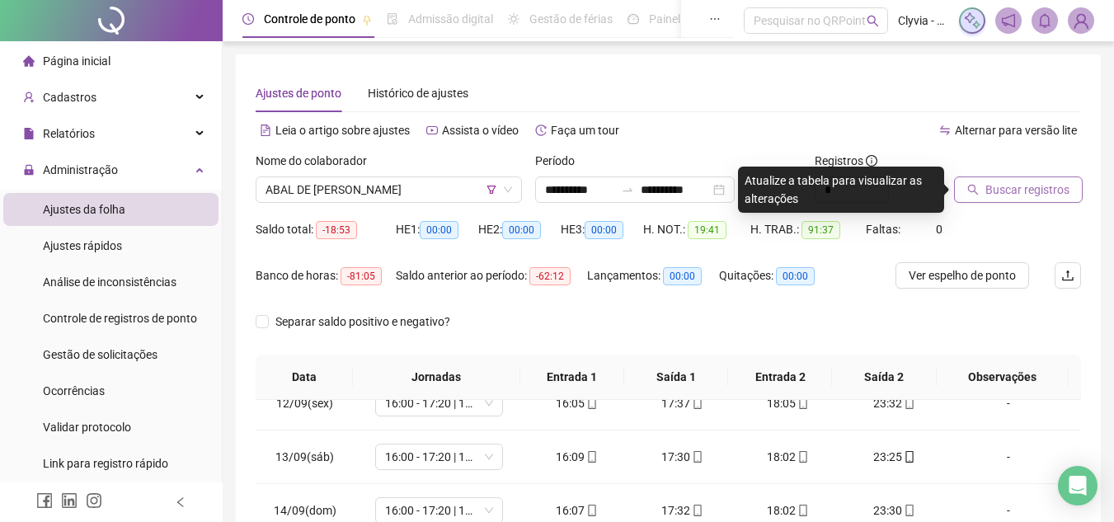
click at [984, 177] on button "Buscar registros" at bounding box center [1018, 189] width 129 height 26
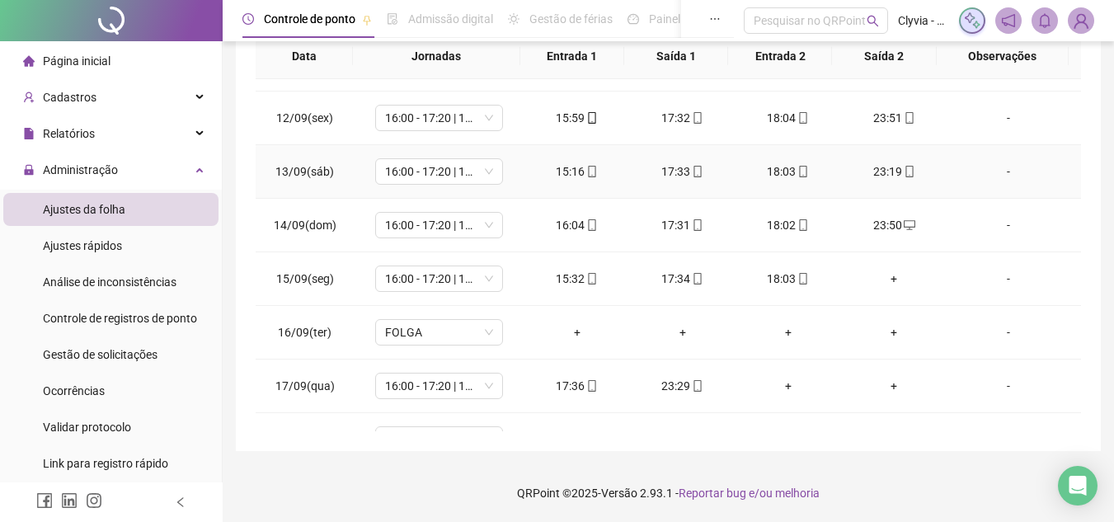
scroll to position [612, 0]
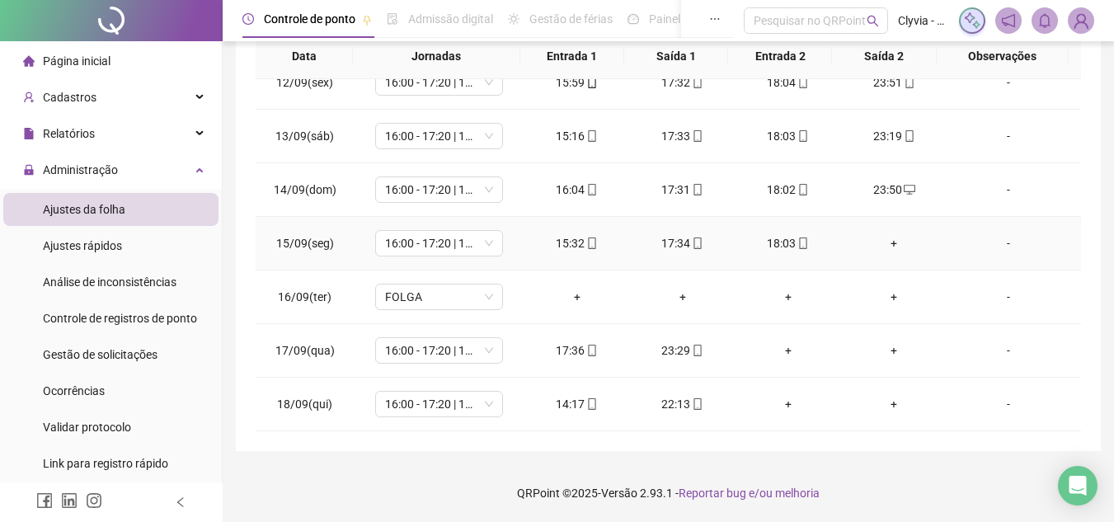
click at [881, 247] on div "+" at bounding box center [893, 243] width 79 height 18
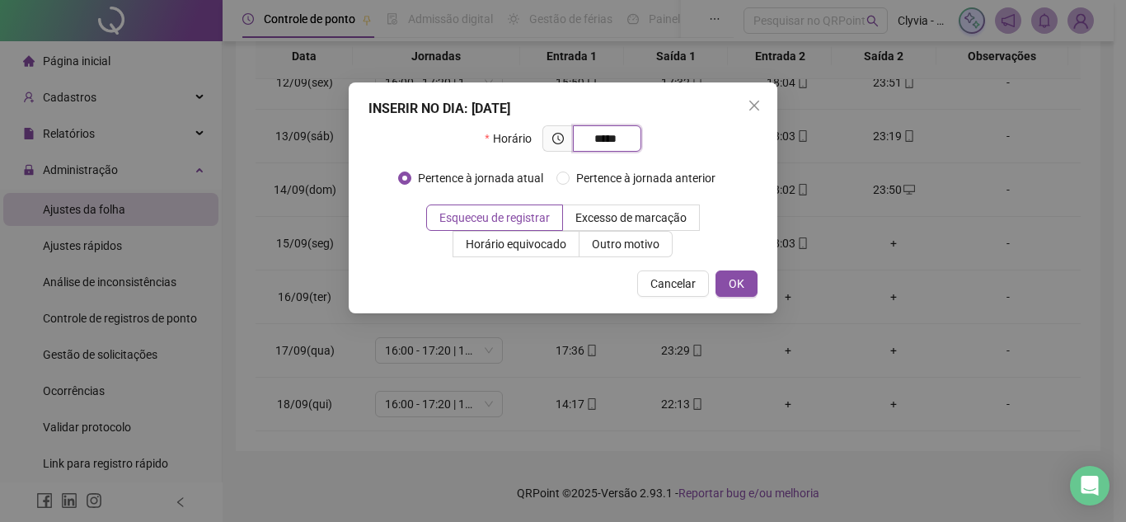
type input "*****"
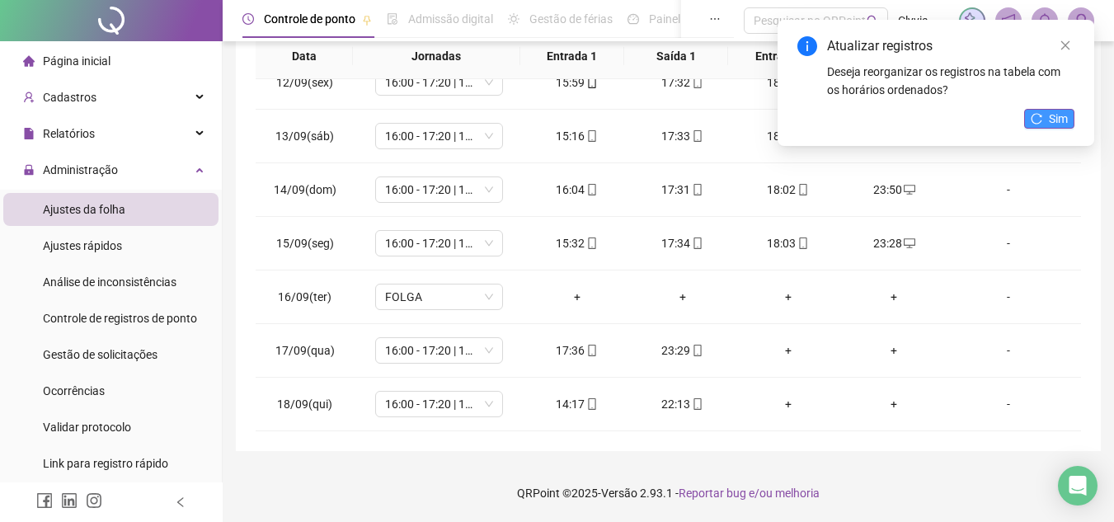
click at [1030, 117] on button "Sim" at bounding box center [1049, 119] width 50 height 20
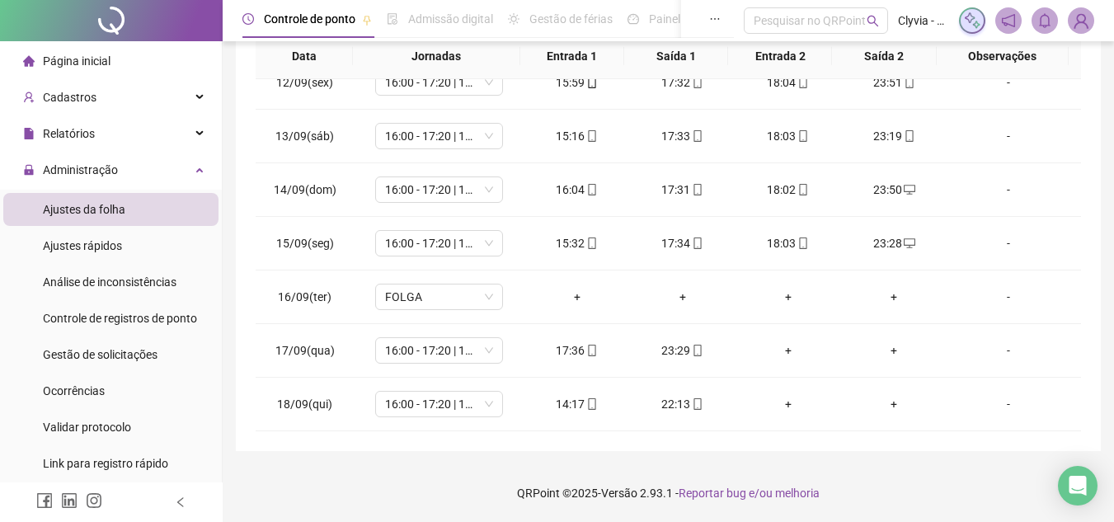
scroll to position [0, 0]
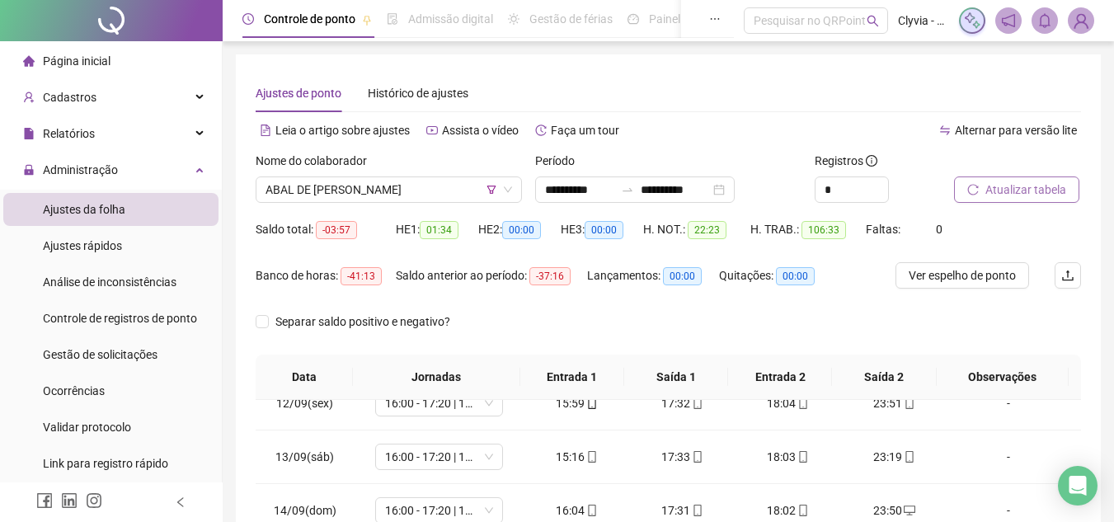
click at [1007, 190] on span "Atualizar tabela" at bounding box center [1025, 190] width 81 height 18
click at [407, 188] on span "ABAL DE [PERSON_NAME]" at bounding box center [388, 189] width 246 height 25
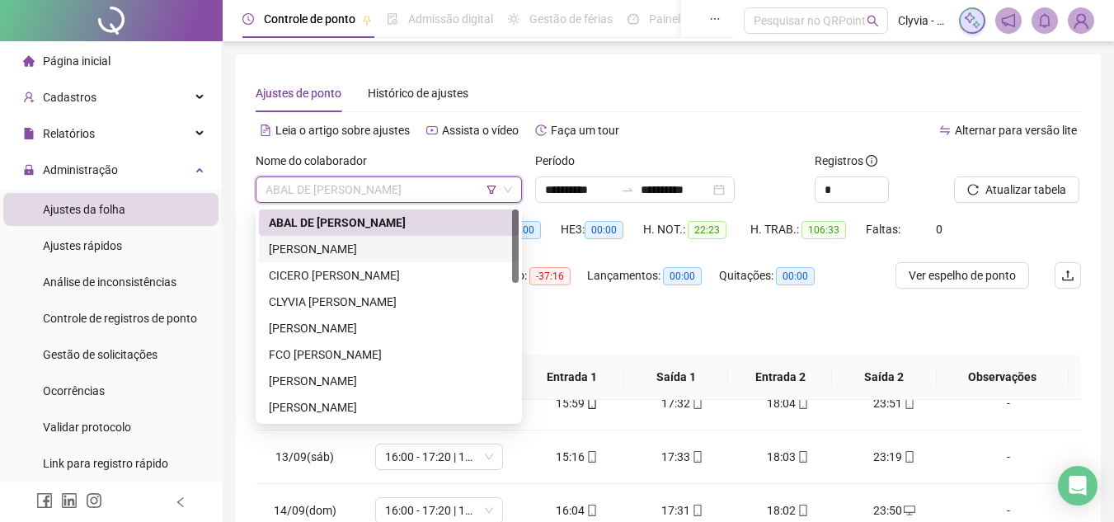
click at [349, 259] on div "[PERSON_NAME]" at bounding box center [389, 249] width 260 height 26
click at [349, 259] on div "Saldo total: -03:57" at bounding box center [326, 239] width 140 height 46
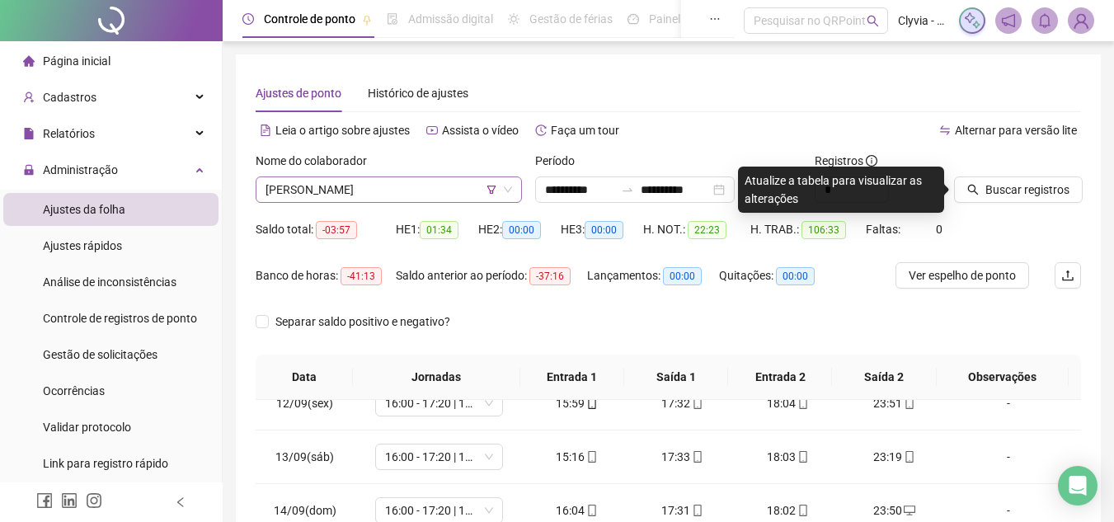
click at [466, 179] on span "[PERSON_NAME]" at bounding box center [388, 189] width 246 height 25
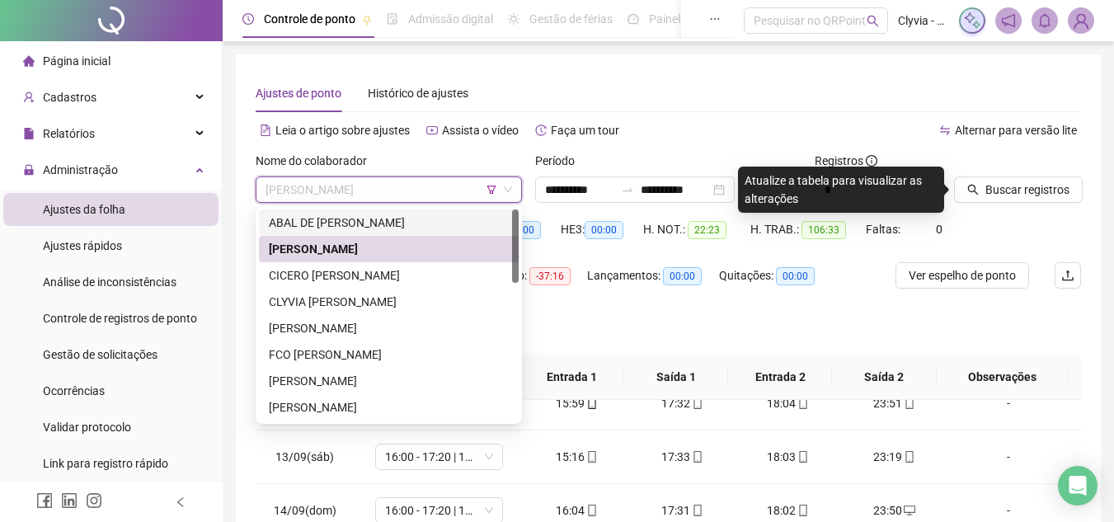
click at [380, 232] on div "ABAL DE [PERSON_NAME]" at bounding box center [389, 222] width 260 height 26
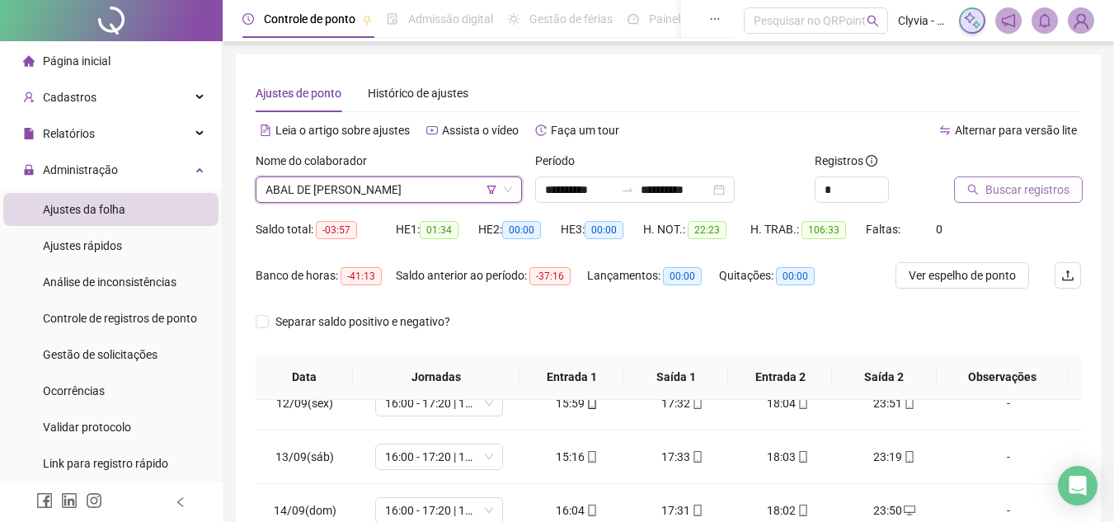
click at [996, 189] on span "Buscar registros" at bounding box center [1027, 190] width 84 height 18
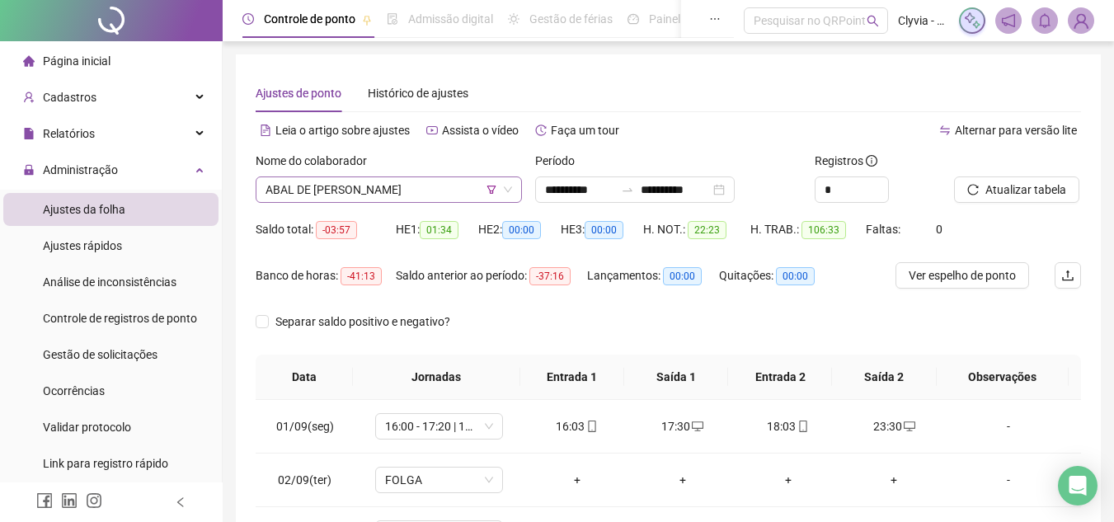
click at [356, 192] on span "ABAL DE [PERSON_NAME]" at bounding box center [388, 189] width 246 height 25
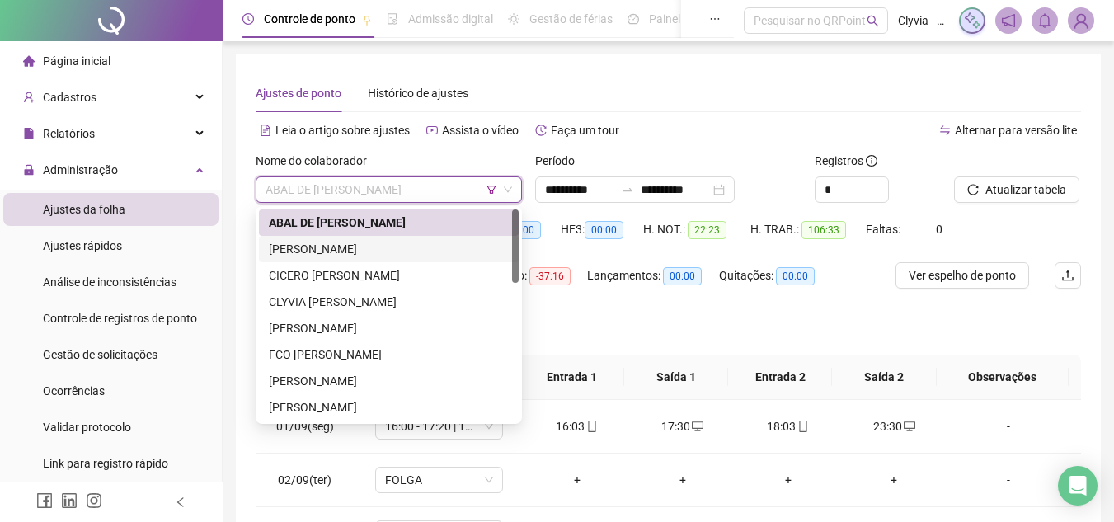
click at [336, 251] on div "[PERSON_NAME]" at bounding box center [389, 249] width 240 height 18
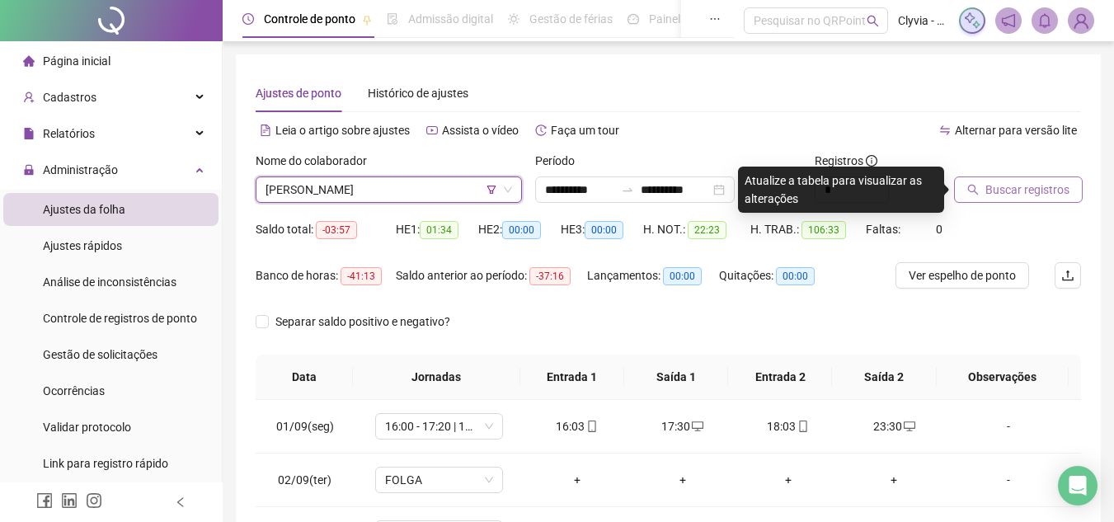
click at [985, 191] on span "Buscar registros" at bounding box center [1027, 190] width 84 height 18
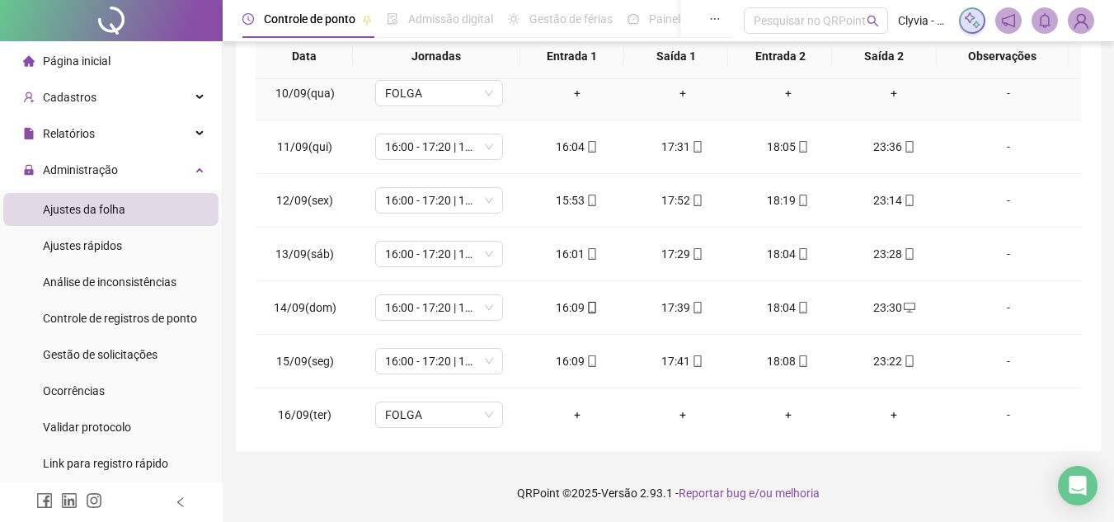
scroll to position [612, 0]
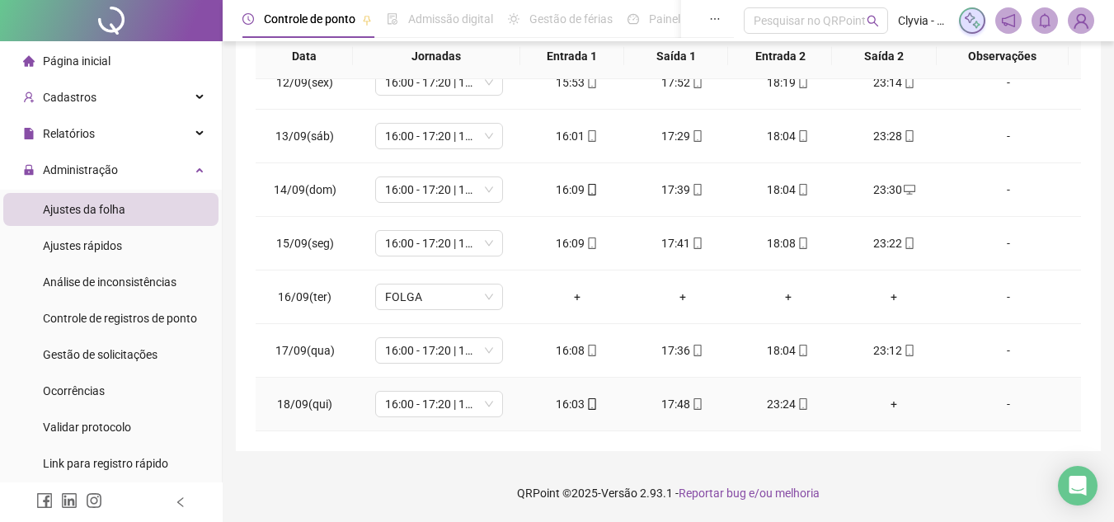
click at [884, 406] on div "+" at bounding box center [893, 404] width 79 height 18
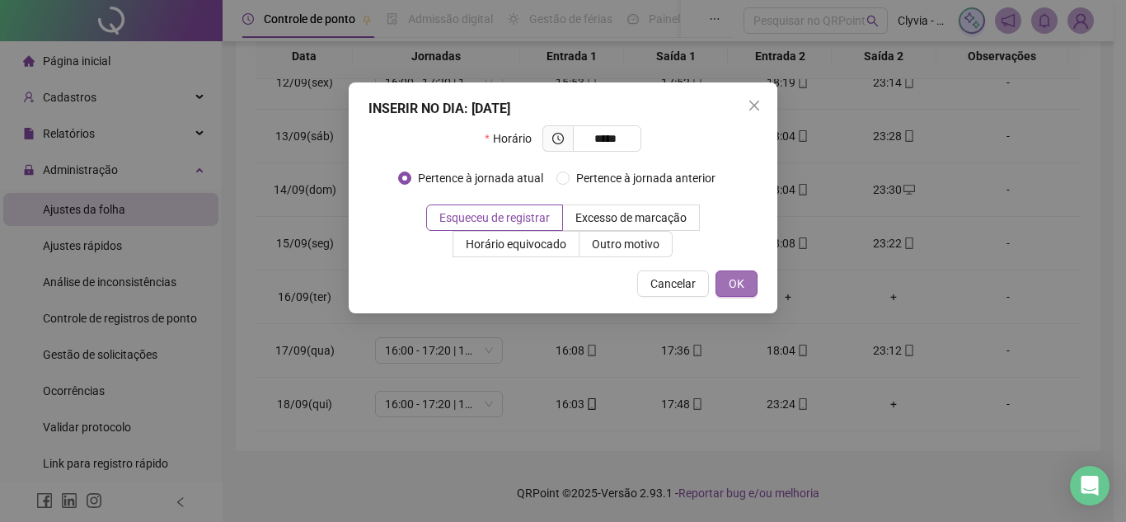
type input "*****"
click at [730, 290] on span "OK" at bounding box center [737, 284] width 16 height 18
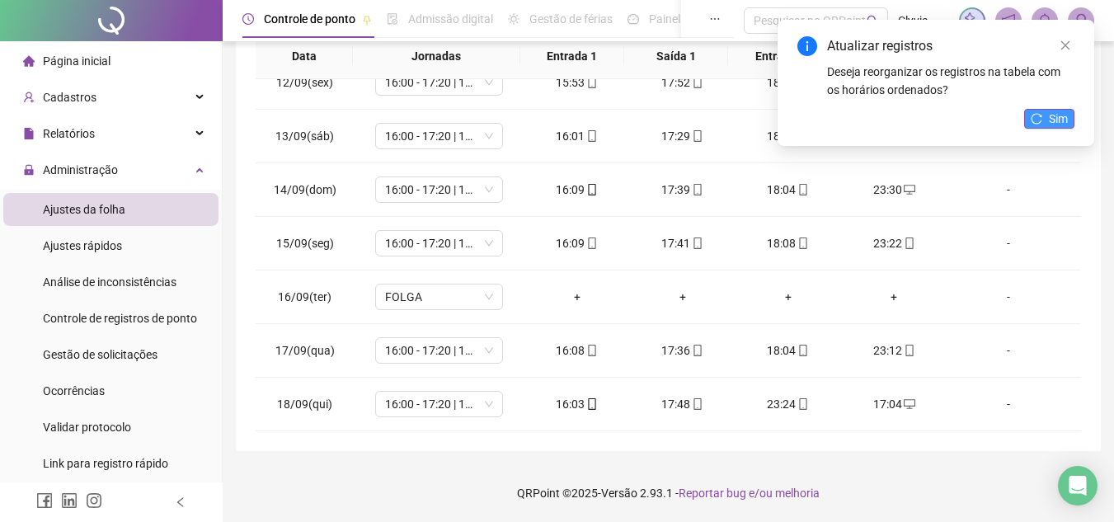
click at [1030, 117] on button "Sim" at bounding box center [1049, 119] width 50 height 20
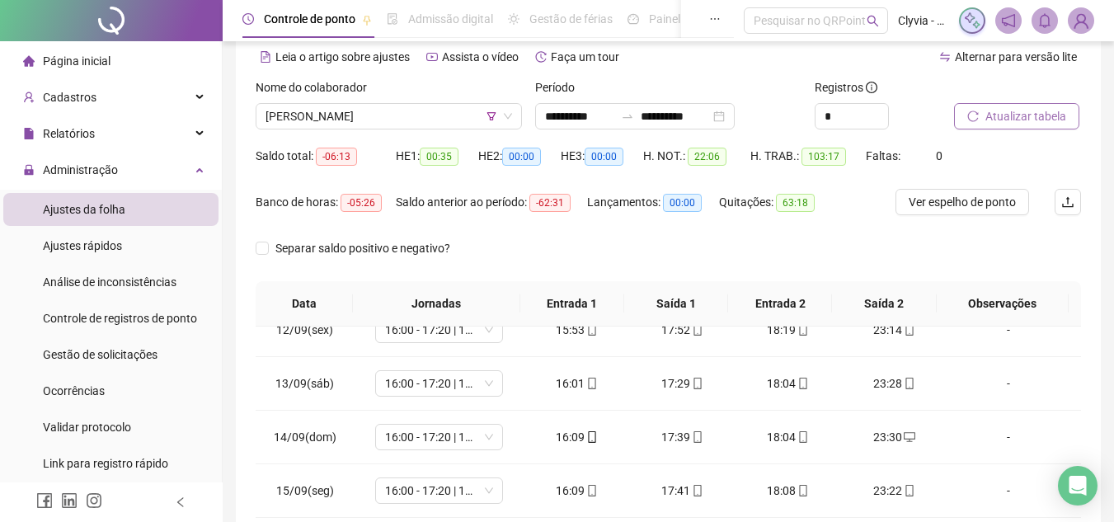
scroll to position [0, 0]
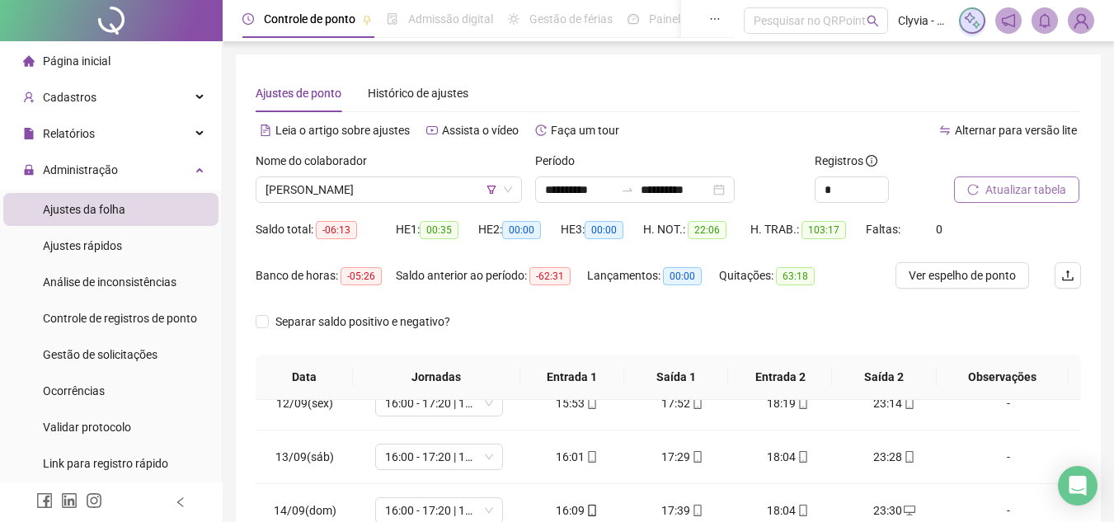
click at [1044, 186] on span "Atualizar tabela" at bounding box center [1025, 190] width 81 height 18
click at [400, 192] on span "[PERSON_NAME]" at bounding box center [388, 189] width 246 height 25
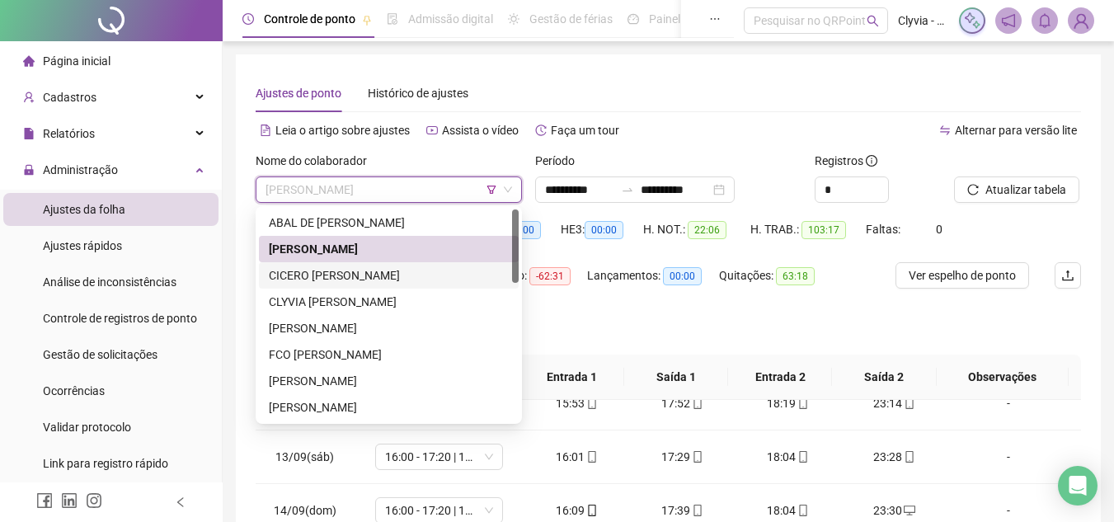
click at [406, 281] on div "CICERO [PERSON_NAME]" at bounding box center [389, 275] width 240 height 18
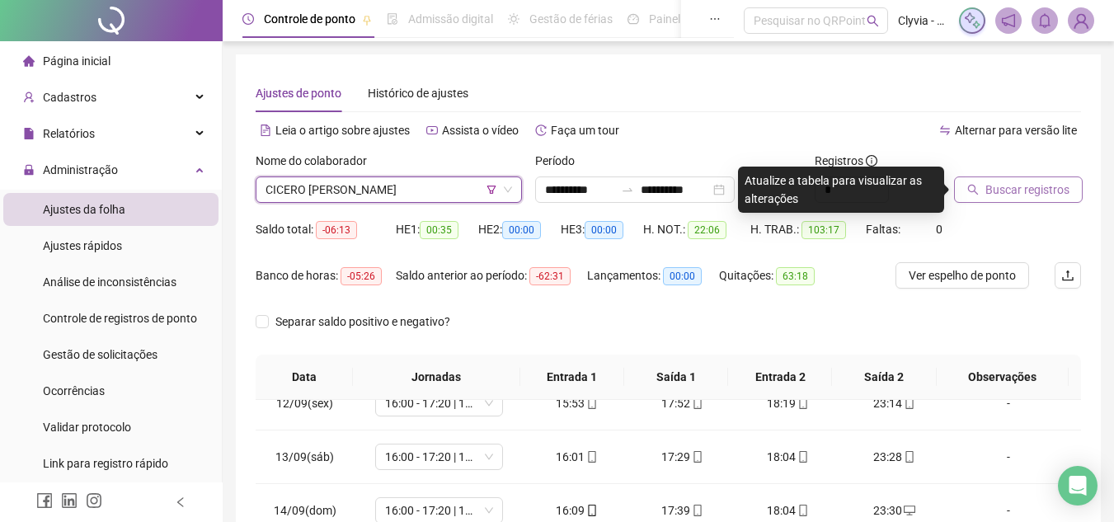
click at [1022, 195] on span "Buscar registros" at bounding box center [1027, 190] width 84 height 18
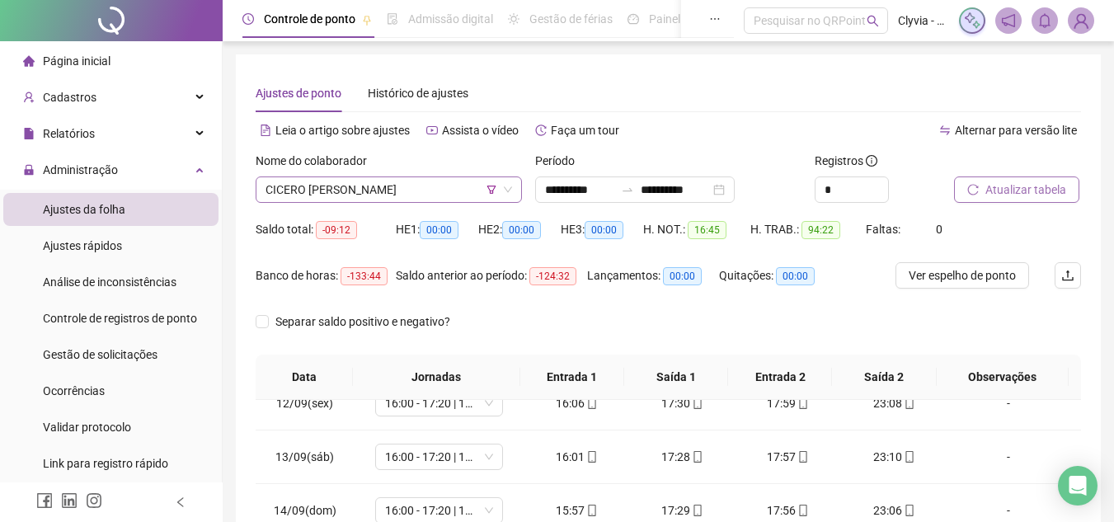
click at [416, 200] on span "CICERO [PERSON_NAME]" at bounding box center [388, 189] width 246 height 25
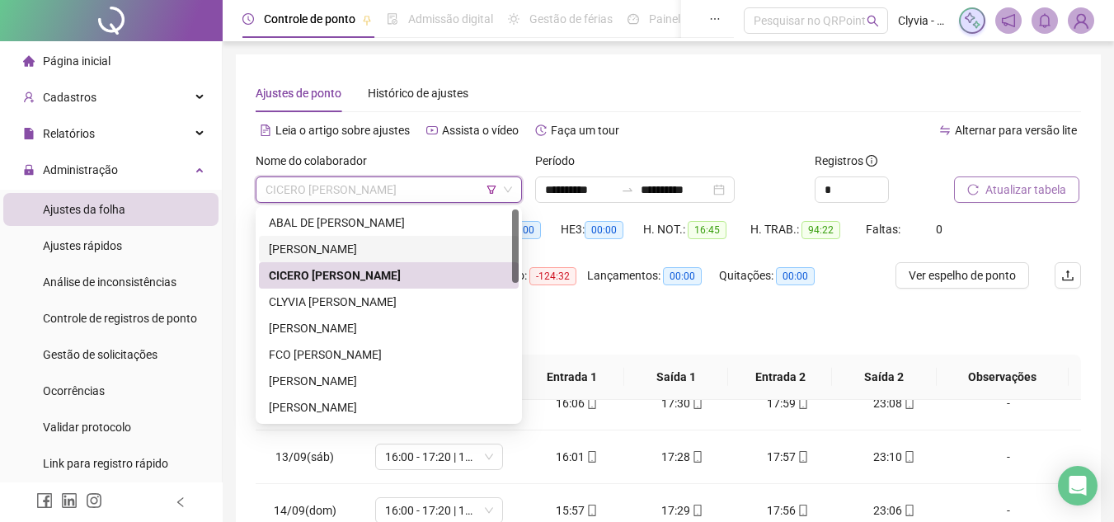
click at [379, 256] on div "[PERSON_NAME]" at bounding box center [389, 249] width 240 height 18
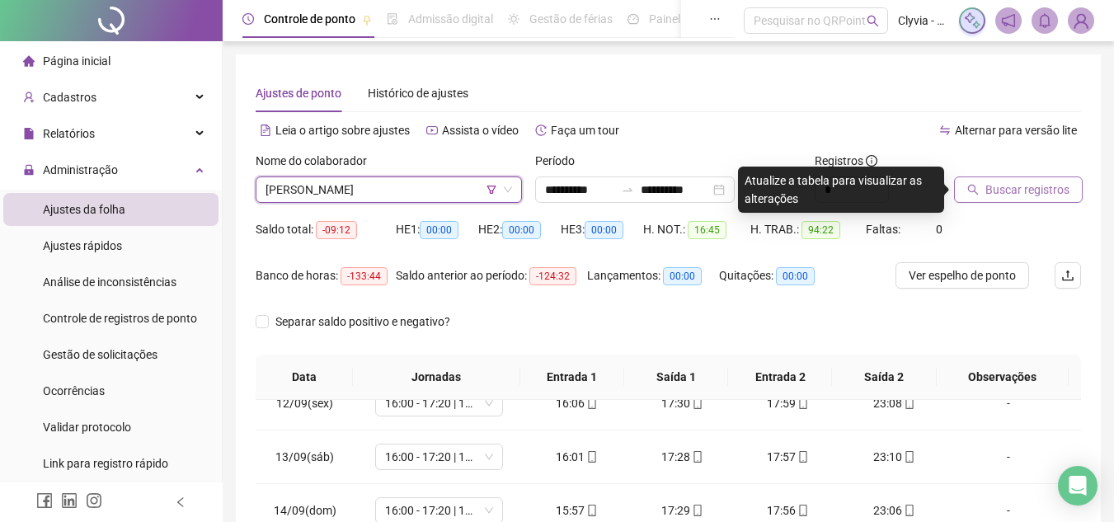
click at [478, 204] on div "Nome do colaborador [PERSON_NAME]" at bounding box center [388, 184] width 279 height 64
click at [458, 191] on span "[PERSON_NAME]" at bounding box center [388, 189] width 246 height 25
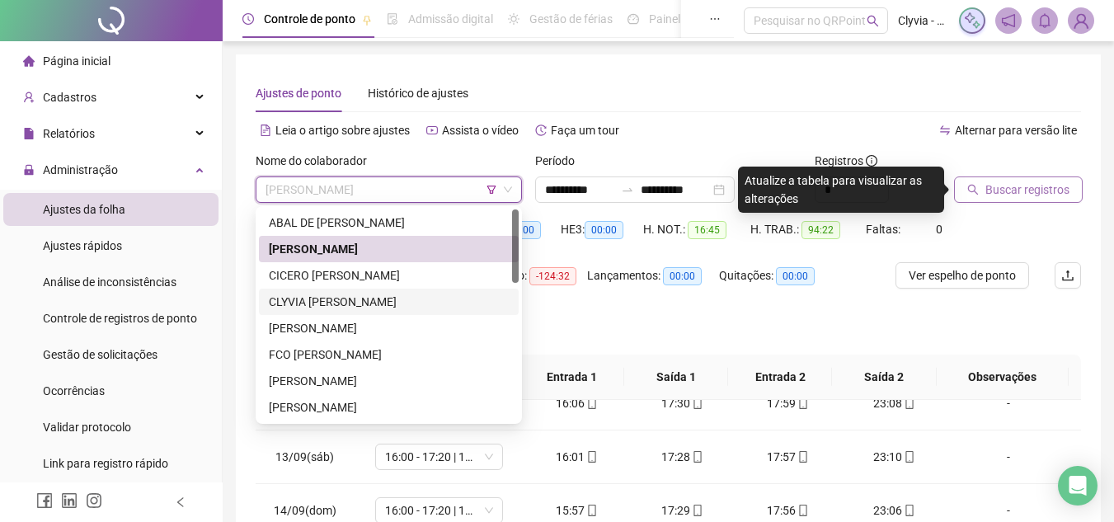
click at [348, 298] on div "CLYVIA [PERSON_NAME]" at bounding box center [389, 302] width 240 height 18
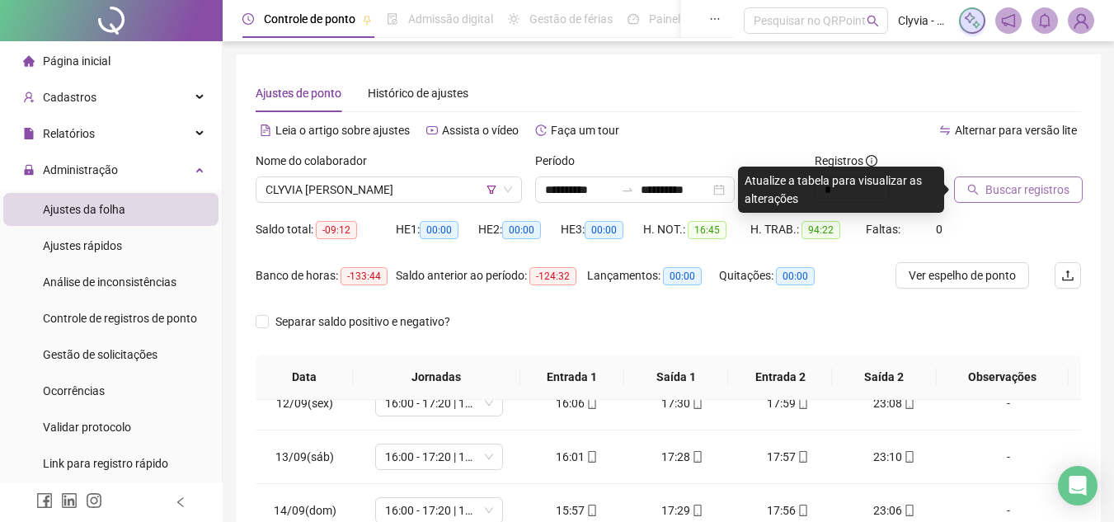
click at [1056, 175] on div "Buscar registros" at bounding box center [1017, 177] width 127 height 51
click at [1052, 192] on span "Buscar registros" at bounding box center [1027, 190] width 84 height 18
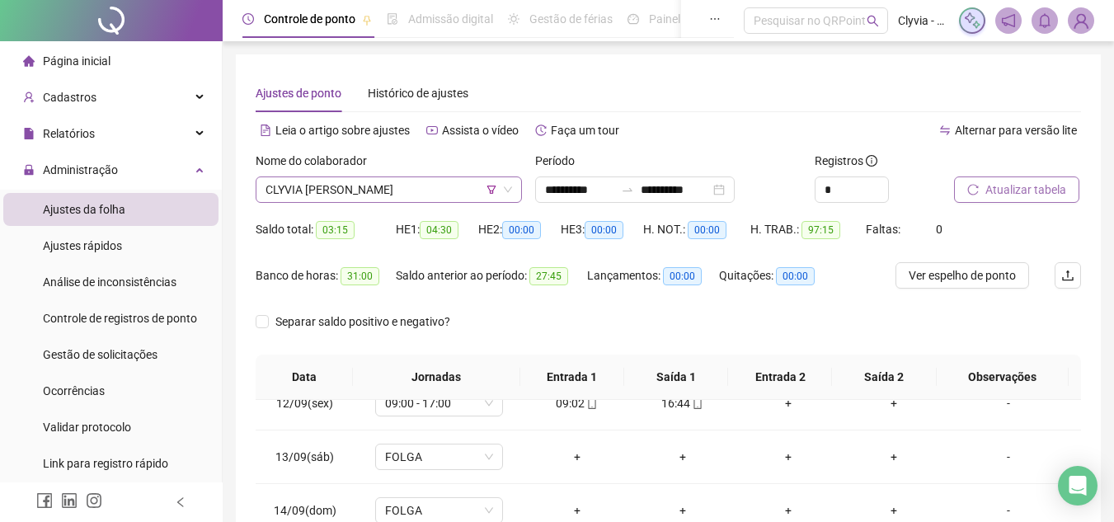
click at [466, 190] on span "CLYVIA [PERSON_NAME]" at bounding box center [388, 189] width 246 height 25
click at [539, 325] on div "Separar saldo positivo e negativo?" at bounding box center [668, 331] width 825 height 46
click at [410, 326] on span "Separar saldo positivo e negativo?" at bounding box center [363, 321] width 188 height 18
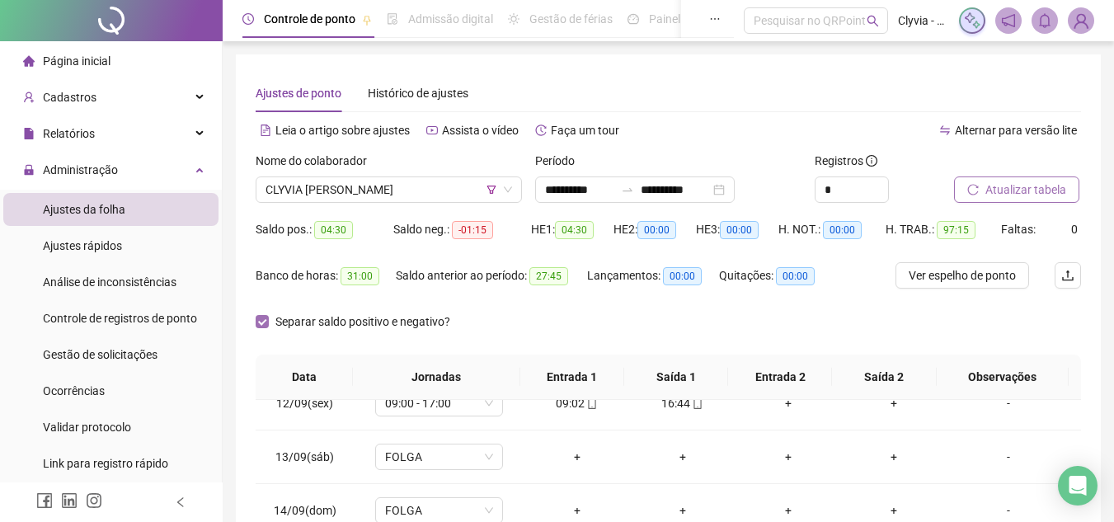
click at [410, 326] on span "Separar saldo positivo e negativo?" at bounding box center [363, 321] width 188 height 18
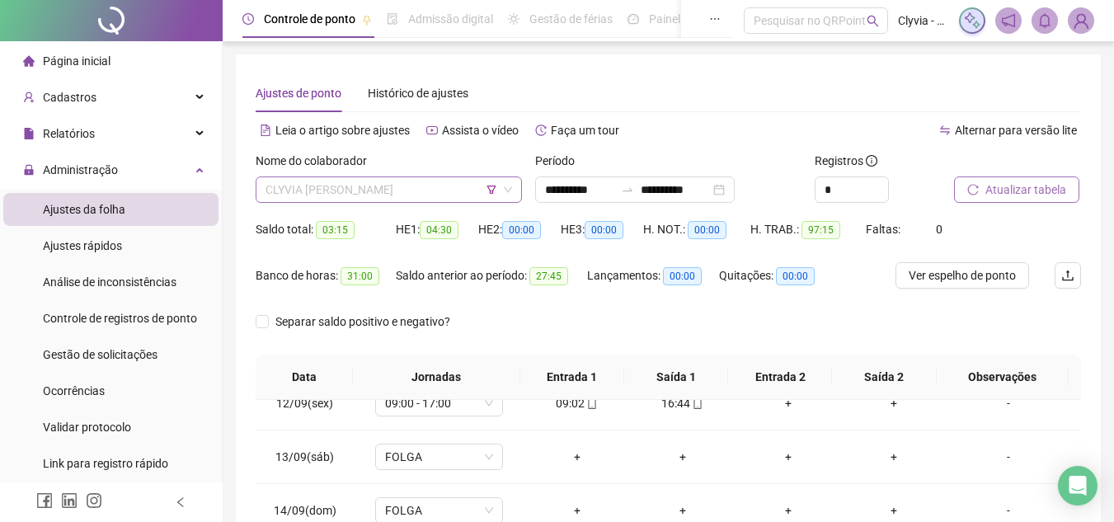
click at [382, 189] on span "CLYVIA [PERSON_NAME]" at bounding box center [388, 189] width 246 height 25
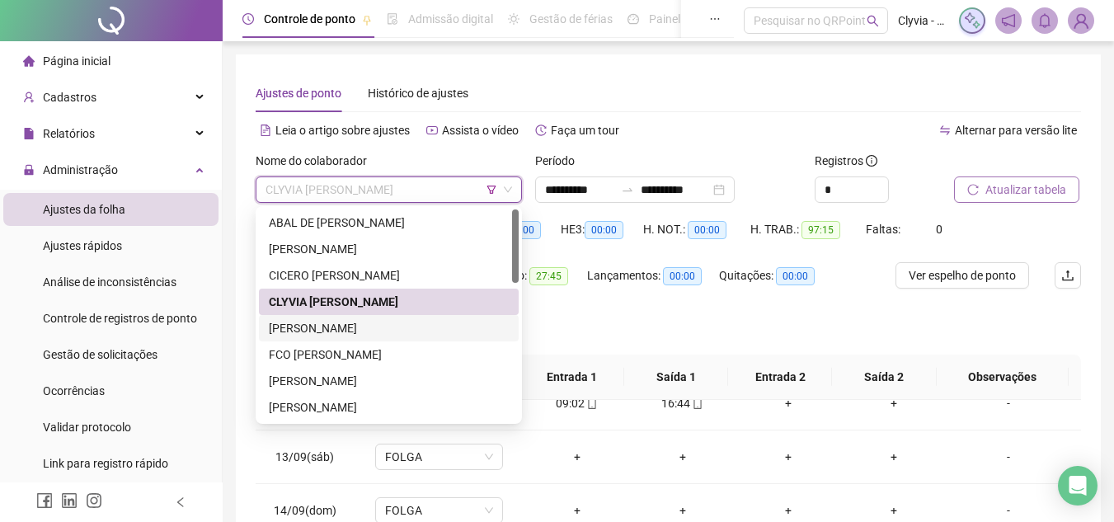
click at [372, 327] on div "[PERSON_NAME]" at bounding box center [389, 328] width 240 height 18
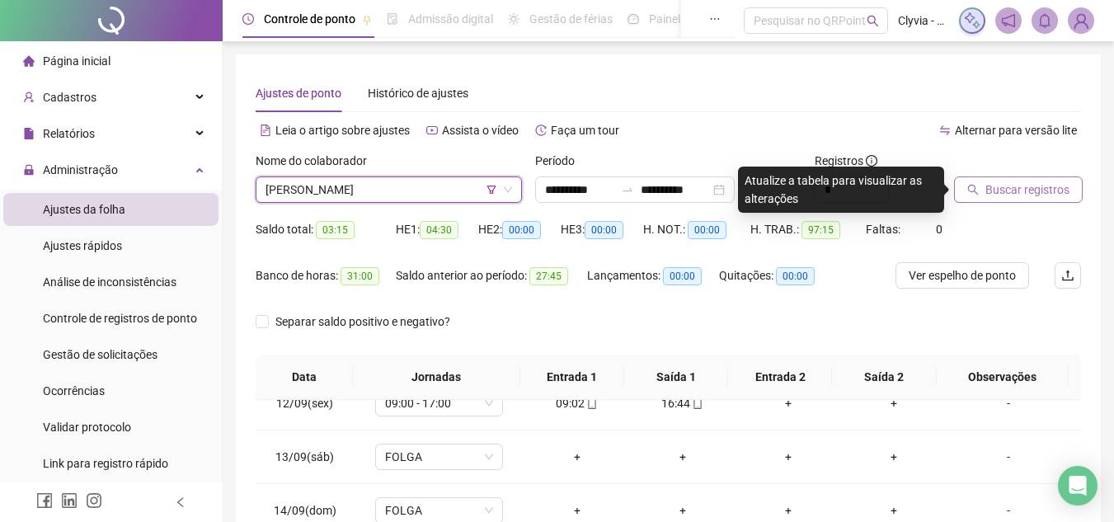
click at [1025, 194] on span "Buscar registros" at bounding box center [1027, 190] width 84 height 18
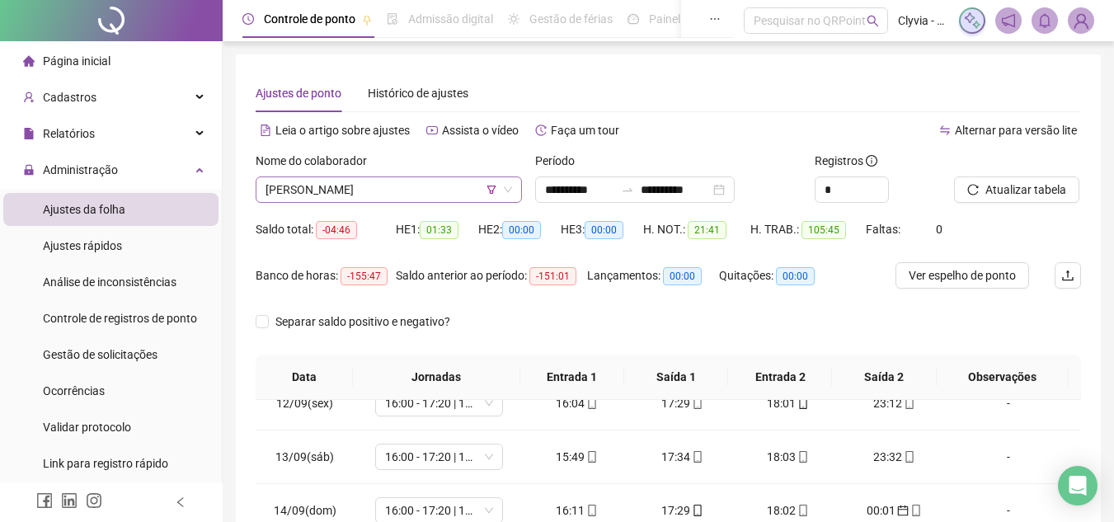
click at [425, 188] on span "[PERSON_NAME]" at bounding box center [388, 189] width 246 height 25
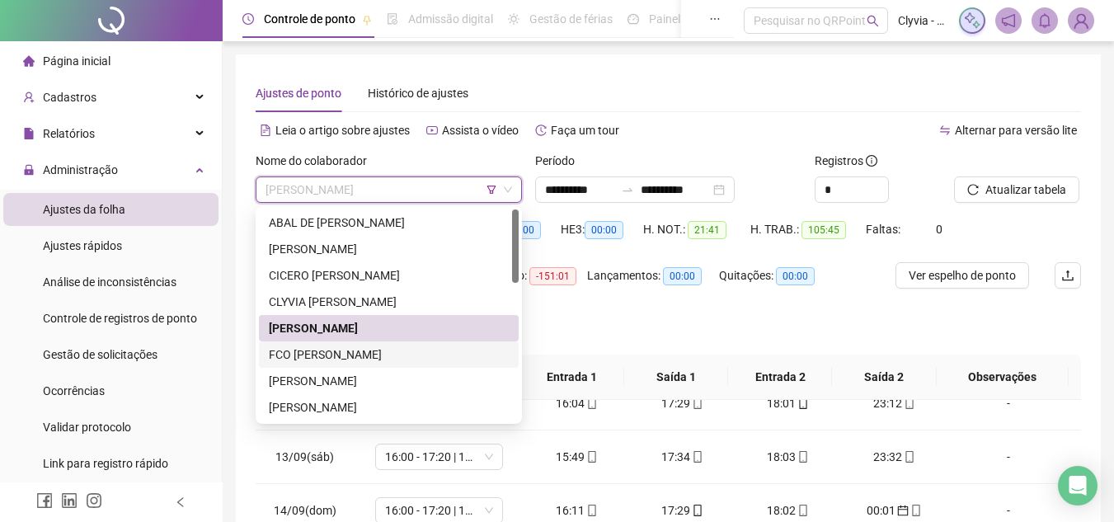
click at [359, 351] on div "FCO [PERSON_NAME]" at bounding box center [389, 354] width 240 height 18
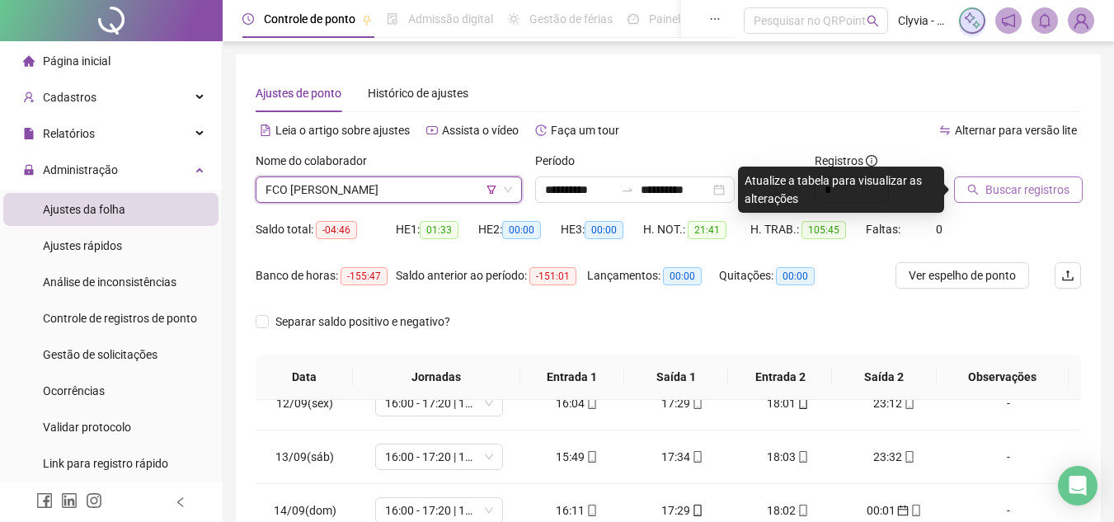
click at [1003, 197] on span "Buscar registros" at bounding box center [1027, 190] width 84 height 18
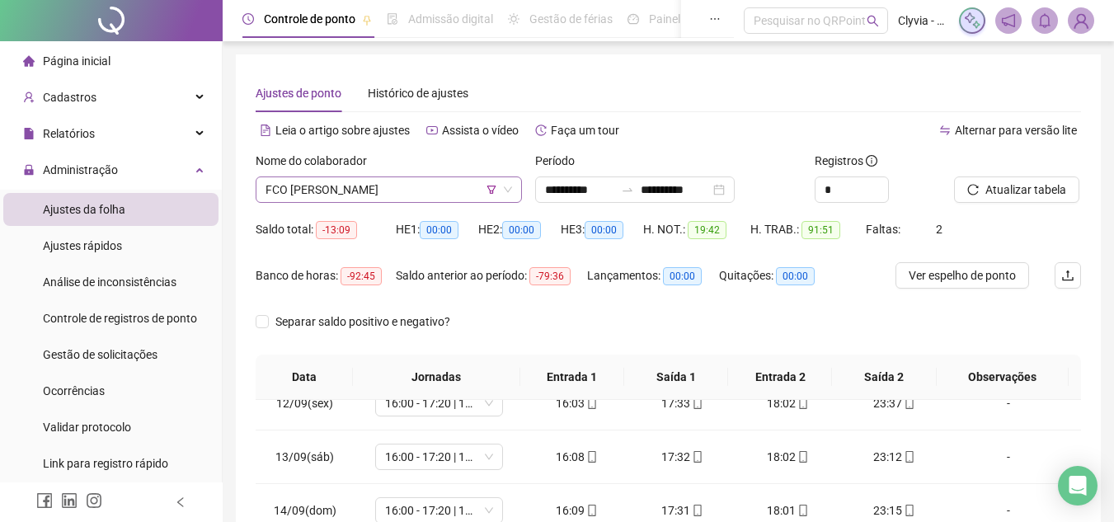
click at [399, 190] on span "FCO [PERSON_NAME]" at bounding box center [388, 189] width 246 height 25
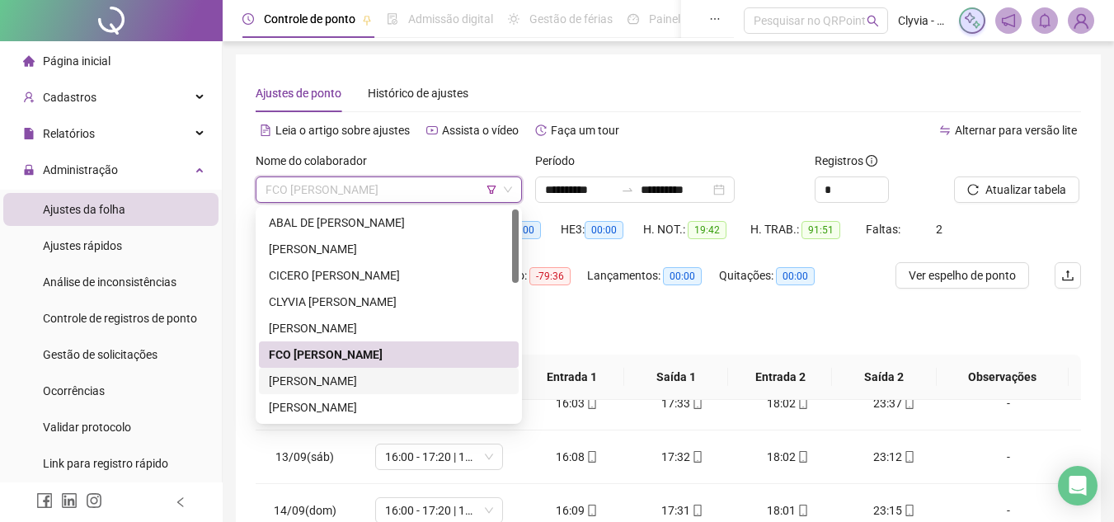
click at [357, 382] on div "[PERSON_NAME]" at bounding box center [389, 381] width 240 height 18
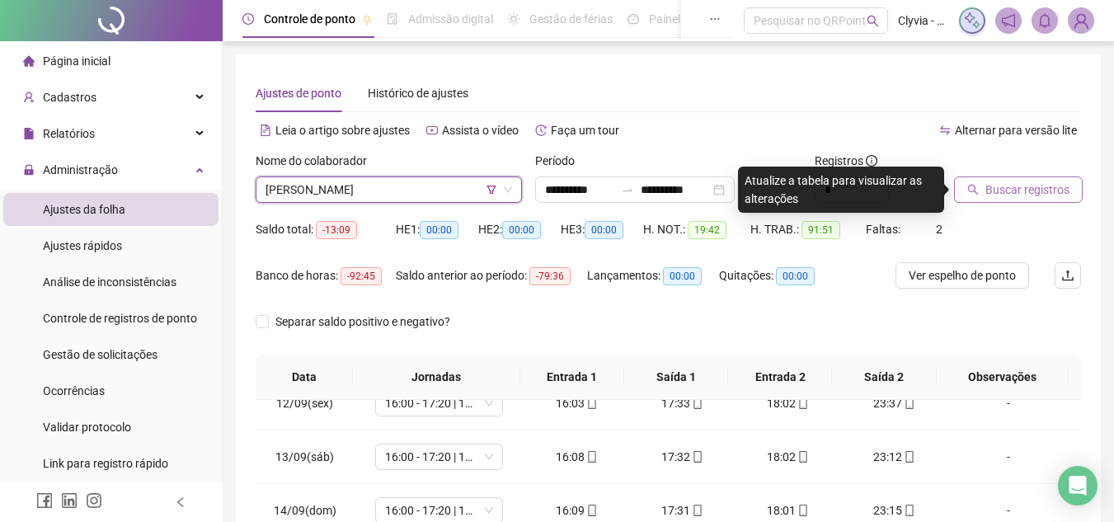
click at [1012, 182] on span "Buscar registros" at bounding box center [1027, 190] width 84 height 18
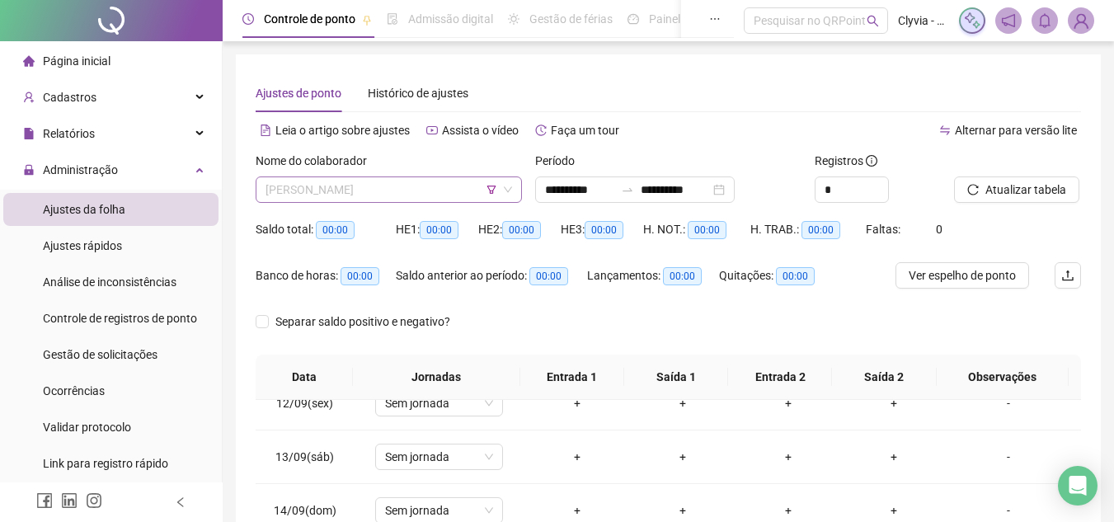
click at [407, 181] on span "[PERSON_NAME]" at bounding box center [388, 189] width 246 height 25
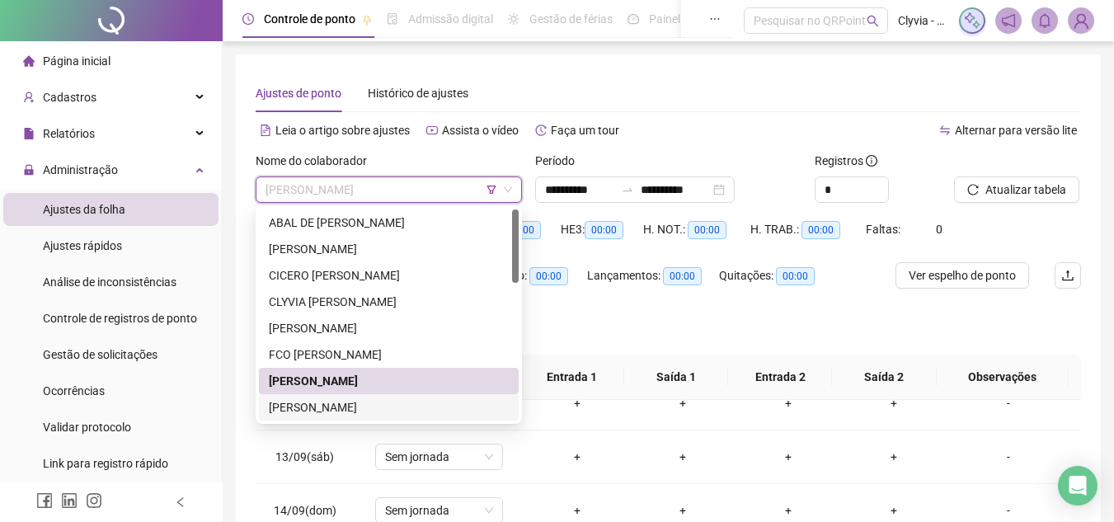
click at [390, 406] on div "[PERSON_NAME]" at bounding box center [389, 407] width 240 height 18
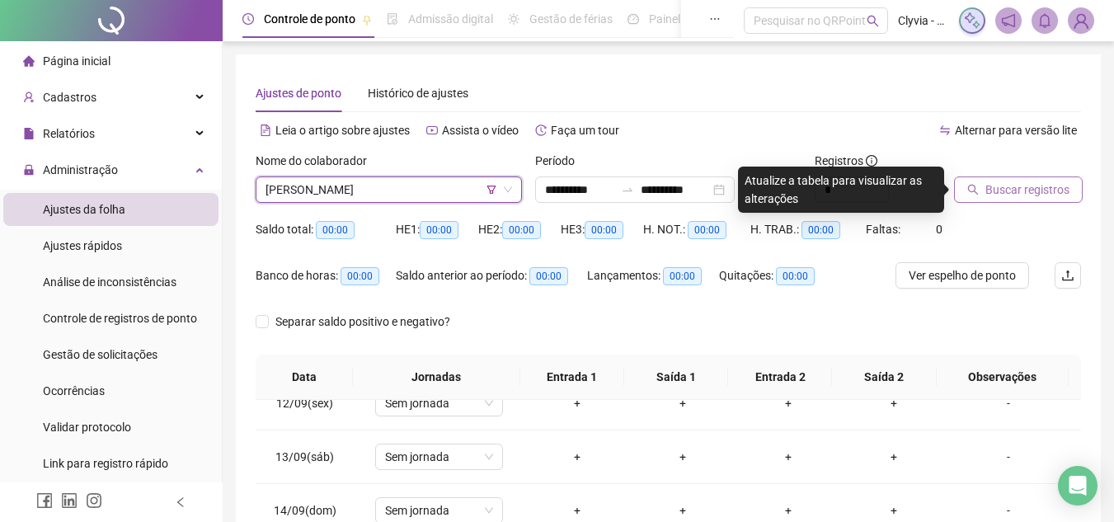
click at [998, 190] on span "Buscar registros" at bounding box center [1027, 190] width 84 height 18
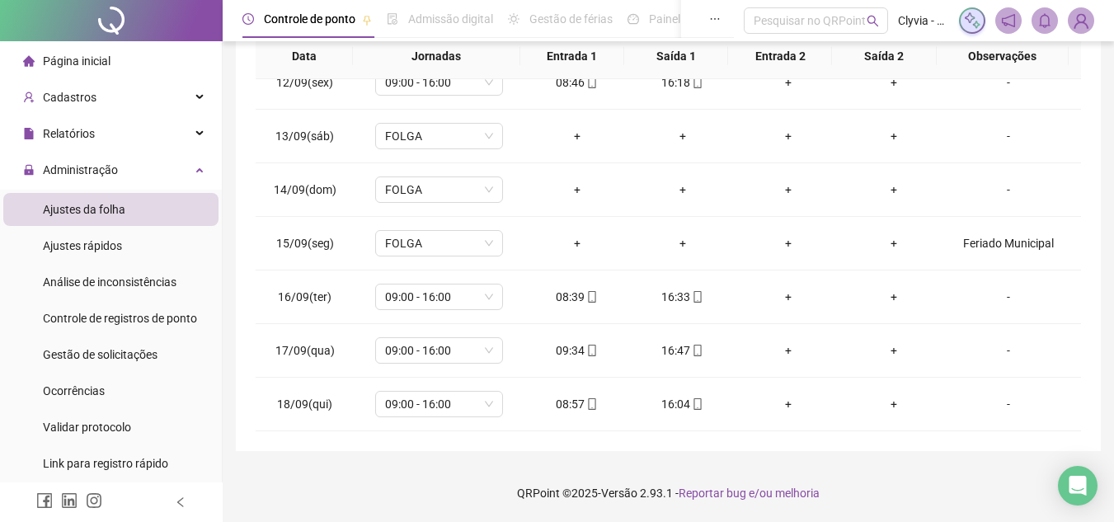
scroll to position [73, 0]
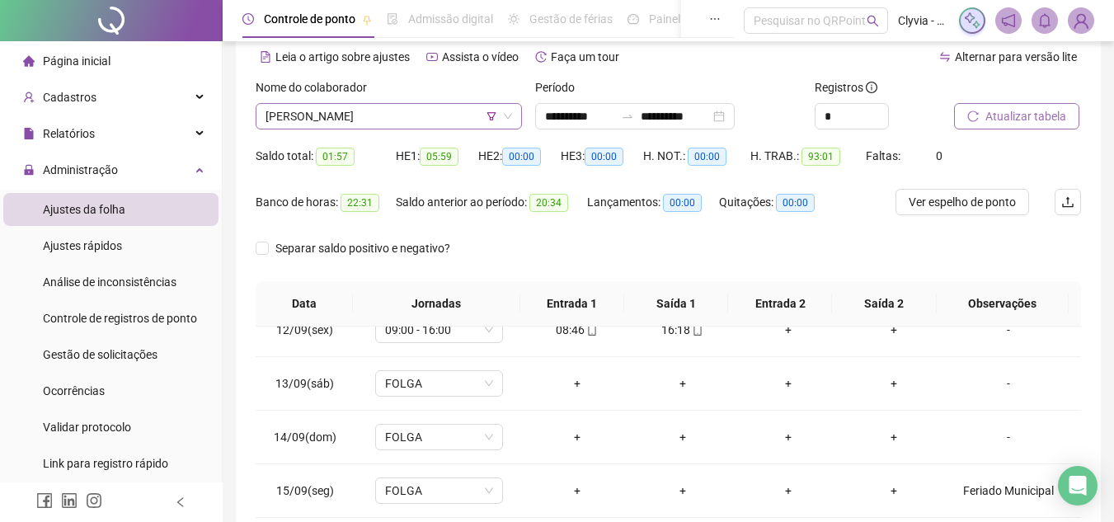
click at [425, 120] on span "[PERSON_NAME]" at bounding box center [388, 116] width 246 height 25
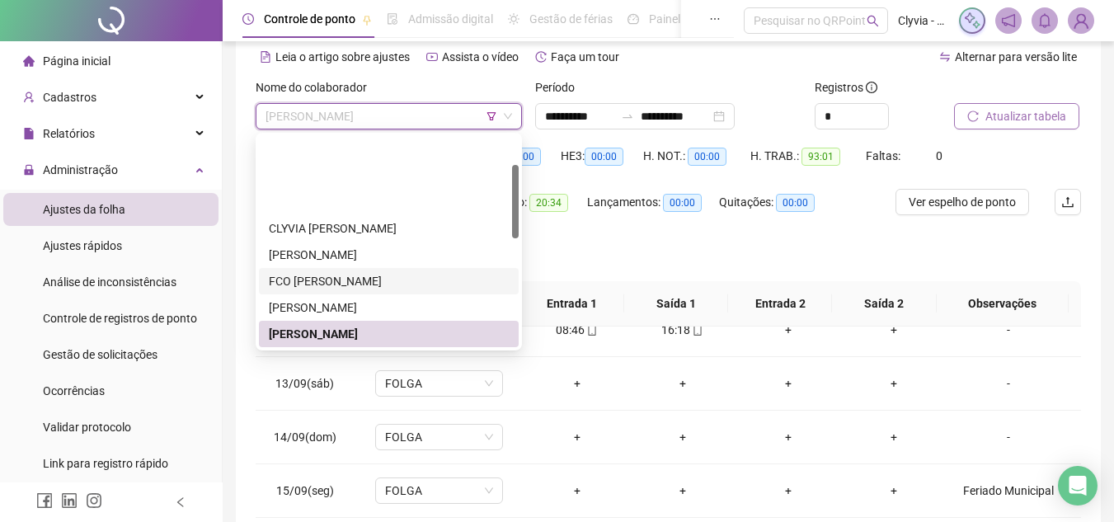
scroll to position [82, 0]
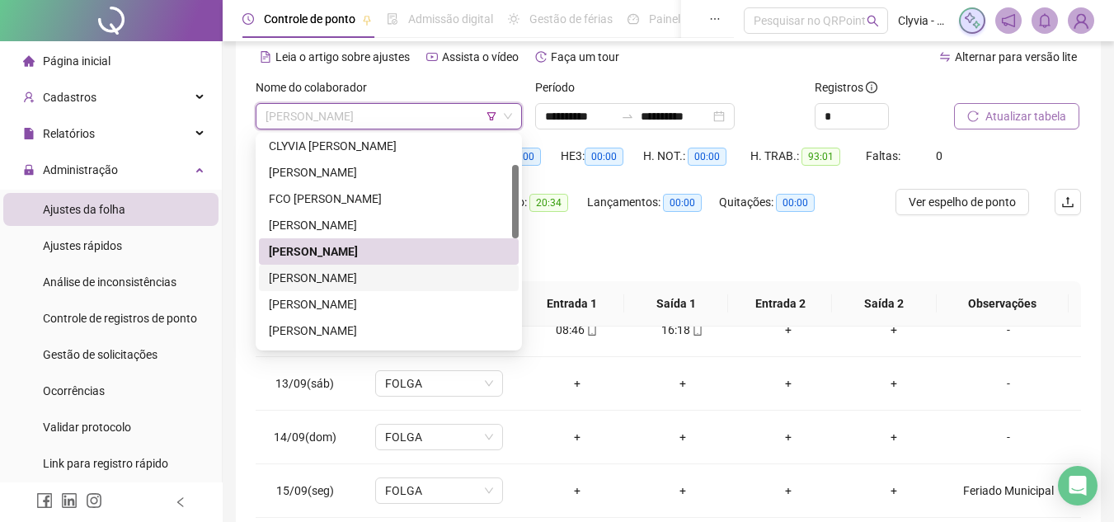
click at [363, 279] on div "[PERSON_NAME]" at bounding box center [389, 278] width 240 height 18
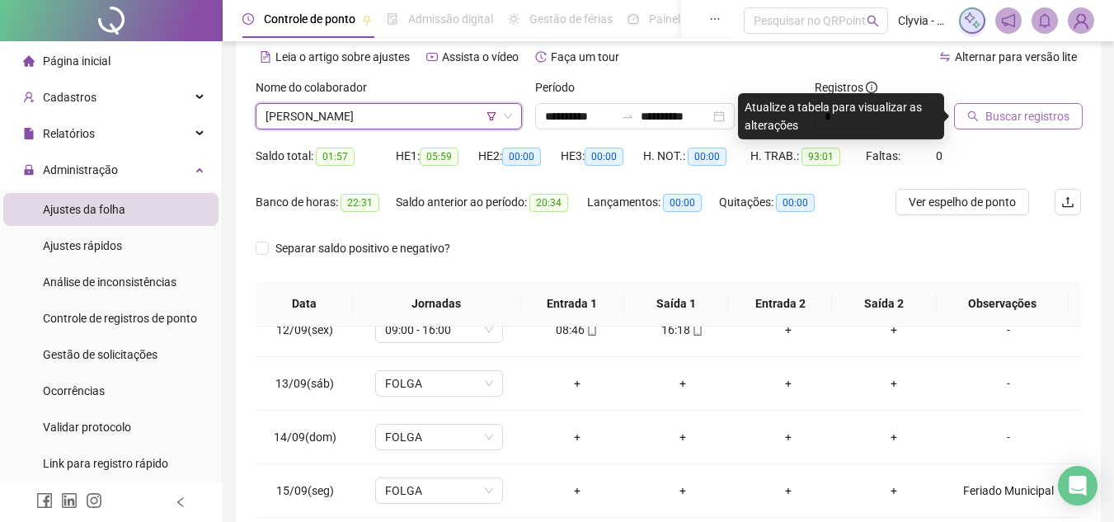
click at [991, 111] on span "Buscar registros" at bounding box center [1027, 116] width 84 height 18
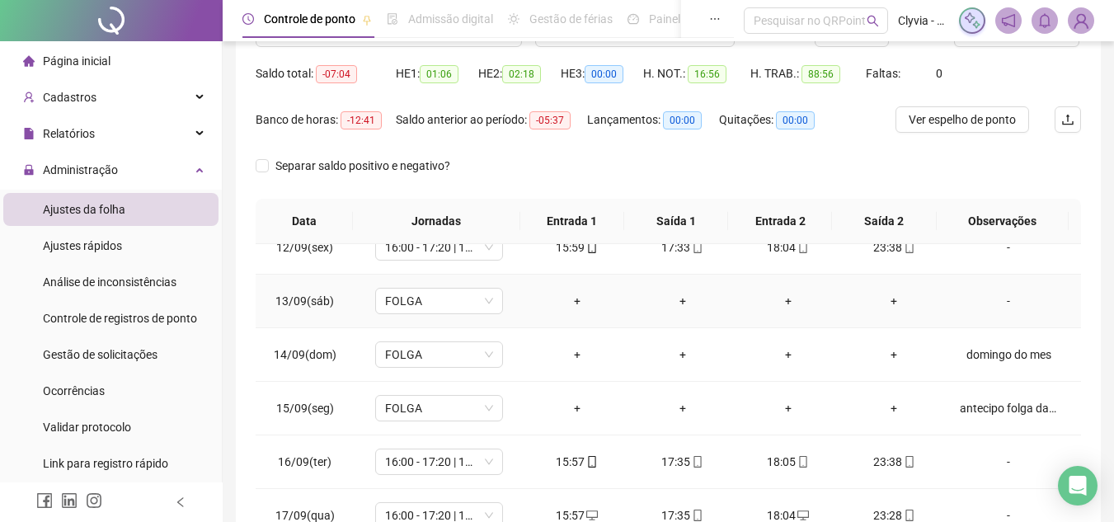
scroll to position [321, 0]
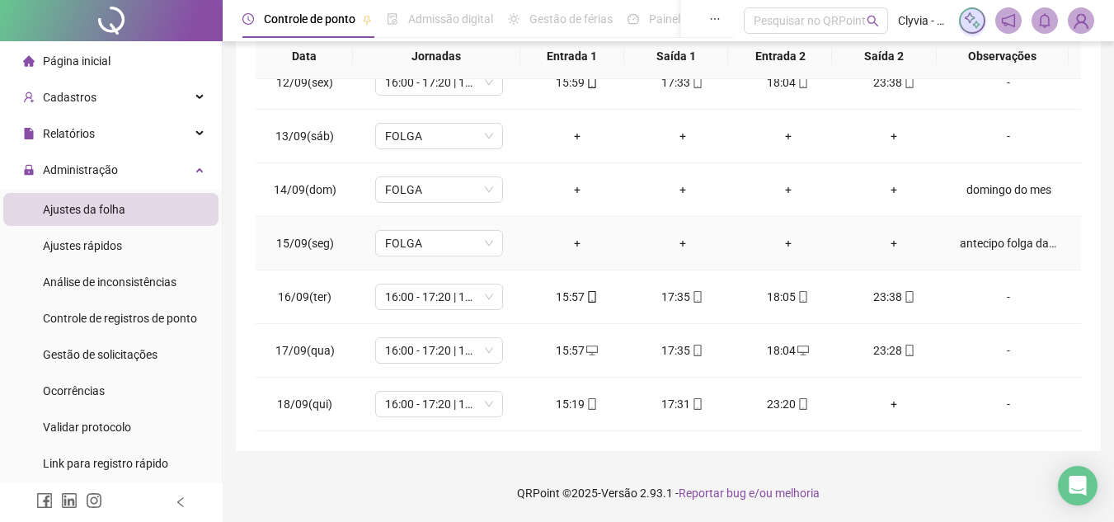
click at [988, 243] on div "antecipo folga da semana" at bounding box center [1008, 243] width 97 height 18
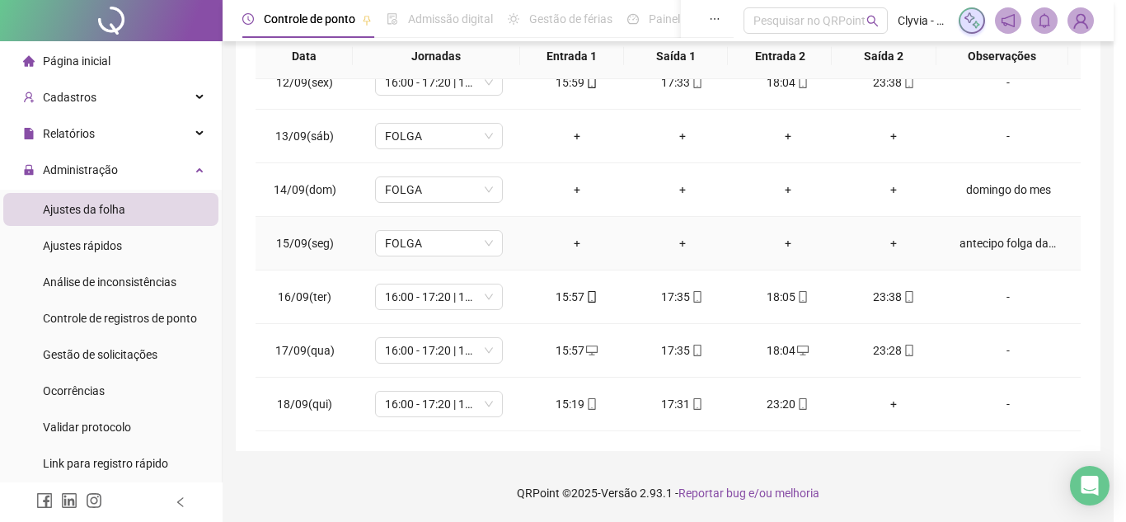
click at [992, 241] on div "antecipo folga da semana" at bounding box center [1008, 243] width 97 height 18
type textarea "**********"
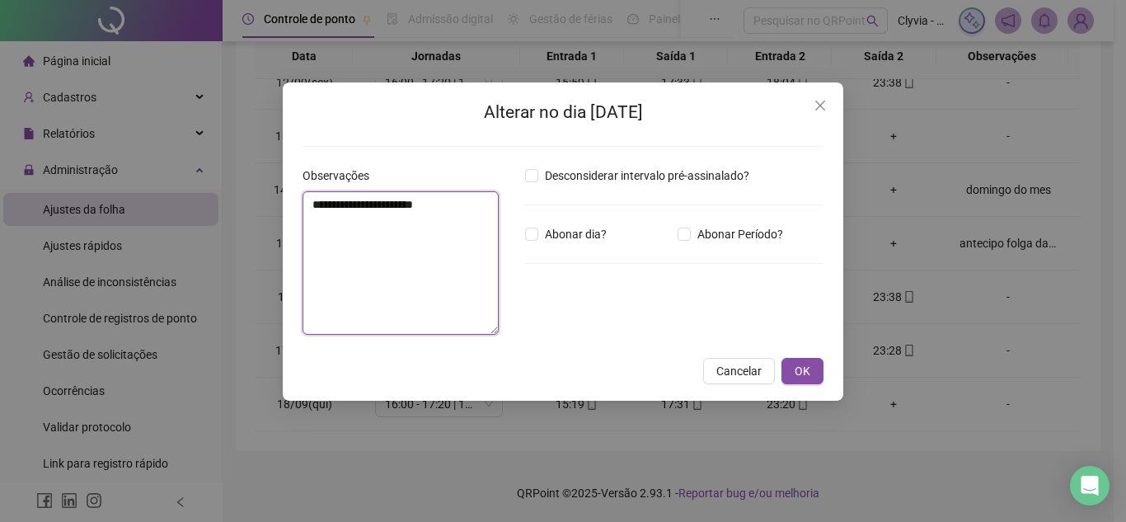
click at [446, 239] on textarea "**********" at bounding box center [401, 262] width 196 height 143
click at [811, 105] on span "Close" at bounding box center [820, 105] width 26 height 13
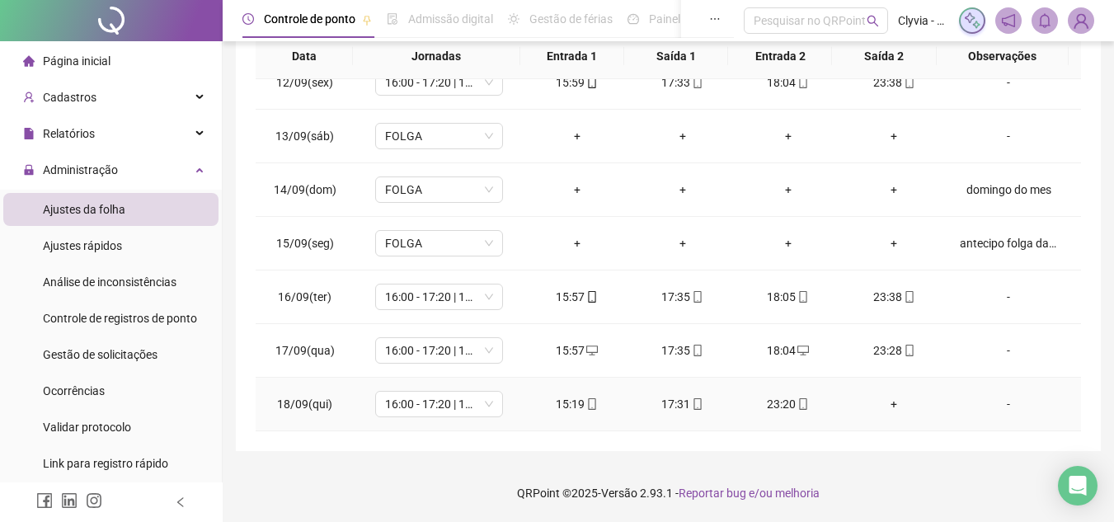
click at [875, 410] on div "+" at bounding box center [893, 404] width 79 height 18
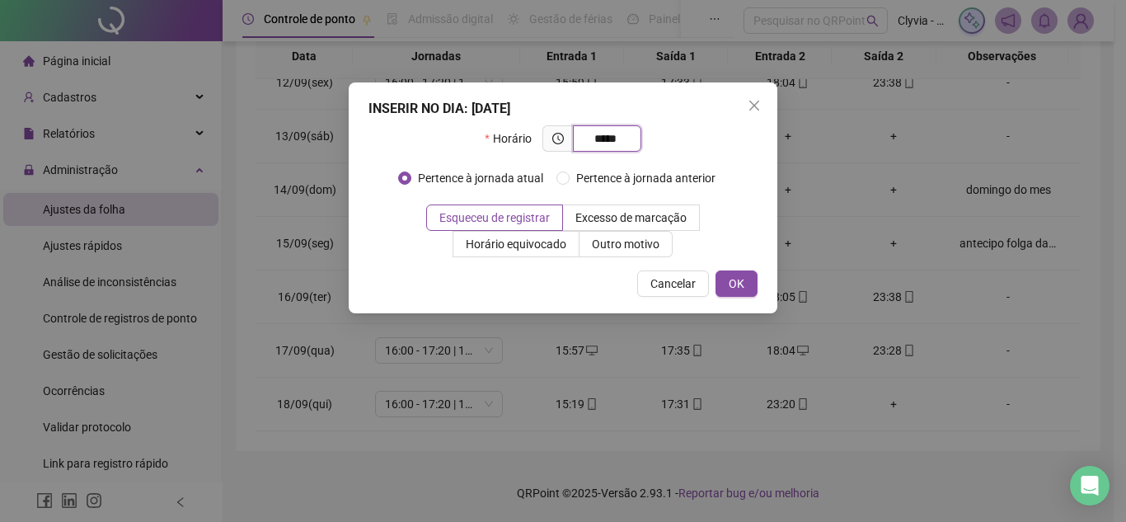
type input "*****"
click at [722, 268] on div "INSERIR NO DIA : [DATE] Horário ***** Pertence à jornada atual Pertence à jorna…" at bounding box center [563, 197] width 429 height 231
click at [728, 287] on button "OK" at bounding box center [737, 283] width 42 height 26
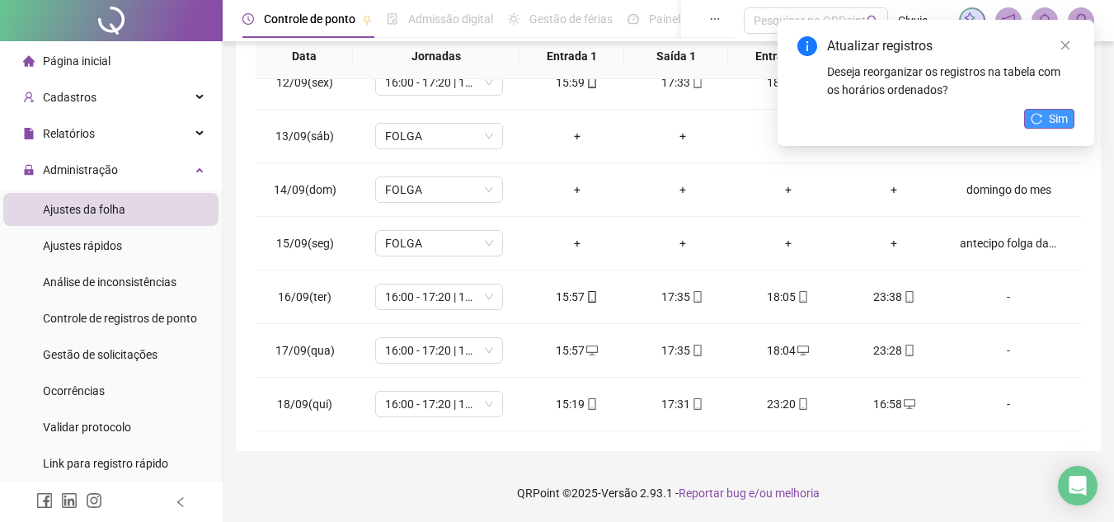
click at [1059, 114] on span "Sim" at bounding box center [1058, 119] width 19 height 18
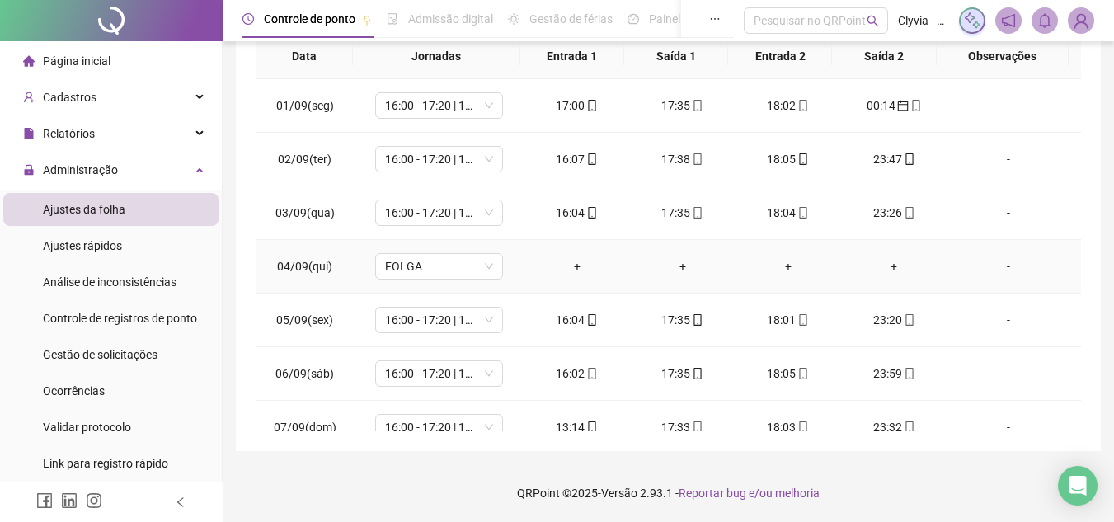
scroll to position [0, 0]
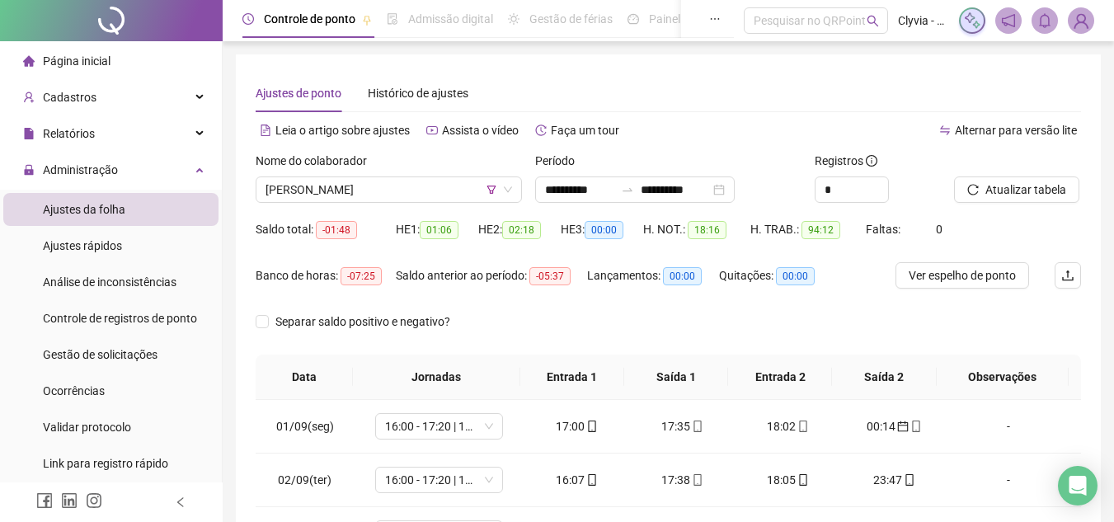
click at [1013, 175] on div at bounding box center [997, 164] width 86 height 25
click at [1015, 186] on span "Atualizar tabela" at bounding box center [1025, 190] width 81 height 18
click at [473, 183] on span "[PERSON_NAME]" at bounding box center [388, 189] width 246 height 25
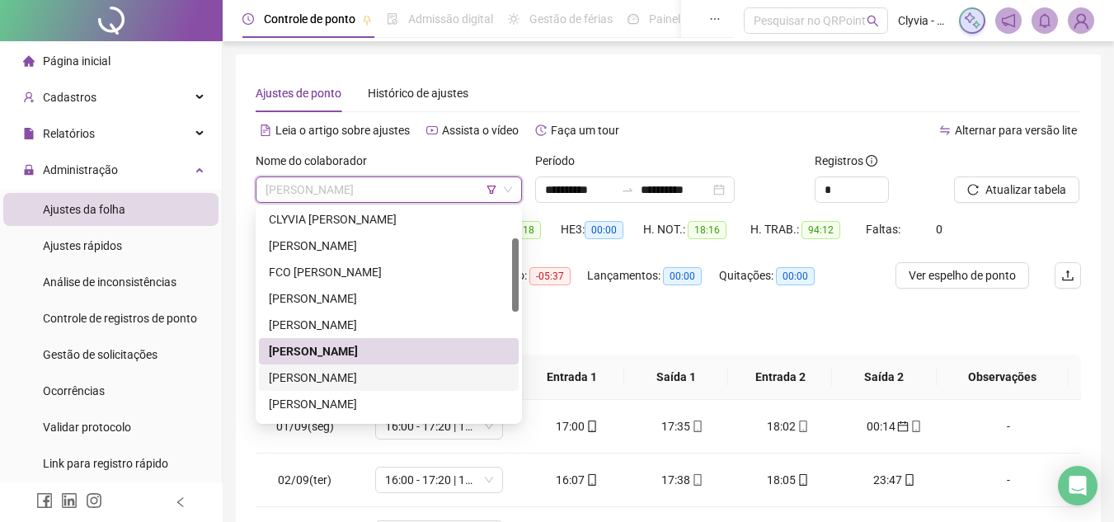
click at [420, 382] on div "[PERSON_NAME]" at bounding box center [389, 377] width 240 height 18
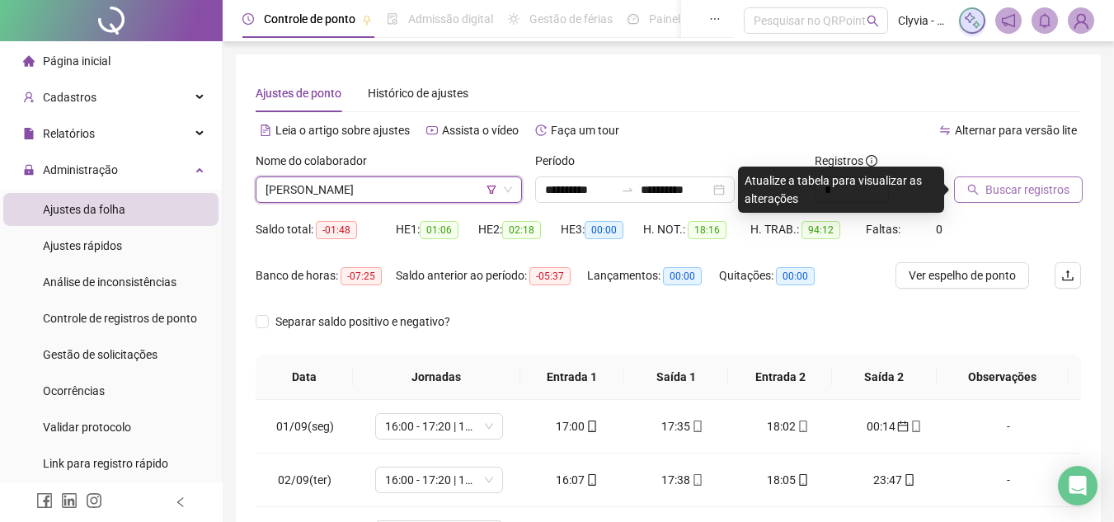
click at [997, 184] on span "Buscar registros" at bounding box center [1027, 190] width 84 height 18
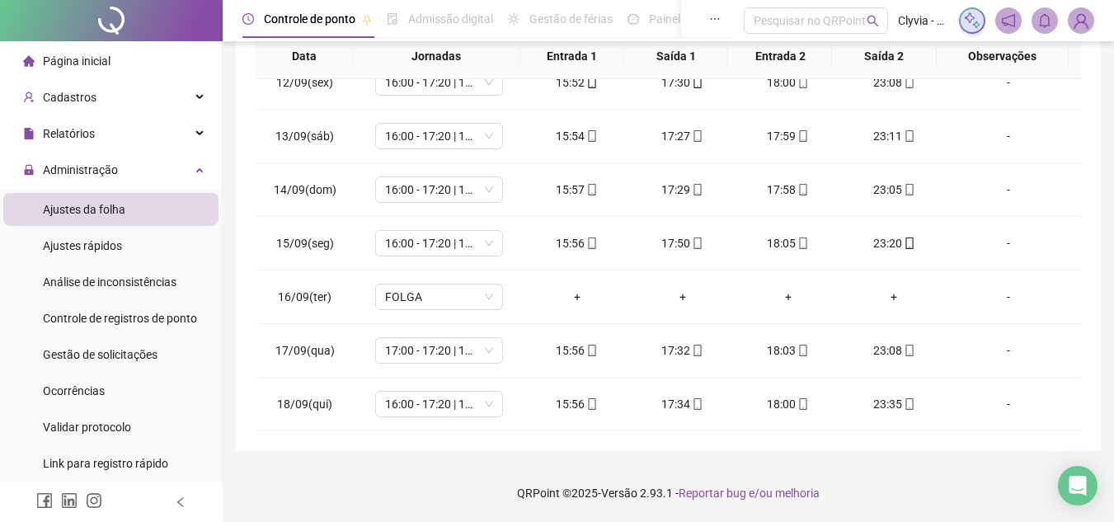
scroll to position [73, 0]
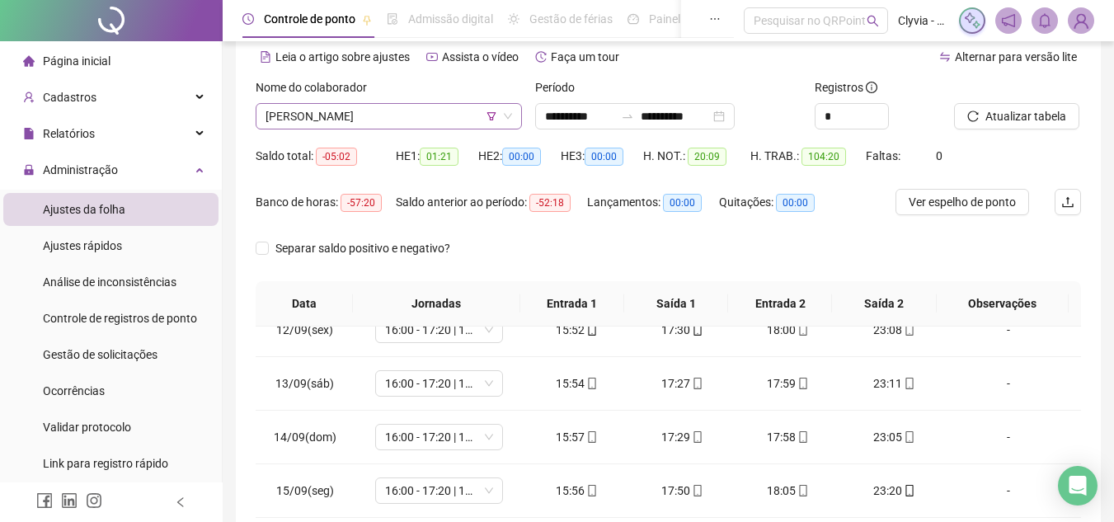
click at [411, 112] on span "[PERSON_NAME]" at bounding box center [388, 116] width 246 height 25
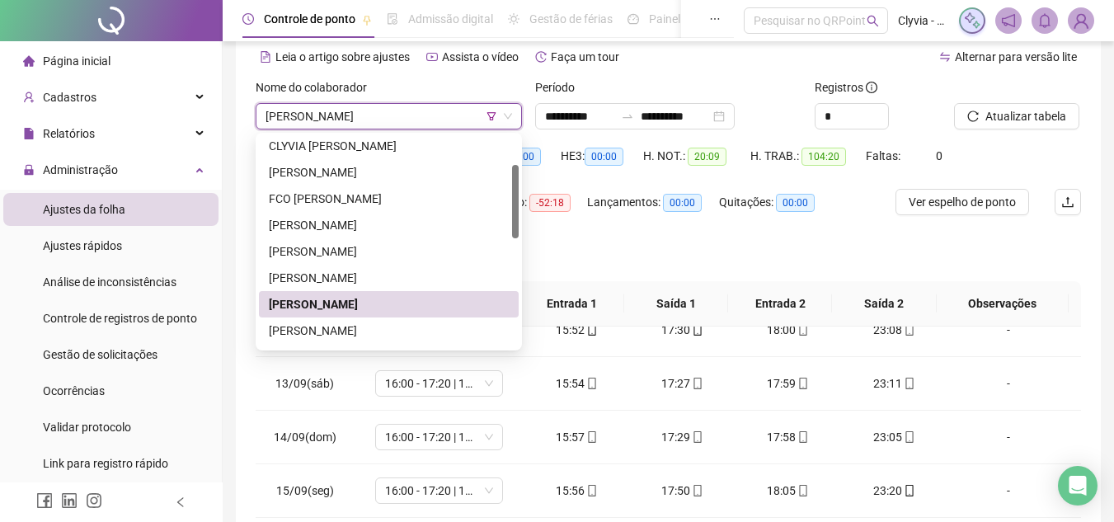
click at [411, 112] on span "[PERSON_NAME]" at bounding box center [388, 116] width 246 height 25
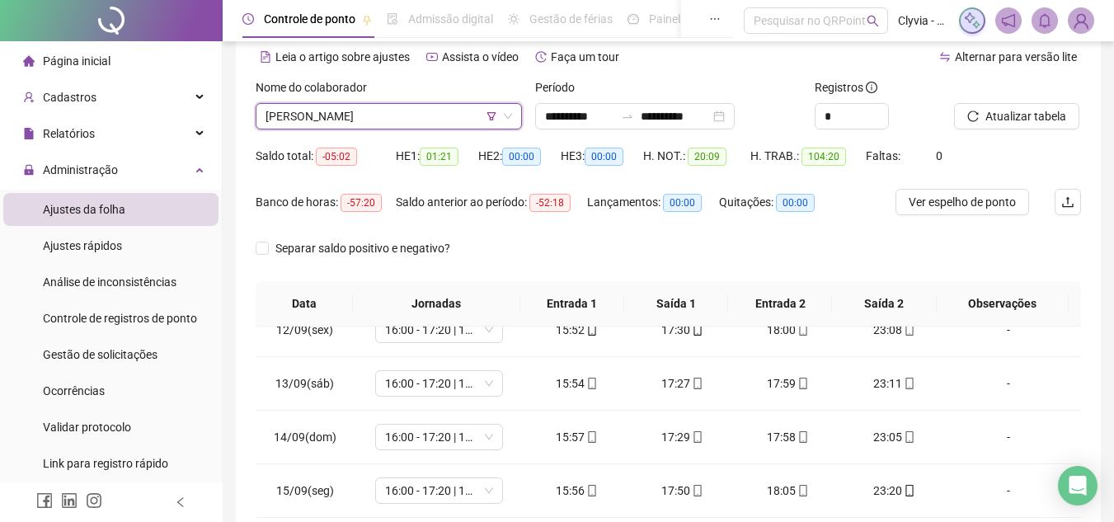
click at [382, 124] on span "[PERSON_NAME]" at bounding box center [388, 116] width 246 height 25
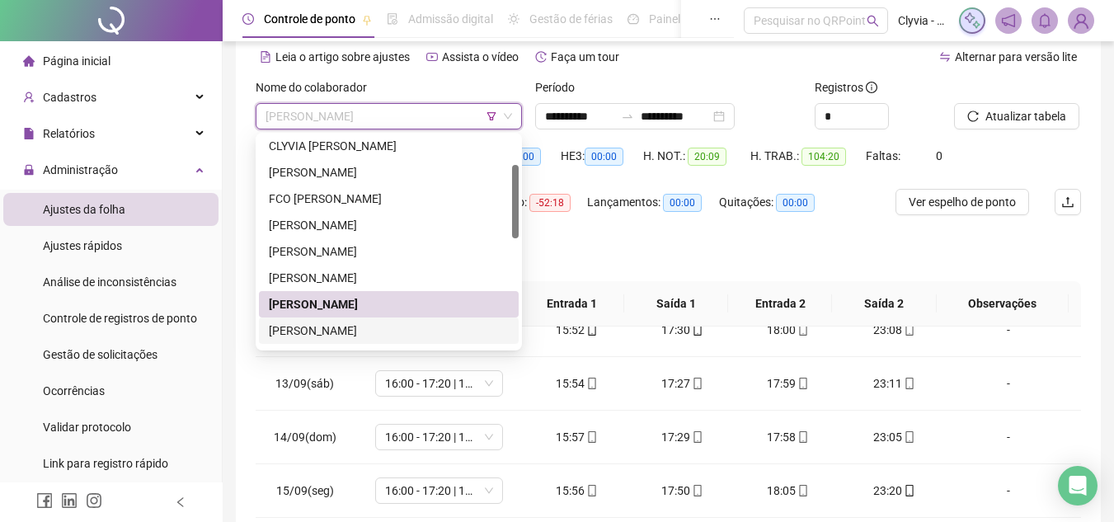
click at [371, 336] on div "[PERSON_NAME]" at bounding box center [389, 330] width 240 height 18
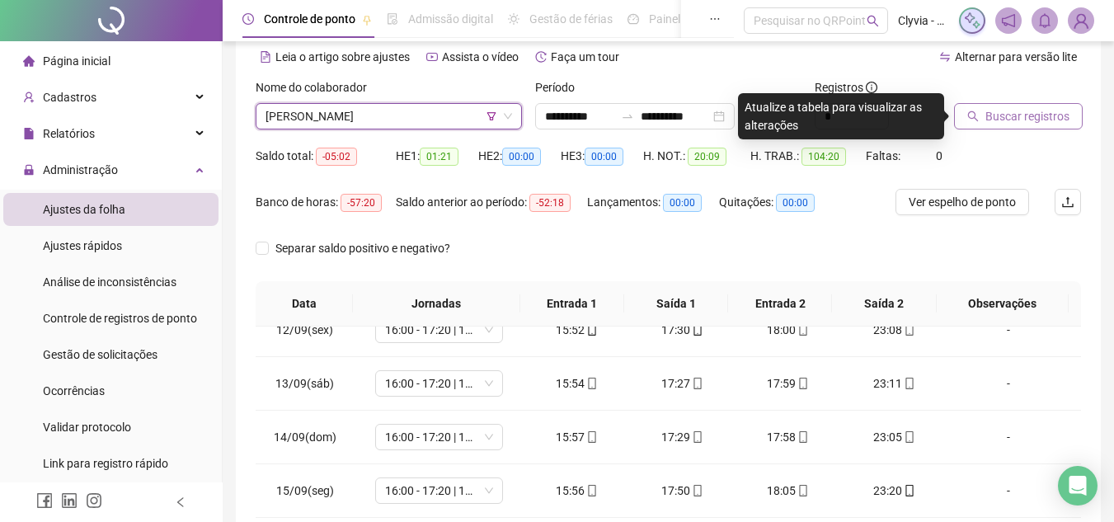
click at [1076, 113] on button "Buscar registros" at bounding box center [1018, 116] width 129 height 26
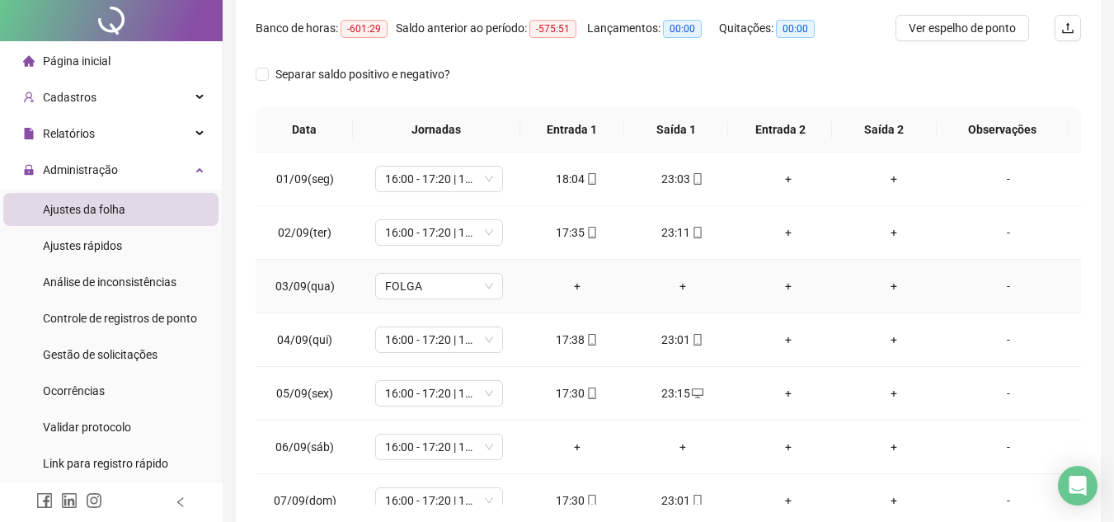
scroll to position [0, 0]
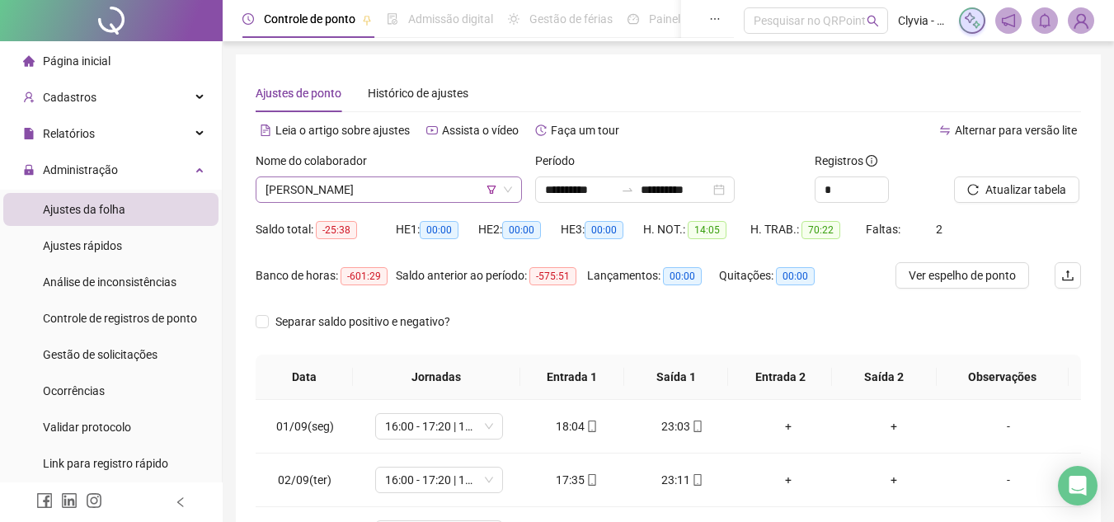
click at [417, 202] on div "[PERSON_NAME]" at bounding box center [389, 189] width 266 height 26
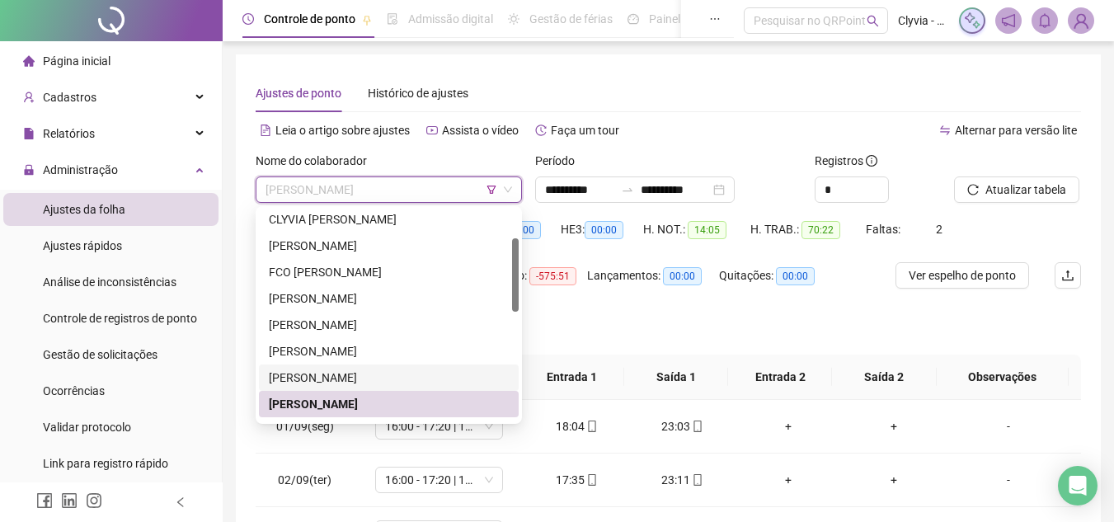
scroll to position [165, 0]
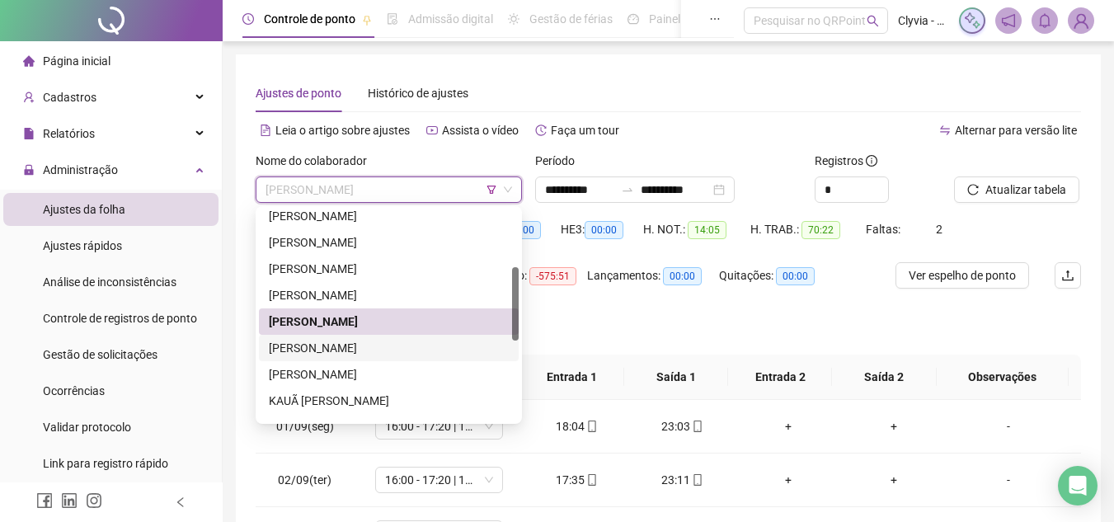
click at [376, 347] on div "[PERSON_NAME]" at bounding box center [389, 348] width 240 height 18
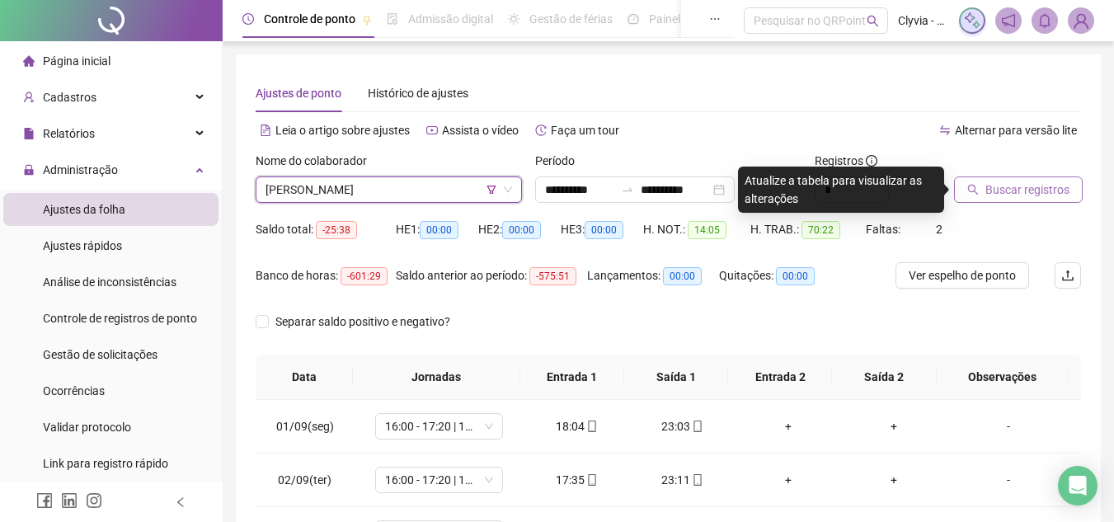
click at [1038, 188] on span "Buscar registros" at bounding box center [1027, 190] width 84 height 18
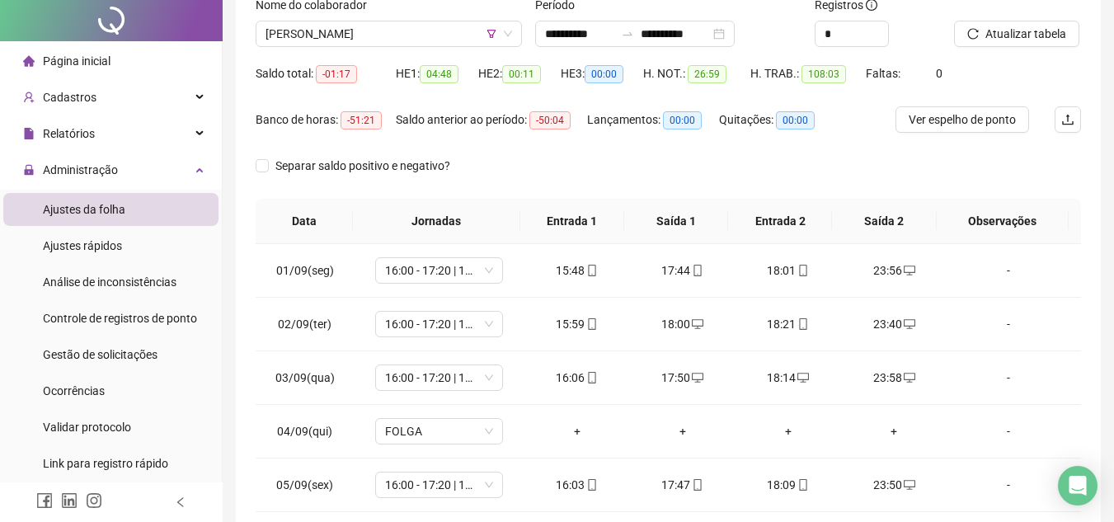
scroll to position [0, 0]
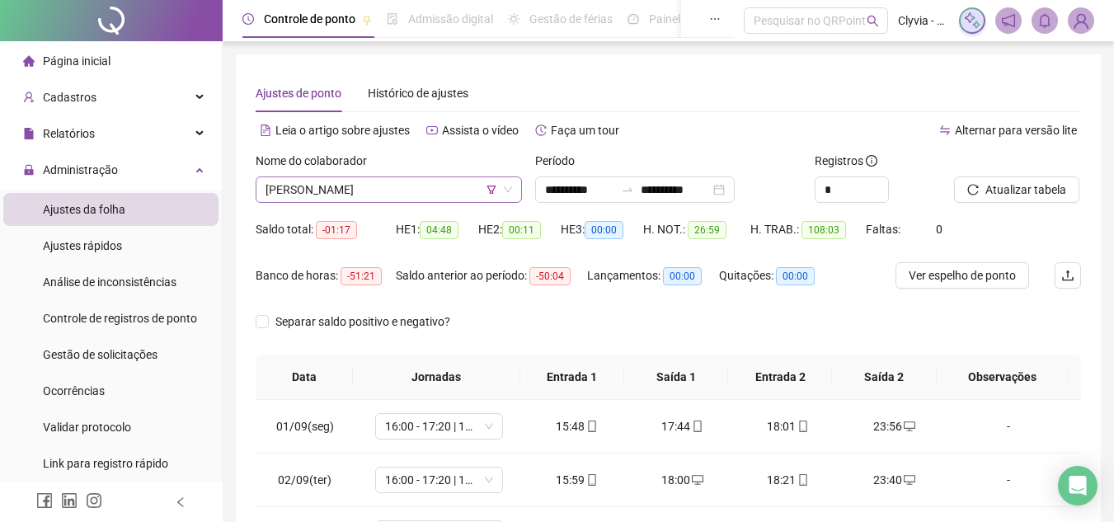
click at [433, 183] on span "[PERSON_NAME]" at bounding box center [388, 189] width 246 height 25
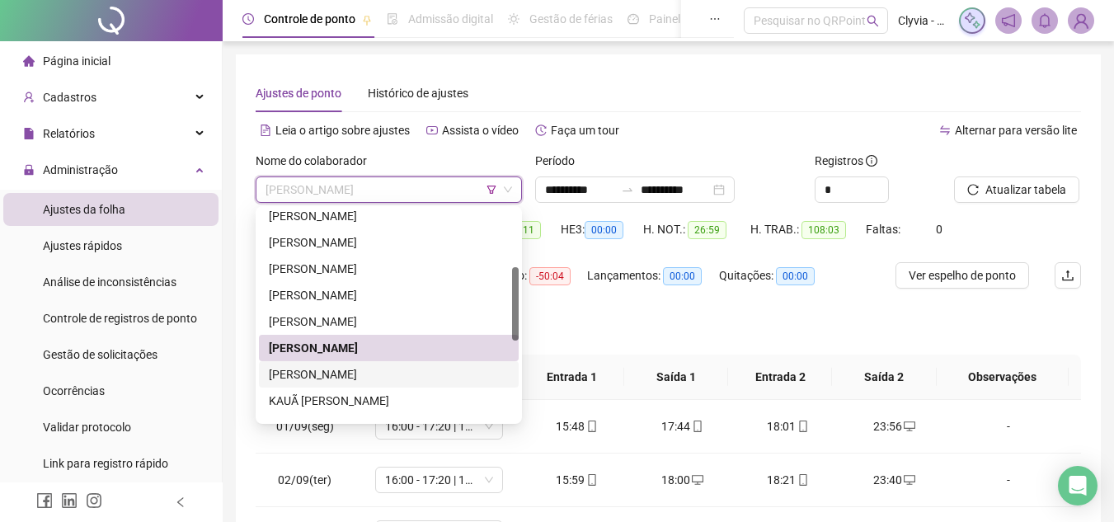
click at [398, 376] on div "[PERSON_NAME]" at bounding box center [389, 374] width 240 height 18
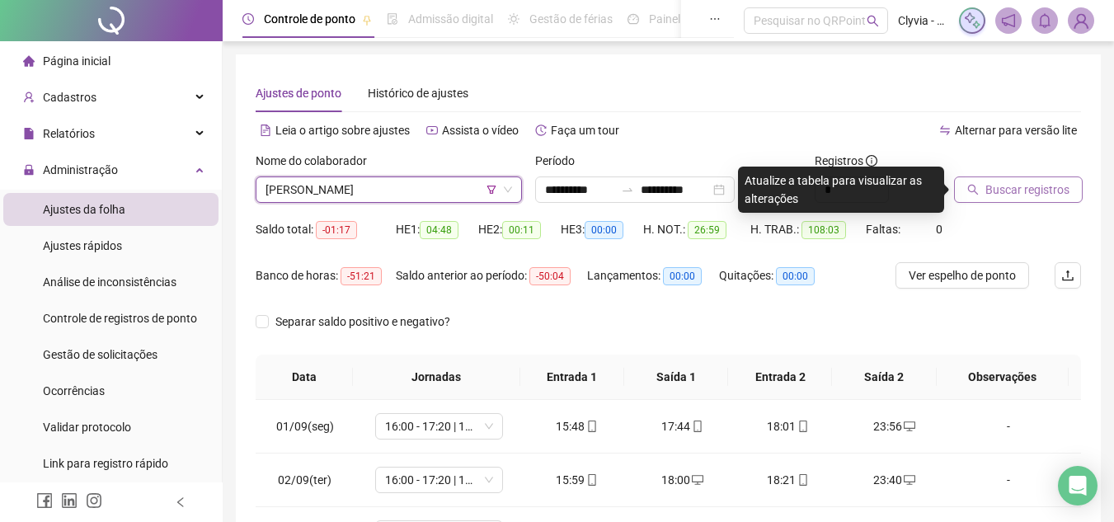
click at [983, 192] on button "Buscar registros" at bounding box center [1018, 189] width 129 height 26
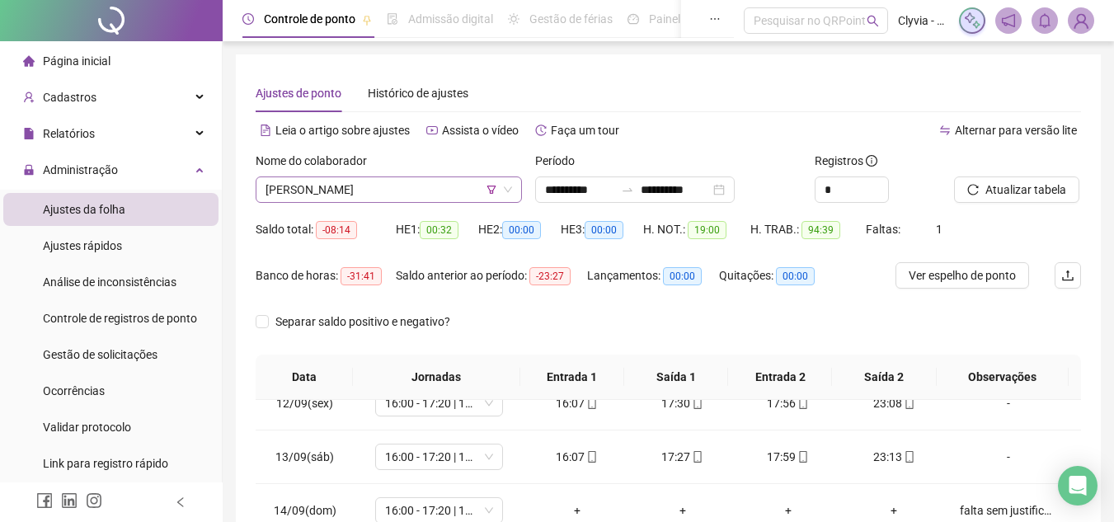
click at [387, 186] on span "[PERSON_NAME]" at bounding box center [388, 189] width 246 height 25
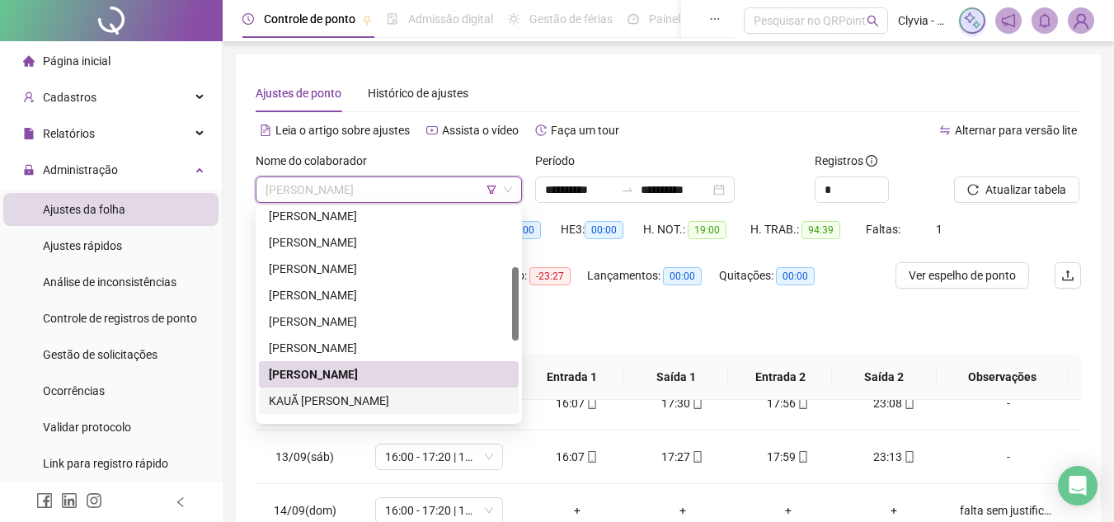
click at [381, 395] on div "KAUÃ [PERSON_NAME]" at bounding box center [389, 401] width 240 height 18
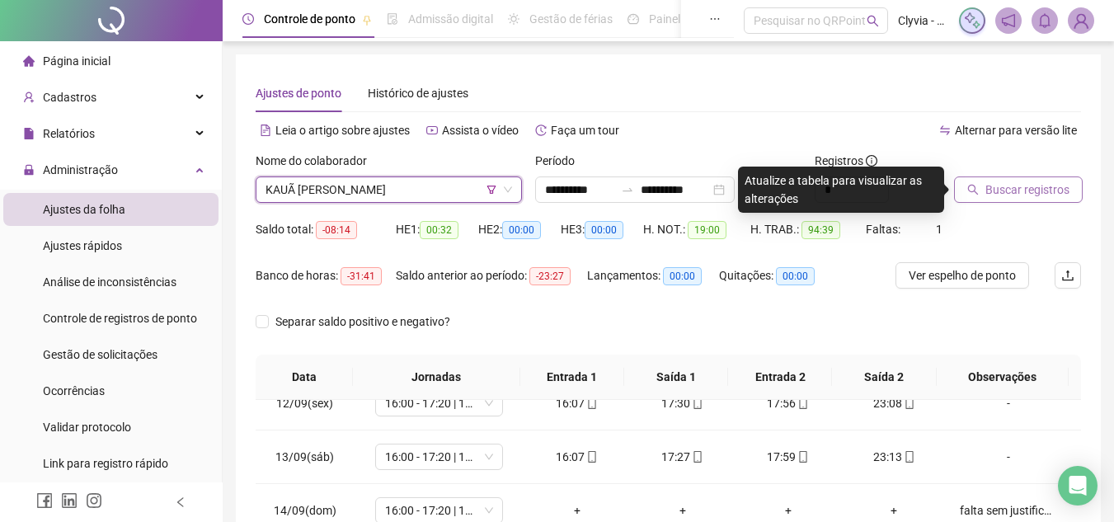
click at [1015, 193] on span "Buscar registros" at bounding box center [1027, 190] width 84 height 18
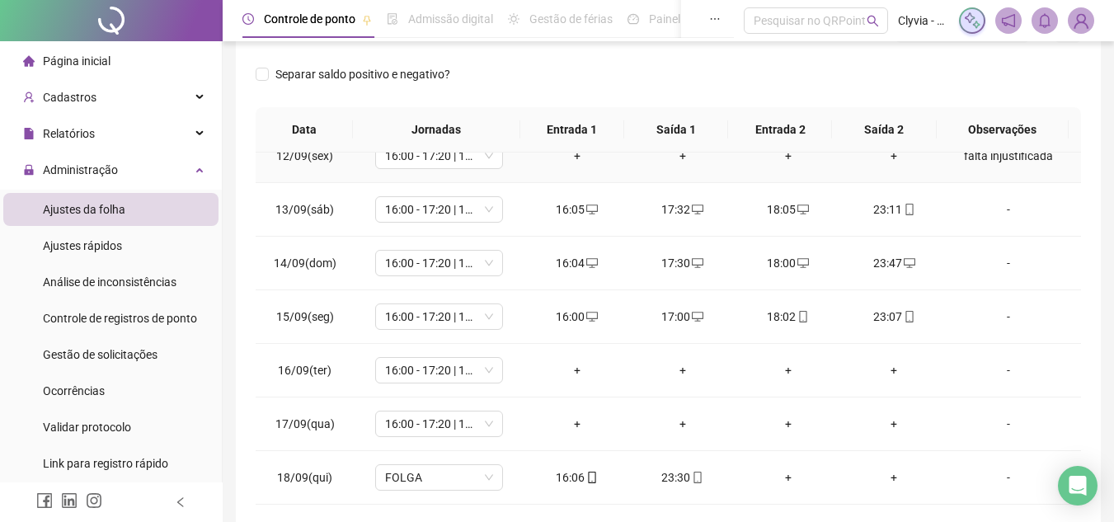
scroll to position [321, 0]
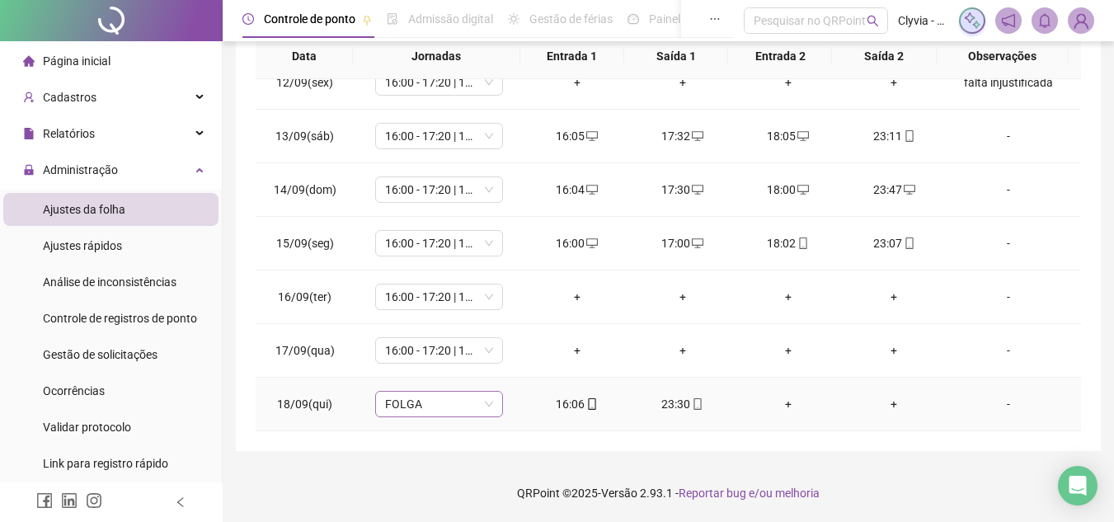
click at [416, 408] on span "FOLGA" at bounding box center [439, 404] width 108 height 25
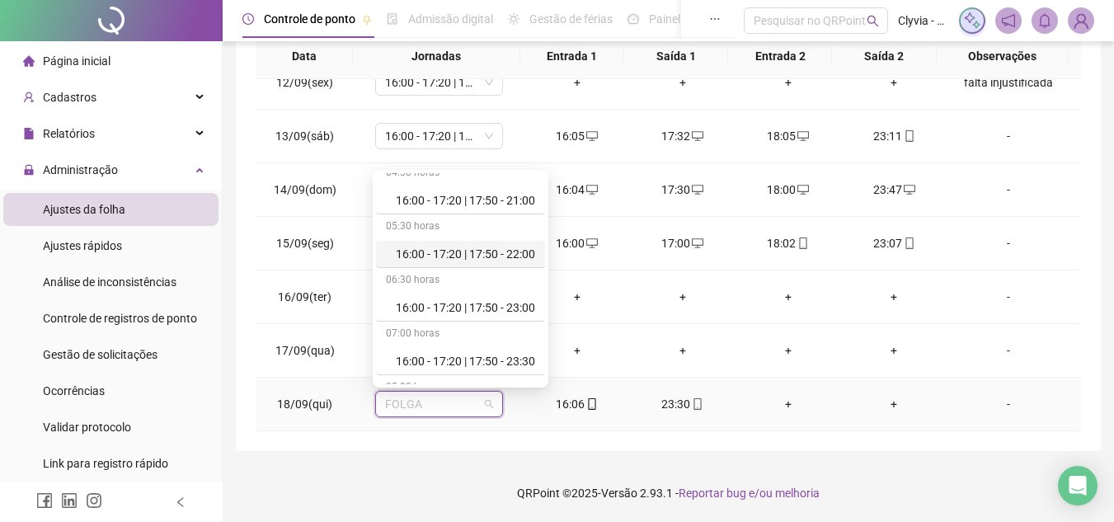
scroll to position [412, 0]
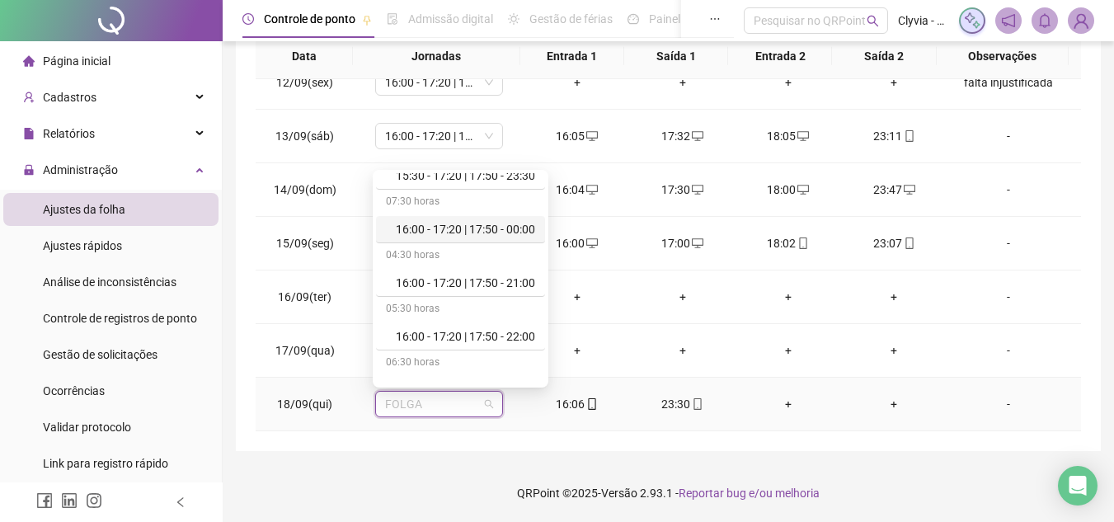
click at [509, 237] on div "16:00 - 17:20 | 17:50 - 00:00" at bounding box center [465, 229] width 139 height 18
click at [509, 237] on td "16:00 - 17:20 | 17:50 - 00:00" at bounding box center [439, 244] width 170 height 54
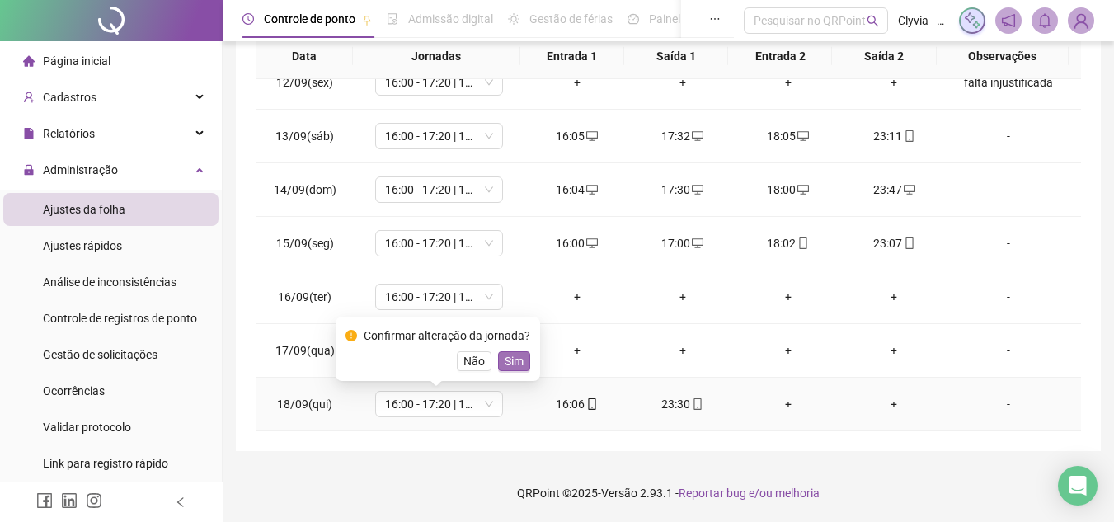
click at [519, 359] on span "Sim" at bounding box center [513, 361] width 19 height 18
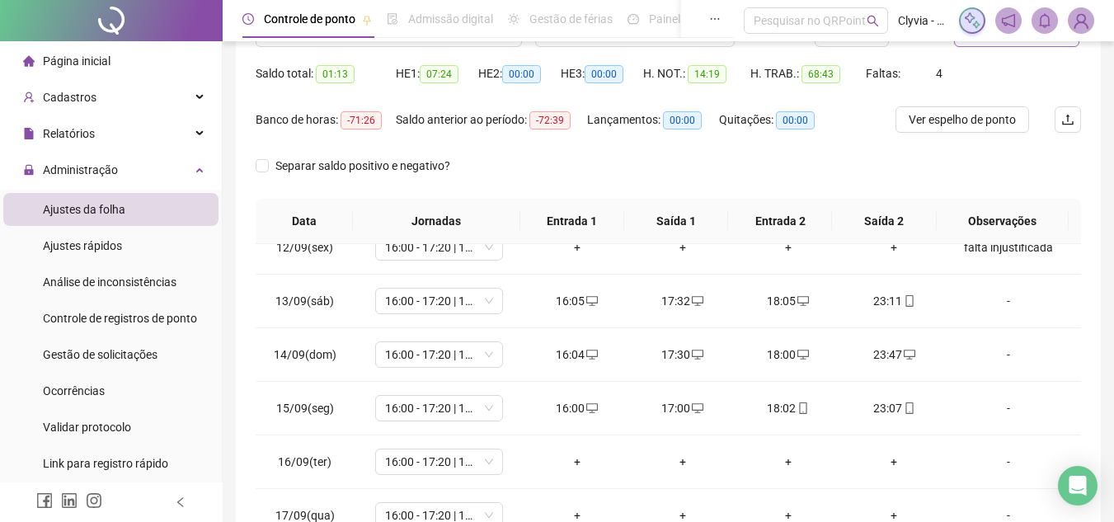
scroll to position [0, 0]
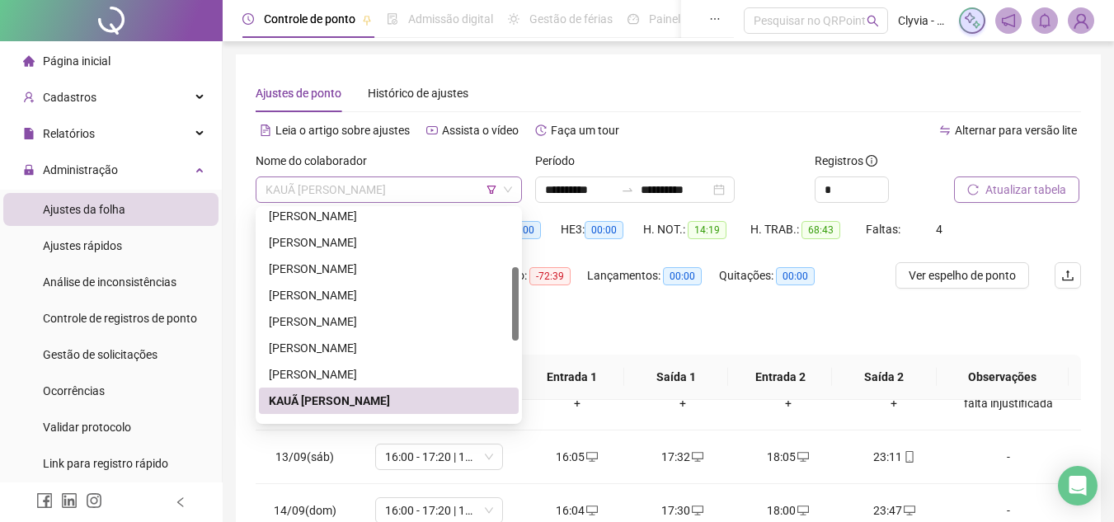
click at [364, 189] on span "KAUÃ [PERSON_NAME]" at bounding box center [388, 189] width 246 height 25
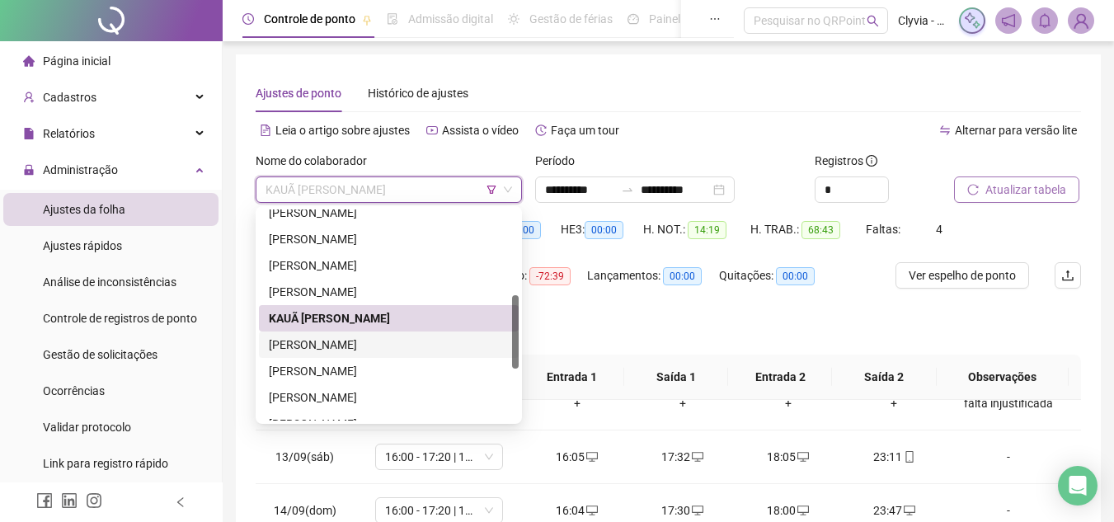
click at [351, 332] on div "[PERSON_NAME]" at bounding box center [389, 344] width 260 height 26
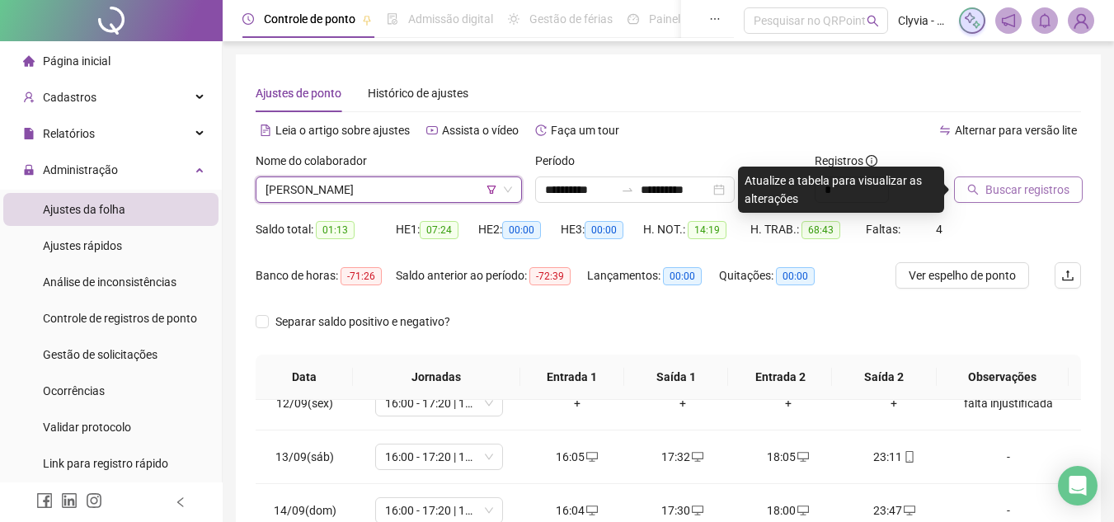
click at [988, 182] on span "Buscar registros" at bounding box center [1027, 190] width 84 height 18
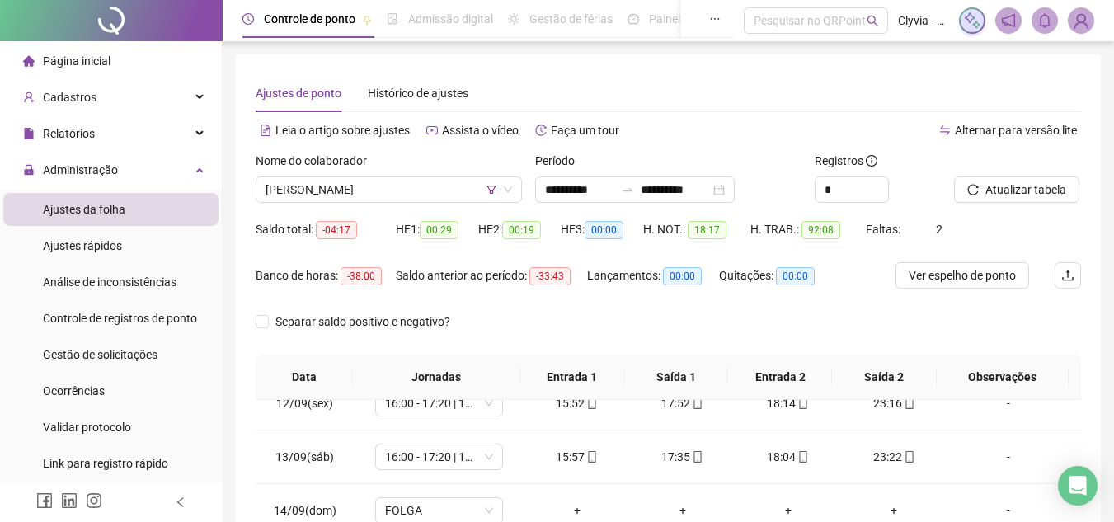
scroll to position [321, 0]
